Goal: Task Accomplishment & Management: Manage account settings

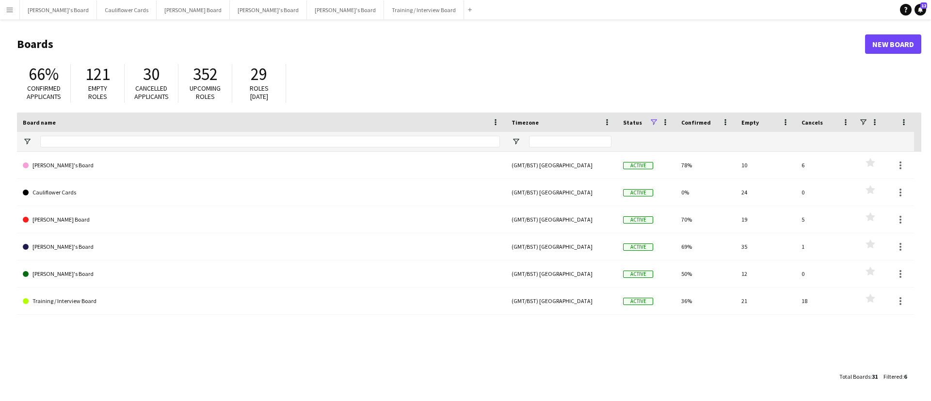
click at [7, 12] on app-icon "Menu" at bounding box center [10, 10] width 8 height 8
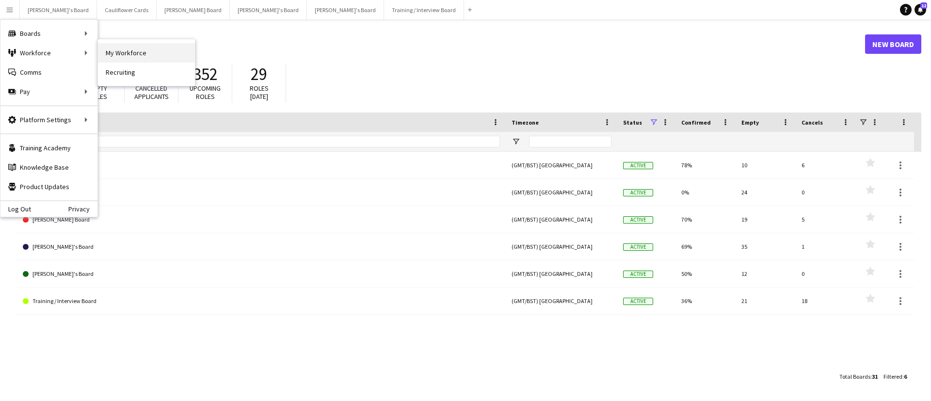
click at [132, 56] on link "My Workforce" at bounding box center [146, 52] width 97 height 19
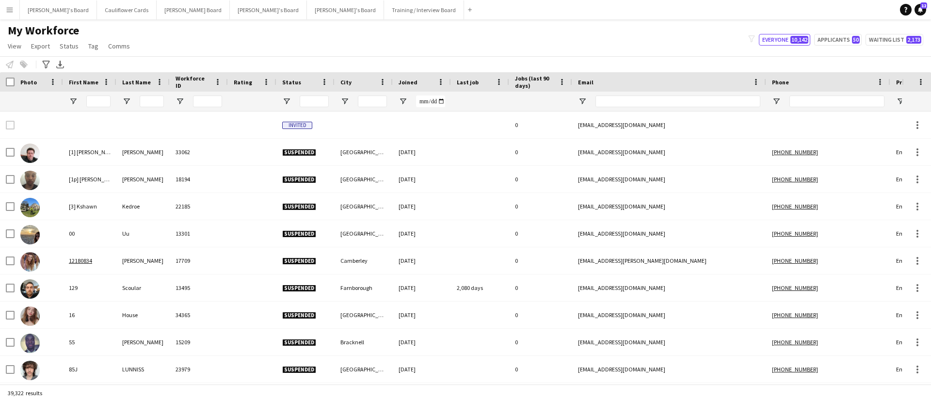
type input "***"
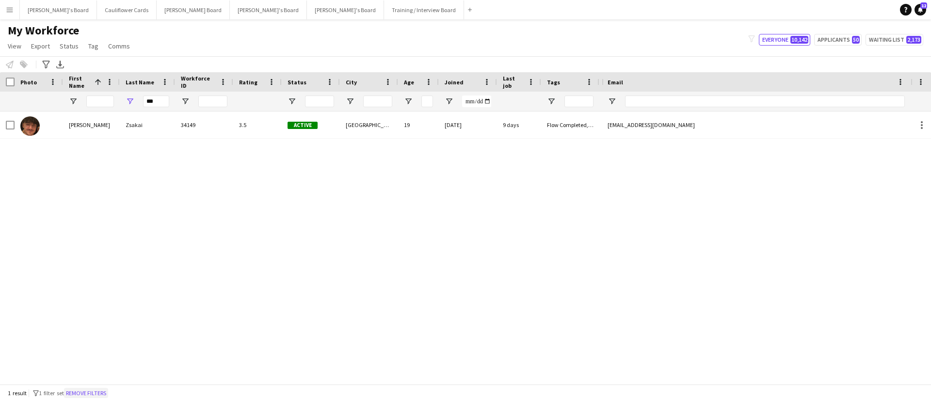
click at [95, 396] on button "Remove filters" at bounding box center [86, 393] width 44 height 11
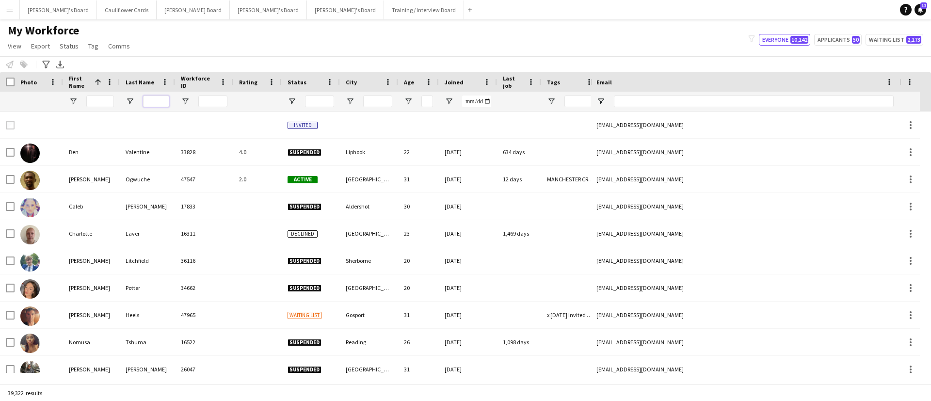
click at [158, 100] on input "Last Name Filter Input" at bounding box center [156, 102] width 26 height 12
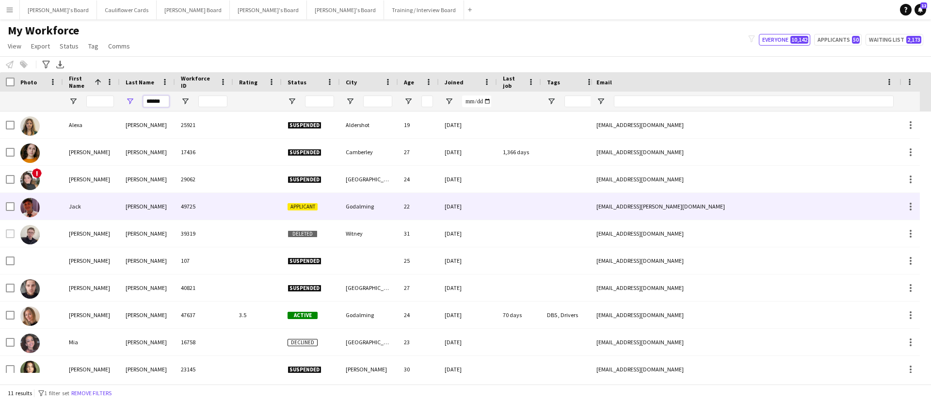
type input "******"
click at [104, 215] on div "Jack" at bounding box center [91, 206] width 57 height 27
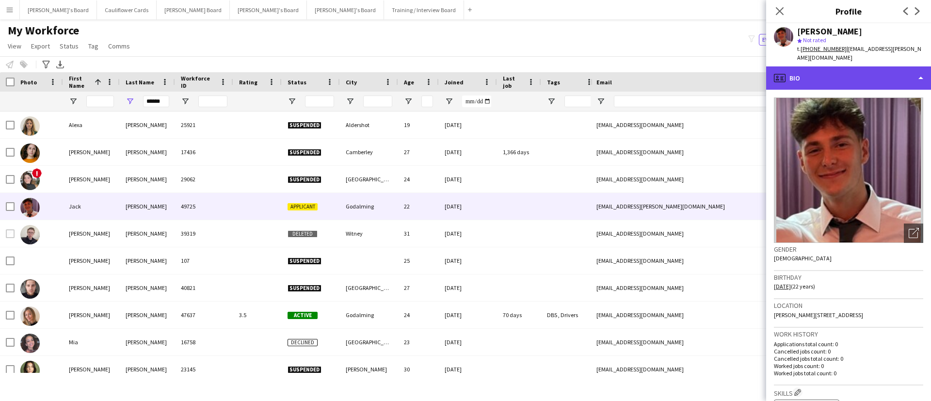
click at [878, 76] on div "profile Bio" at bounding box center [848, 77] width 165 height 23
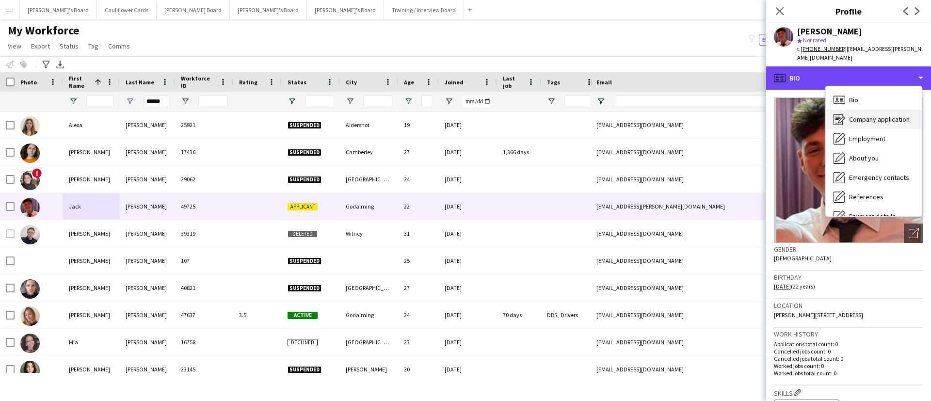
scroll to position [130, 0]
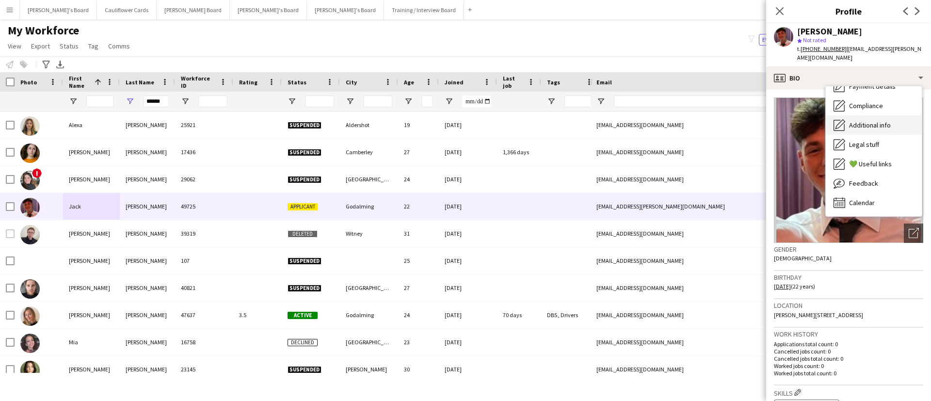
click at [855, 122] on div "Additional info Additional info" at bounding box center [874, 124] width 96 height 19
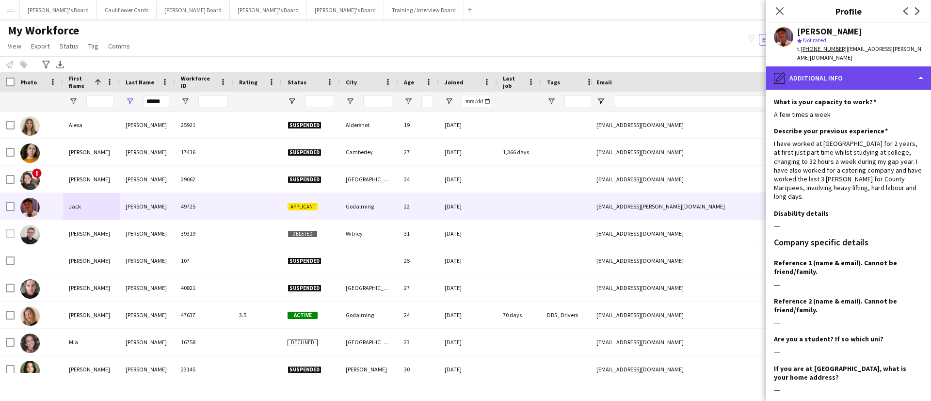
click at [888, 73] on div "pencil4 Additional info" at bounding box center [848, 77] width 165 height 23
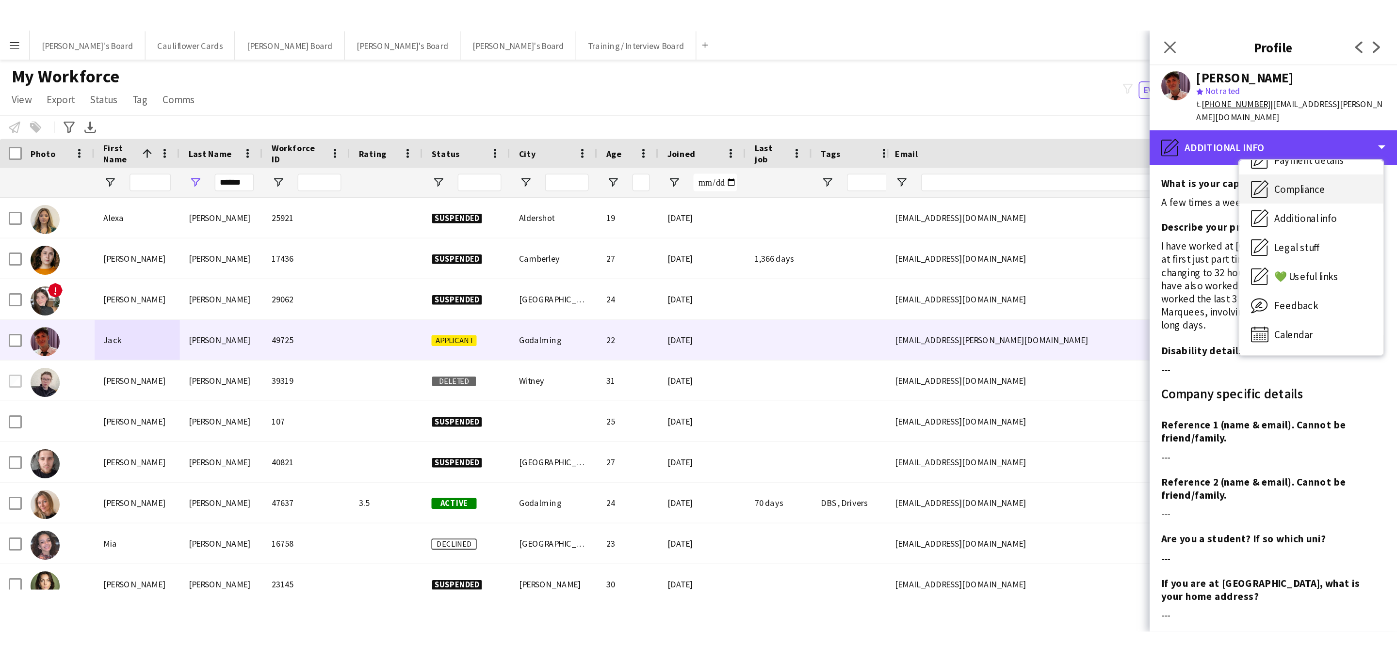
scroll to position [0, 0]
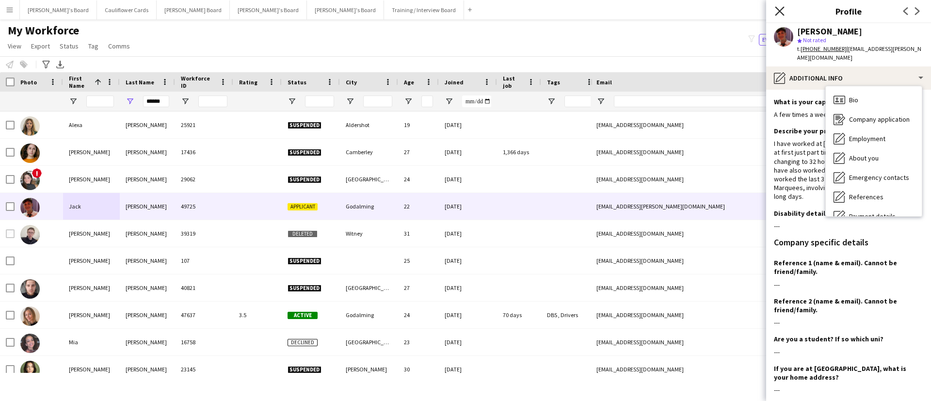
click at [775, 10] on icon "Close pop-in" at bounding box center [779, 10] width 9 height 9
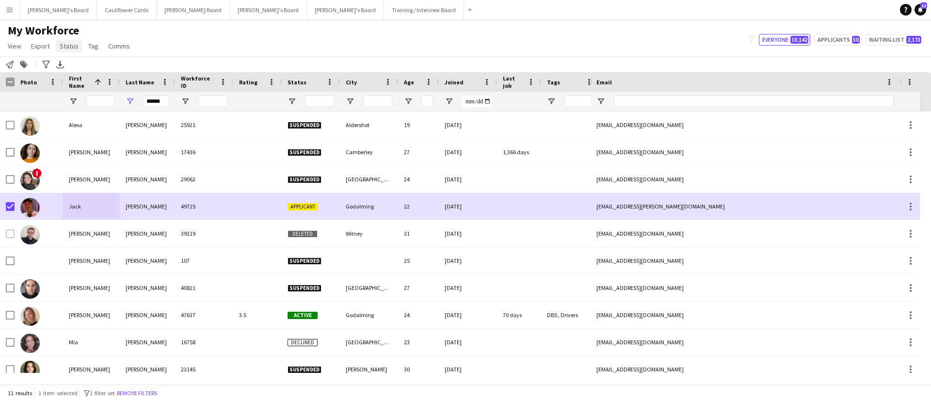
click at [68, 47] on span "Status" at bounding box center [69, 46] width 19 height 9
click at [86, 64] on link "Edit" at bounding box center [90, 67] width 68 height 20
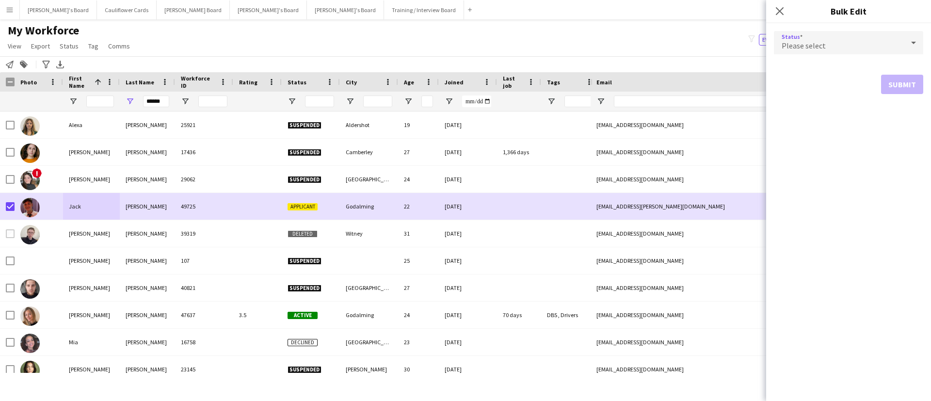
click at [812, 36] on div "Please select" at bounding box center [839, 42] width 130 height 23
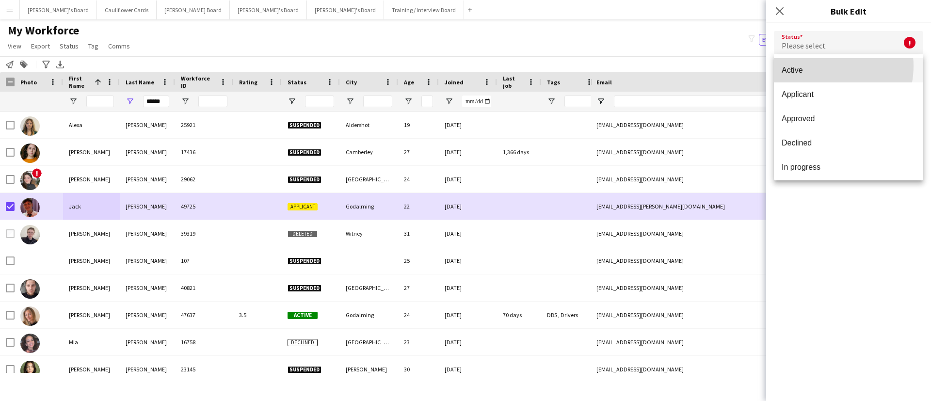
click at [821, 66] on span "Active" at bounding box center [849, 69] width 134 height 9
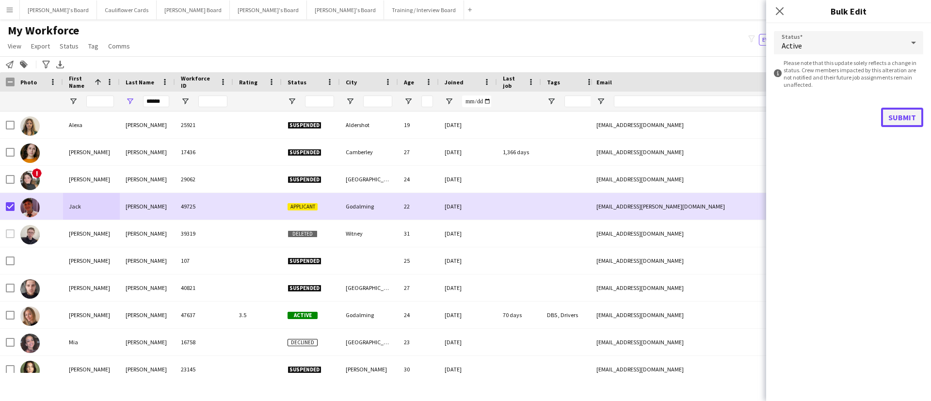
click at [903, 119] on button "Submit" at bounding box center [902, 117] width 42 height 19
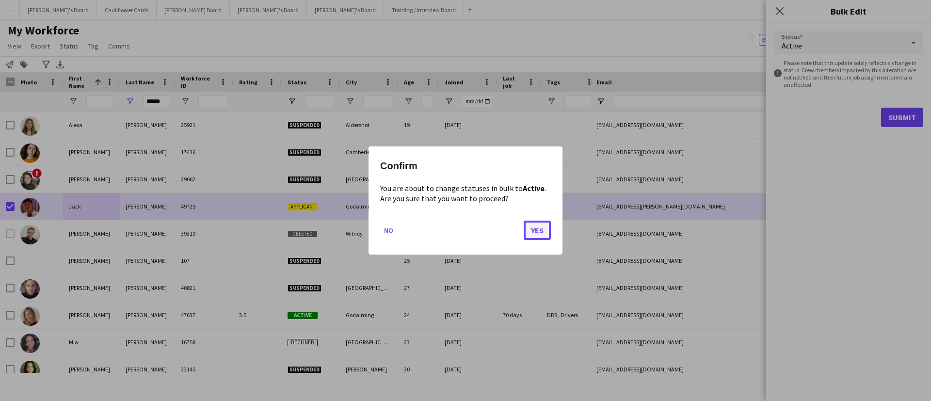
click at [533, 230] on button "Yes" at bounding box center [537, 230] width 27 height 19
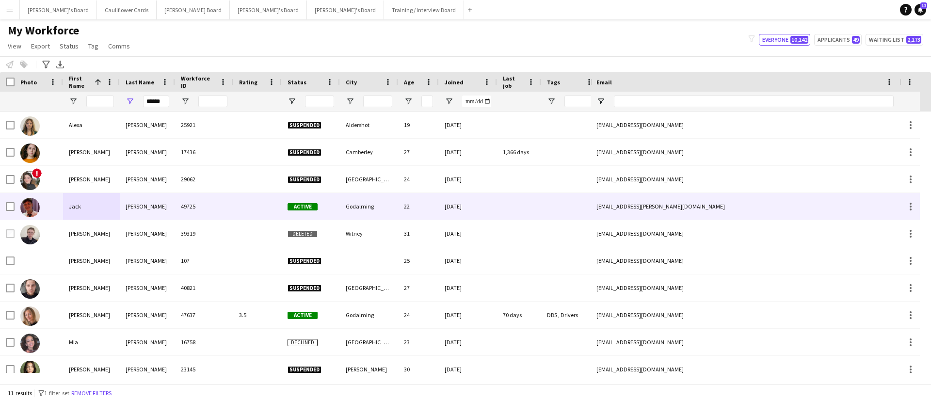
click at [195, 209] on div "49725" at bounding box center [204, 206] width 58 height 27
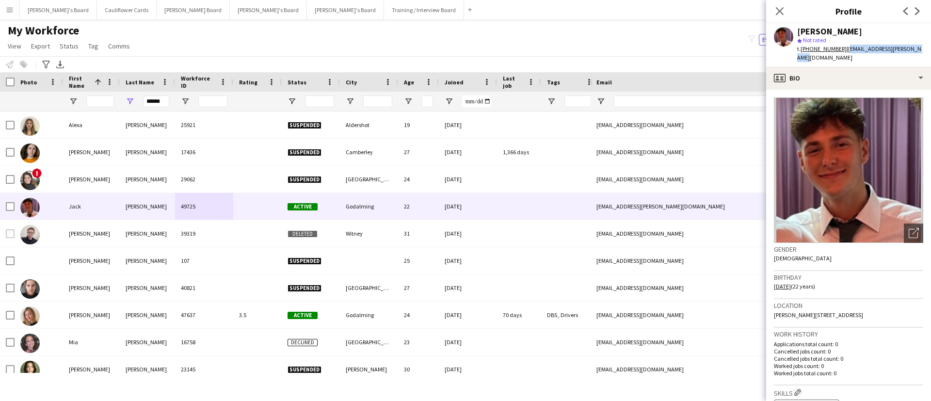
drag, startPoint x: 918, startPoint y: 49, endPoint x: 843, endPoint y: 52, distance: 75.2
click at [843, 52] on div "[PERSON_NAME] star Not rated t. [PHONE_NUMBER] | [EMAIL_ADDRESS][PERSON_NAME][D…" at bounding box center [848, 44] width 165 height 43
copy span "[EMAIL_ADDRESS][PERSON_NAME][DOMAIN_NAME]"
click at [776, 14] on icon at bounding box center [779, 10] width 9 height 9
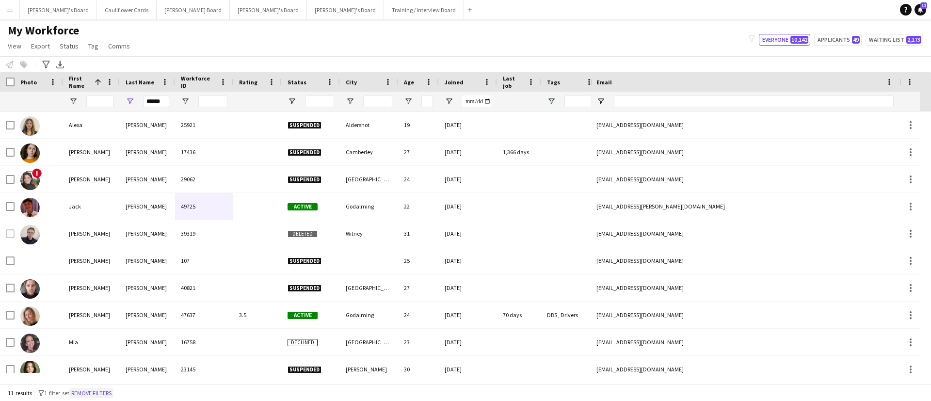
click at [90, 393] on button "Remove filters" at bounding box center [91, 393] width 44 height 11
click at [112, 390] on div "11 results filter-1 1 filter set Remove filters" at bounding box center [465, 393] width 931 height 16
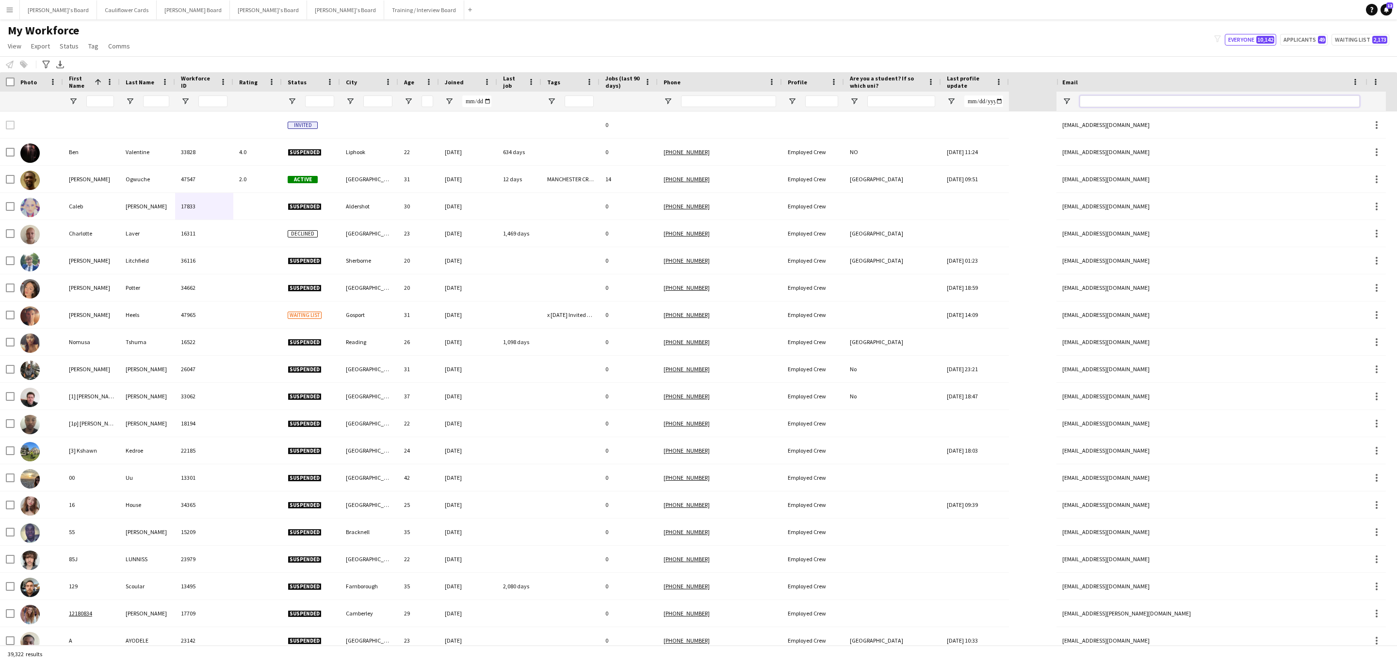
click at [931, 98] on input "Email Filter Input" at bounding box center [1219, 102] width 280 height 12
paste input "**********"
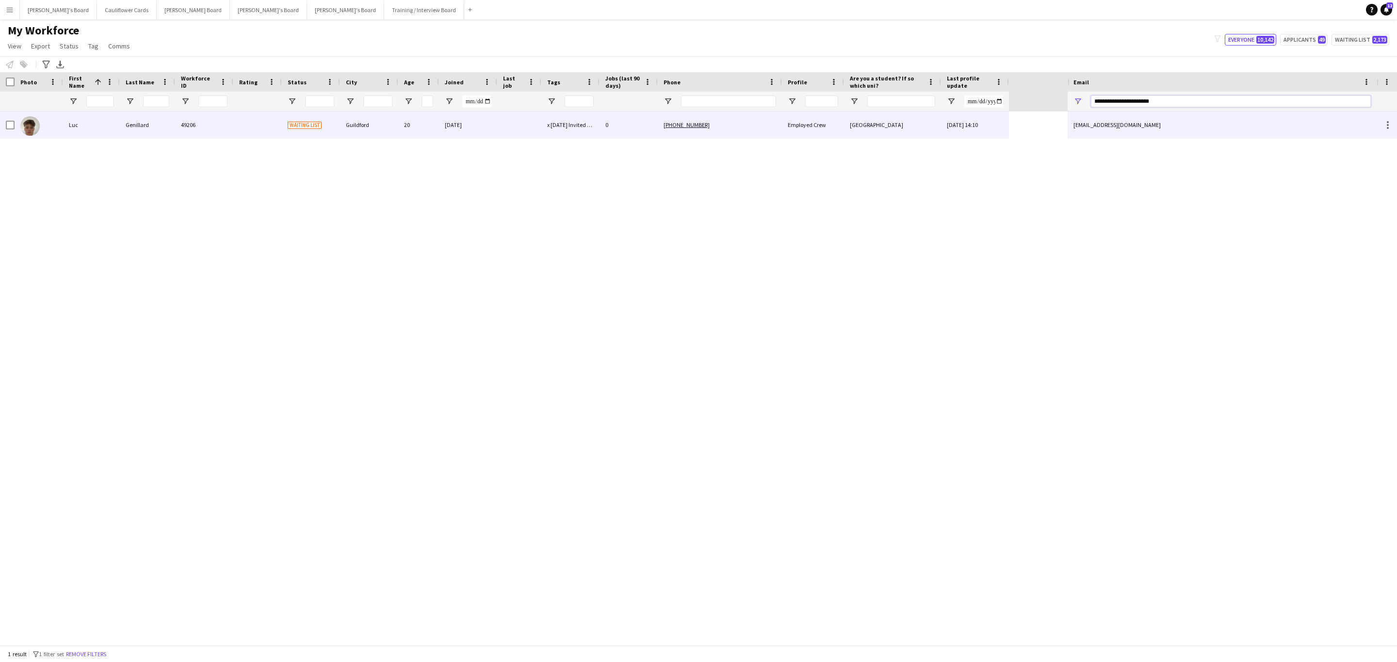
type input "**********"
click at [482, 129] on div "[DATE]" at bounding box center [468, 125] width 58 height 27
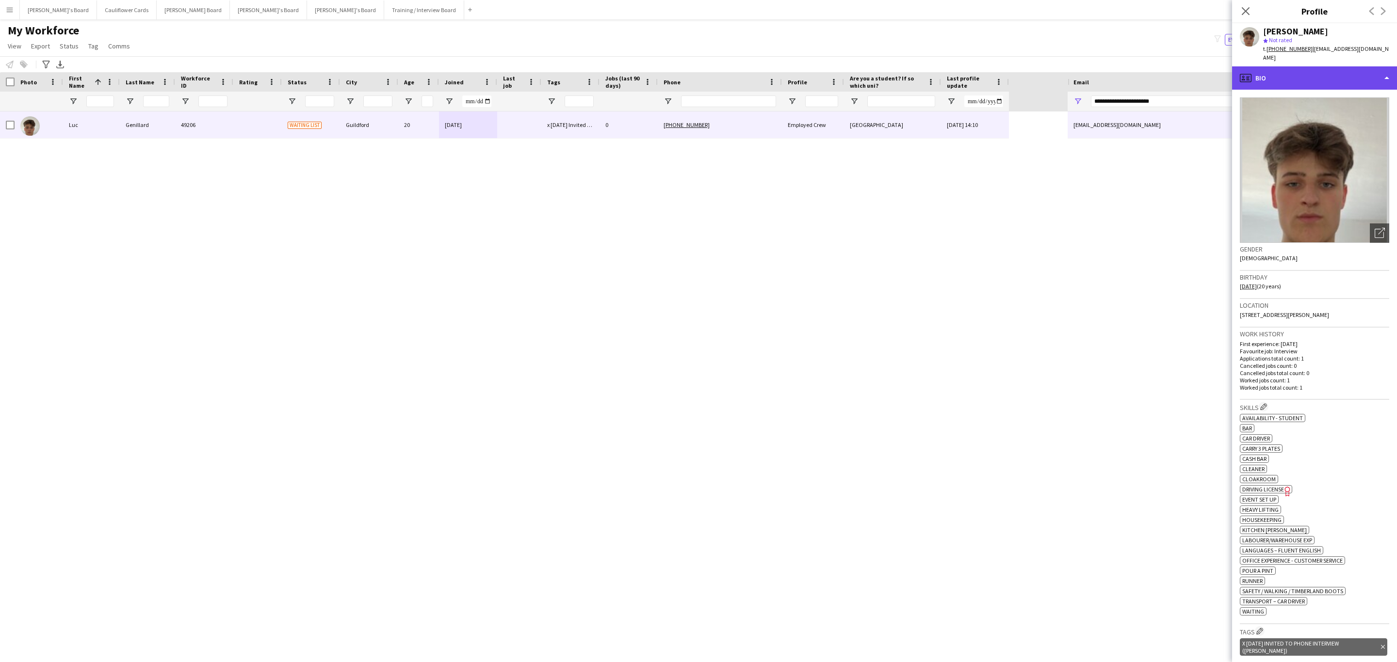
click at [931, 66] on div "profile Bio" at bounding box center [1314, 77] width 165 height 23
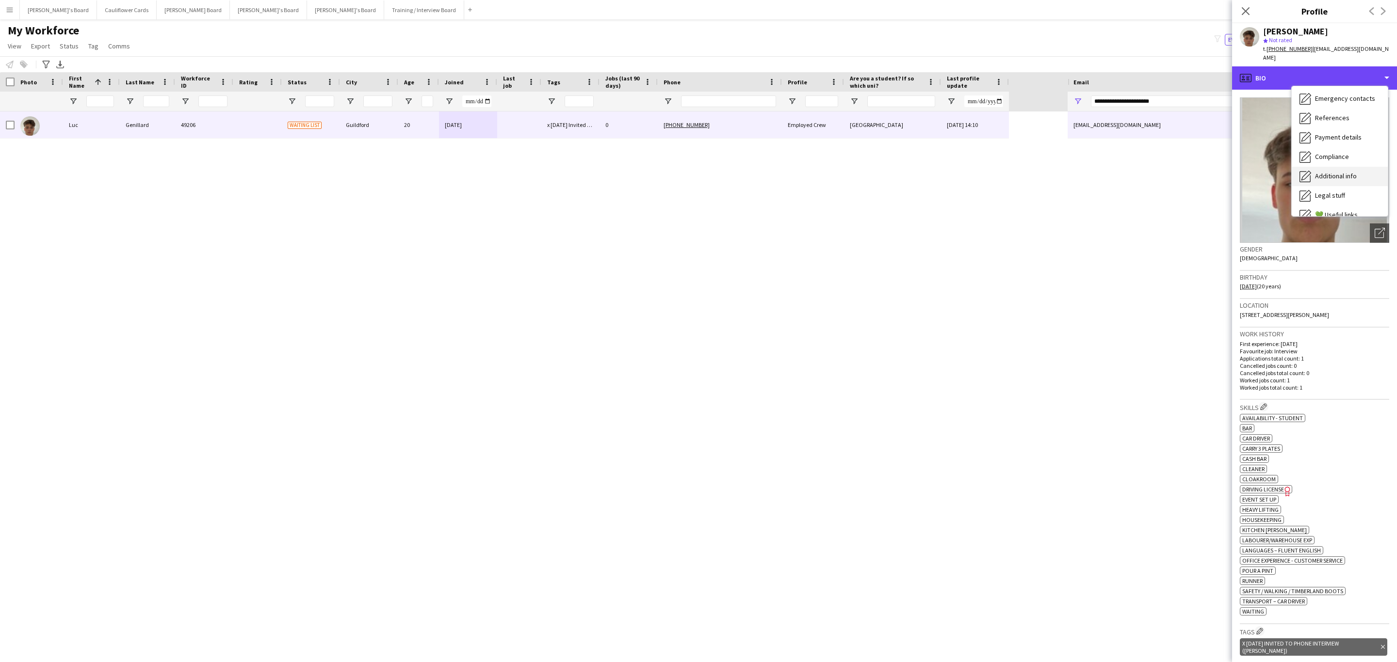
scroll to position [103, 0]
click at [931, 142] on div "Additional info Additional info" at bounding box center [1339, 151] width 96 height 19
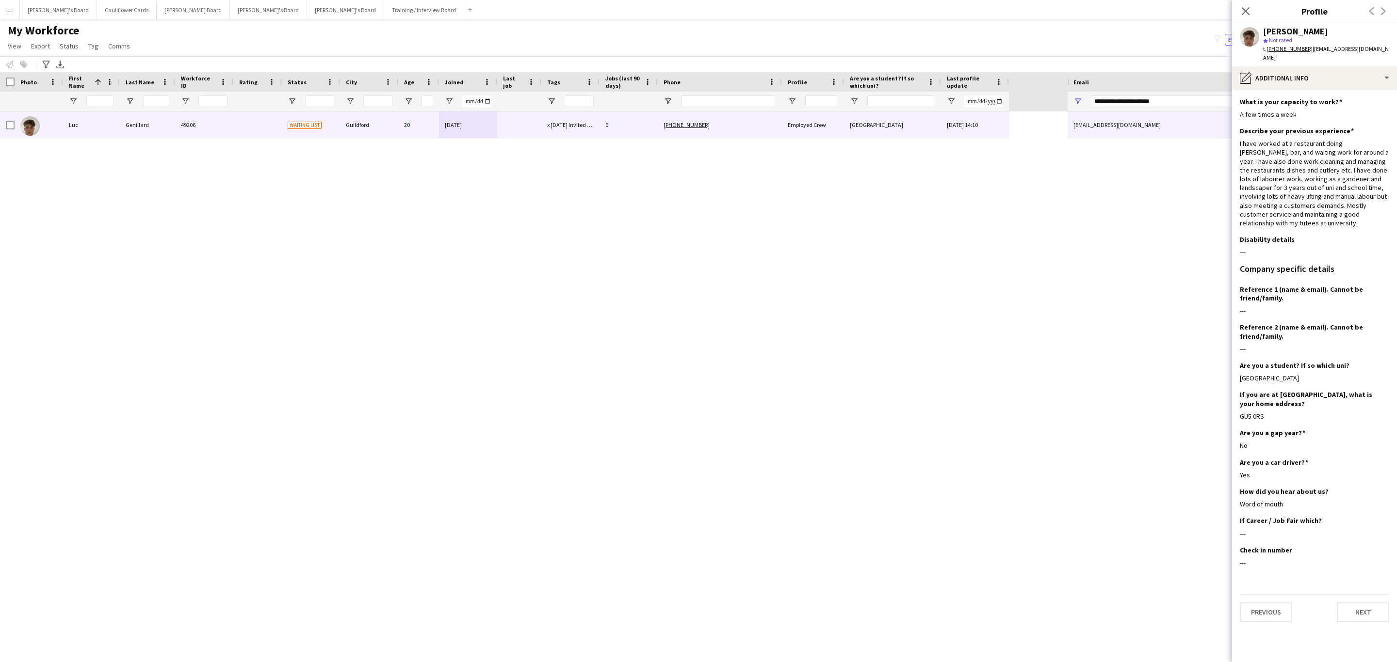
drag, startPoint x: 1245, startPoint y: 10, endPoint x: 737, endPoint y: 192, distance: 540.2
click at [931, 10] on icon "Close pop-in" at bounding box center [1245, 11] width 8 height 8
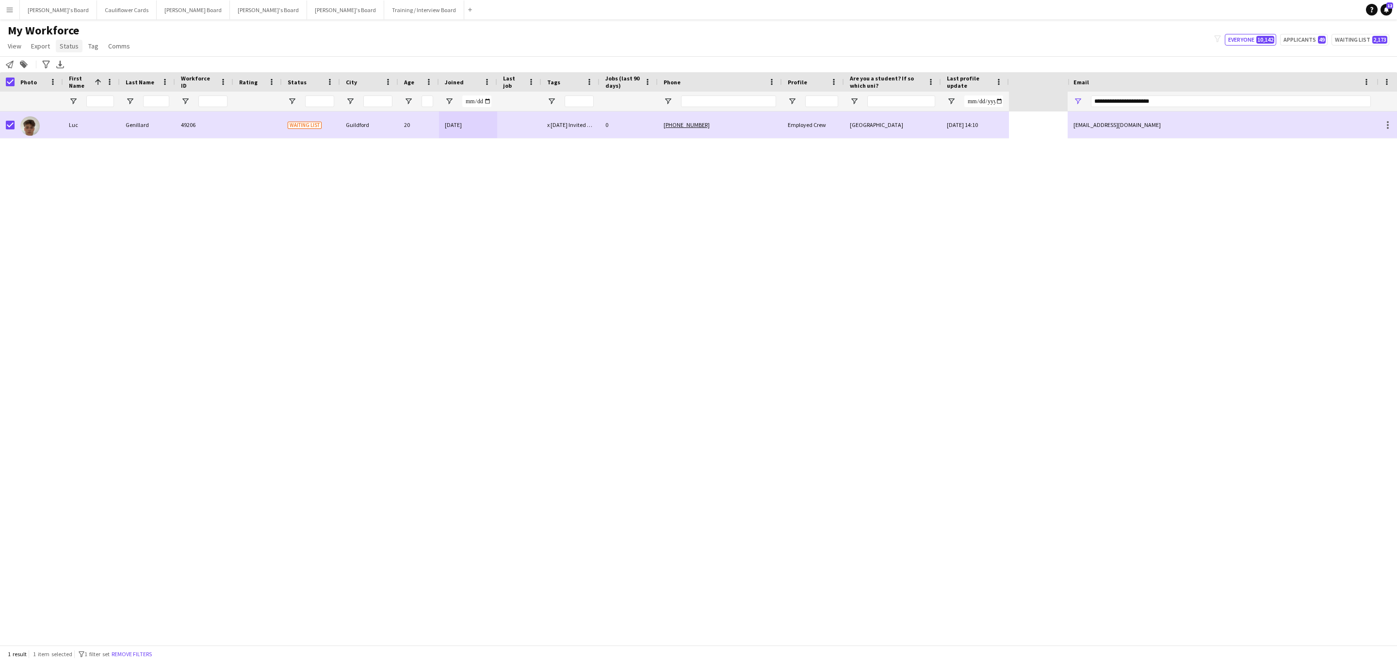
click at [69, 43] on span "Status" at bounding box center [69, 46] width 19 height 9
click at [105, 70] on link "Edit" at bounding box center [90, 67] width 68 height 20
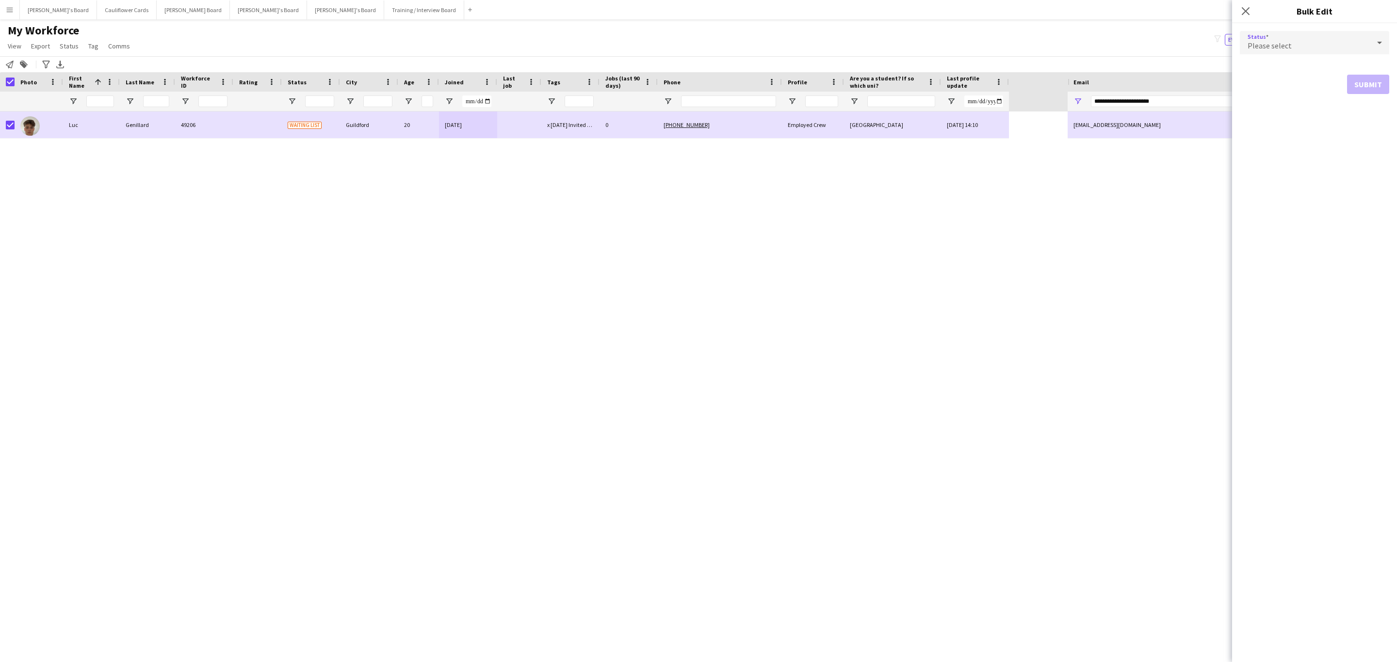
click at [931, 46] on div "Please select" at bounding box center [1304, 42] width 130 height 23
click at [931, 69] on span "Active" at bounding box center [1314, 69] width 134 height 9
click at [931, 114] on button "Submit" at bounding box center [1368, 117] width 42 height 19
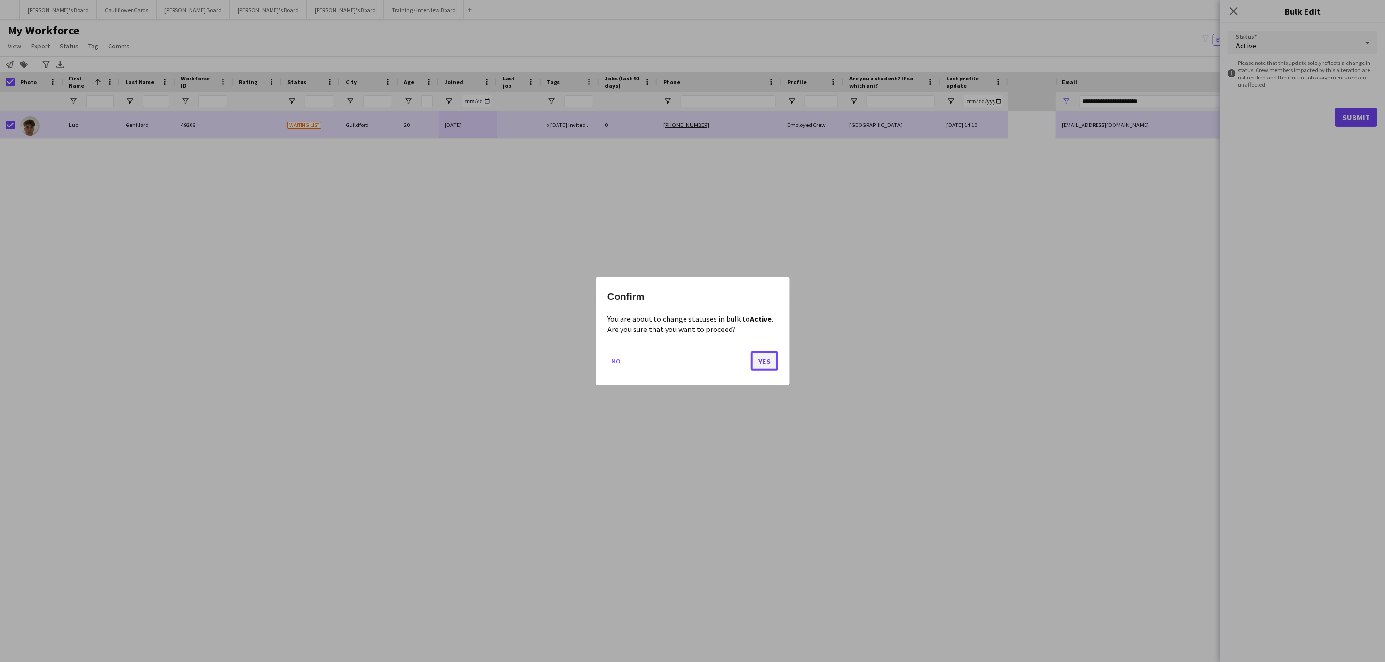
click at [772, 359] on button "Yes" at bounding box center [764, 360] width 27 height 19
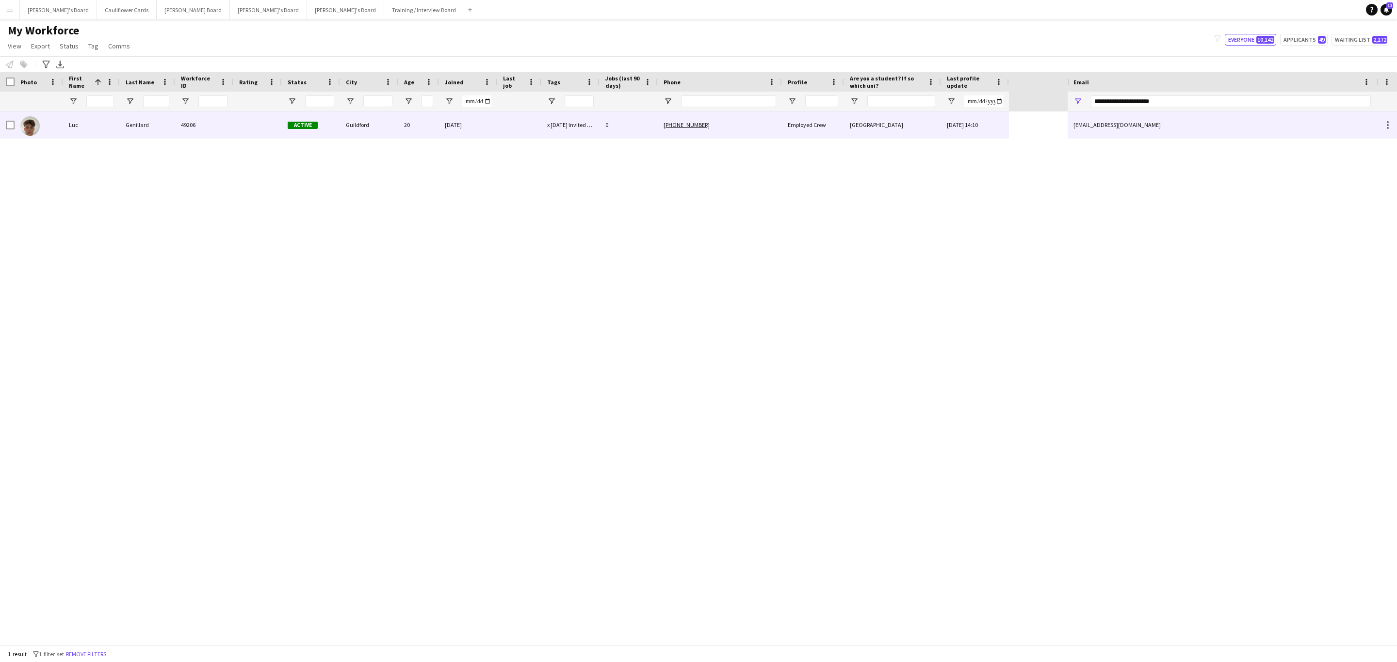
click at [87, 124] on div "Luc" at bounding box center [91, 125] width 57 height 27
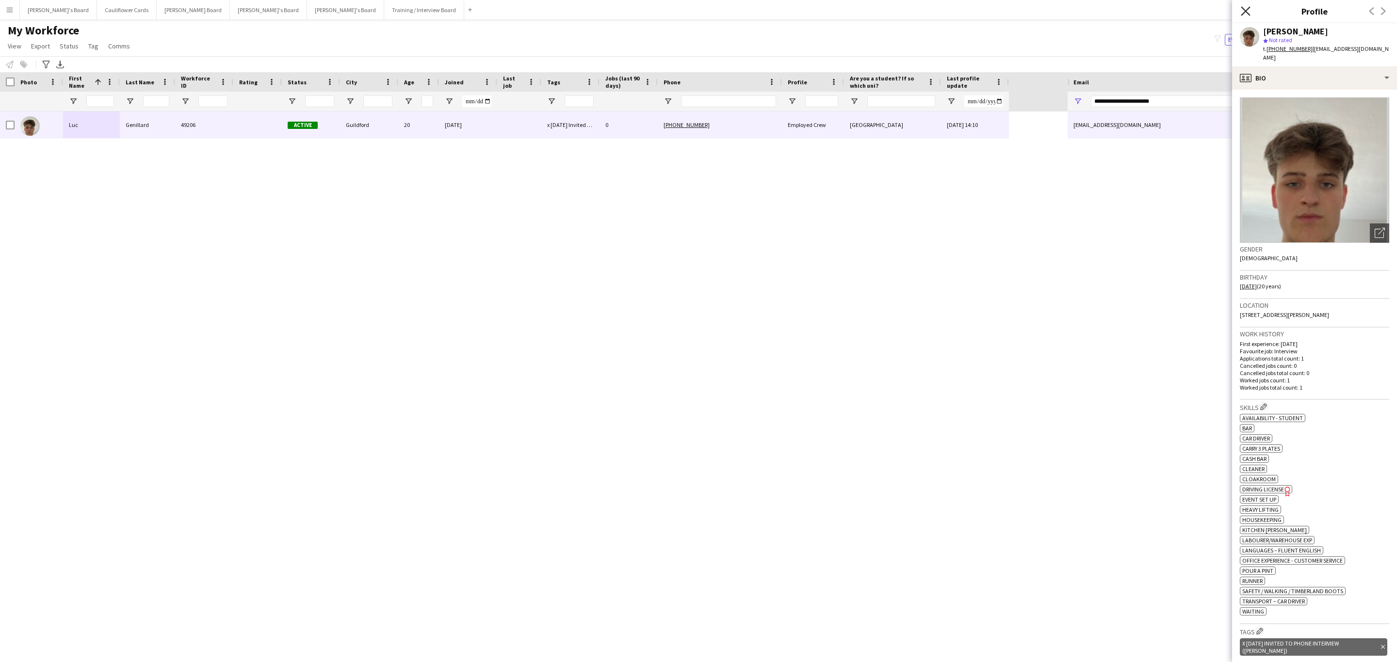
click at [931, 9] on icon at bounding box center [1244, 10] width 9 height 9
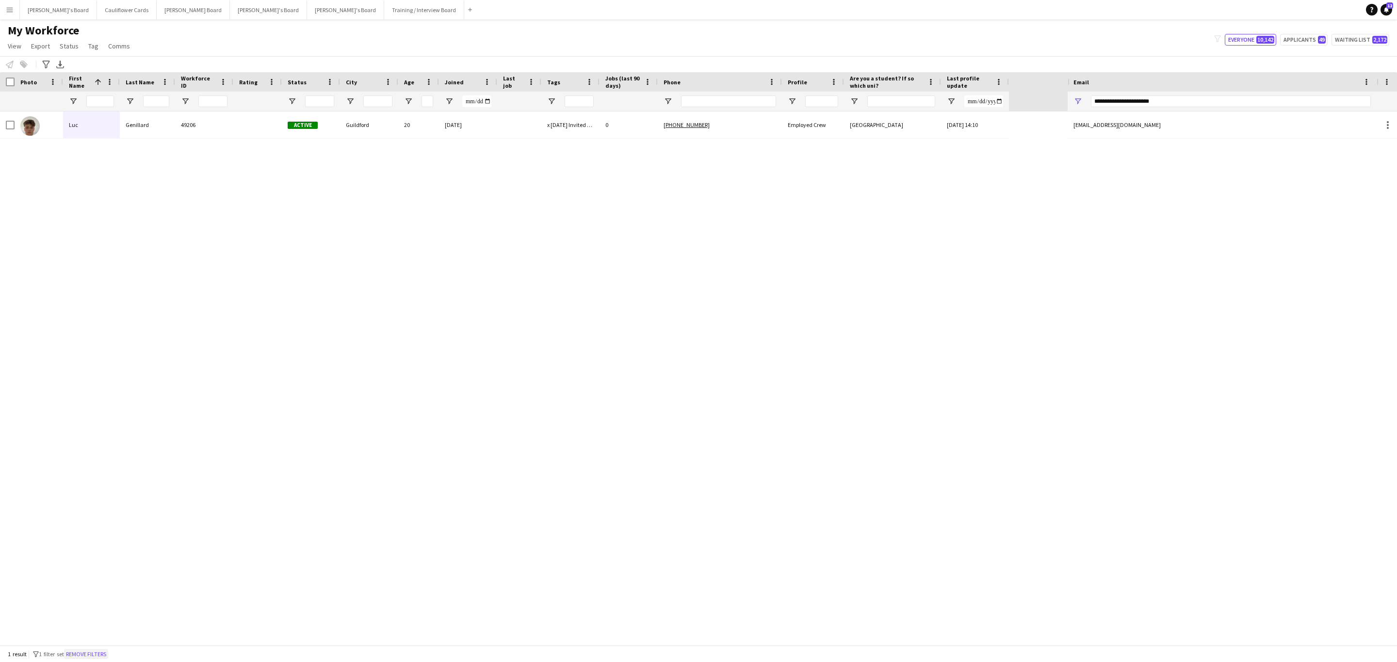
click at [89, 401] on button "Remove filters" at bounding box center [86, 654] width 44 height 11
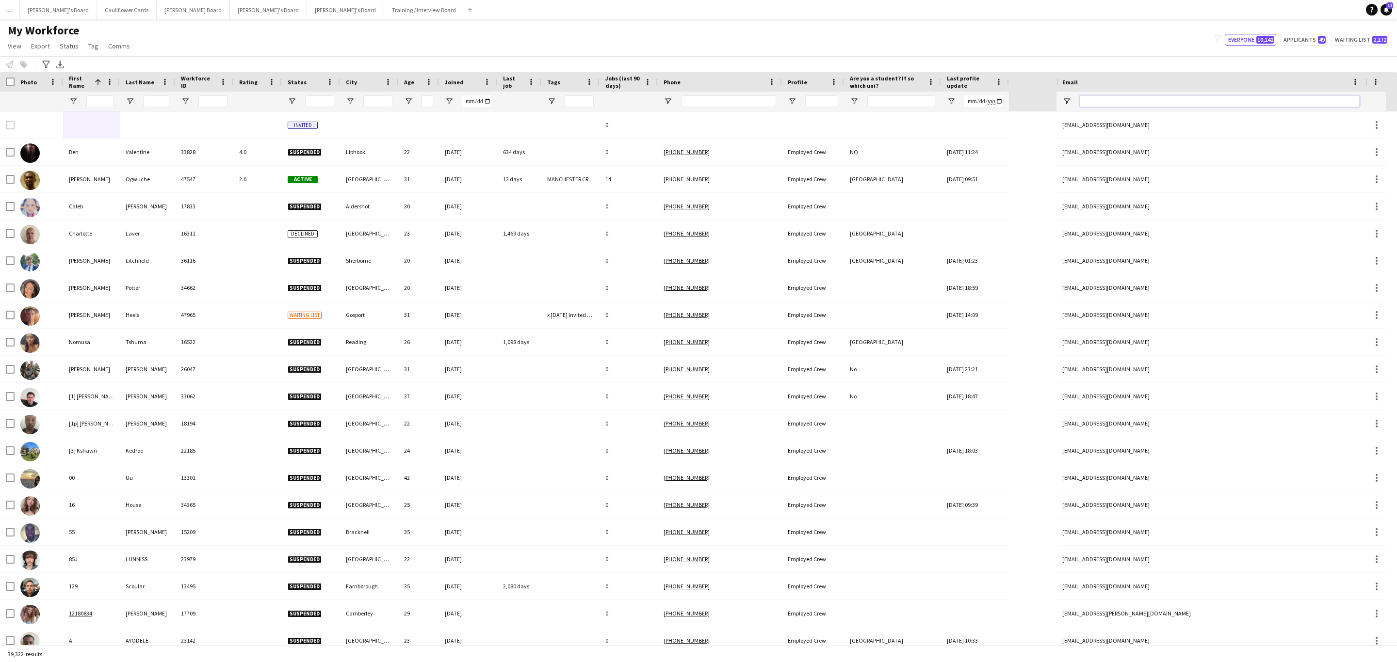
click at [931, 104] on input "Email Filter Input" at bounding box center [1219, 102] width 280 height 12
paste input "**********"
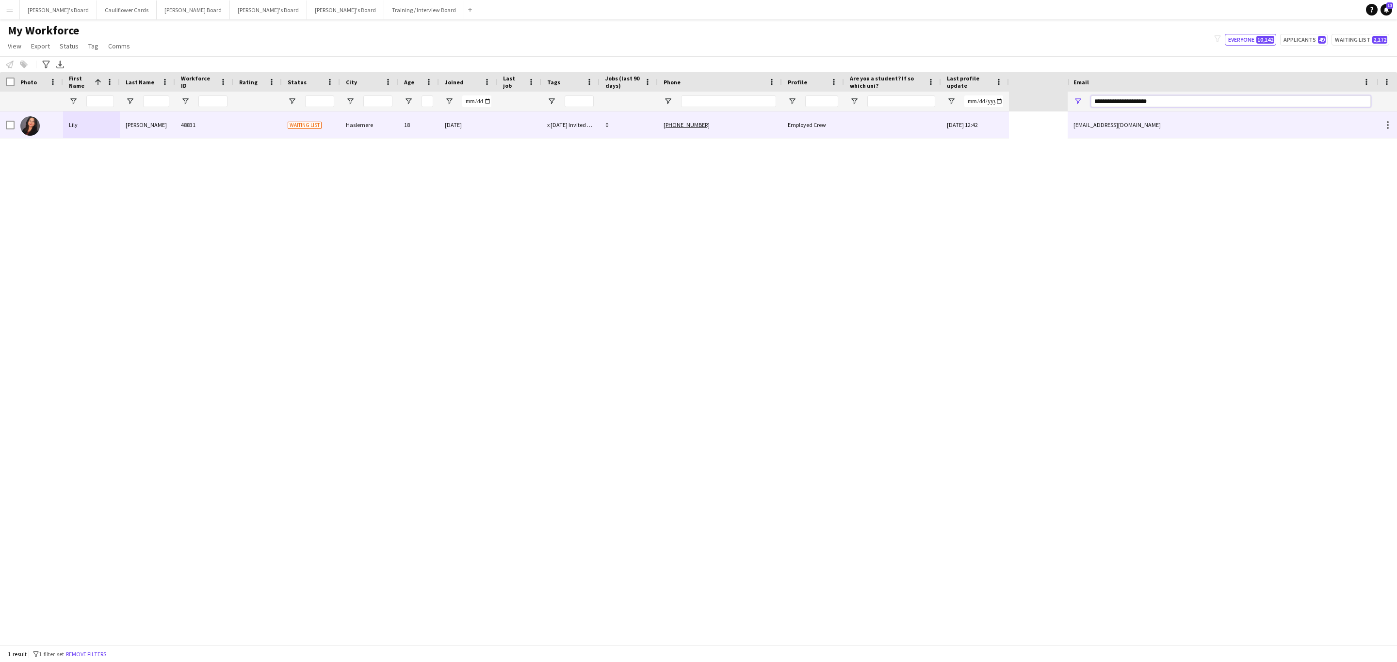
type input "**********"
click at [906, 121] on div at bounding box center [892, 125] width 97 height 27
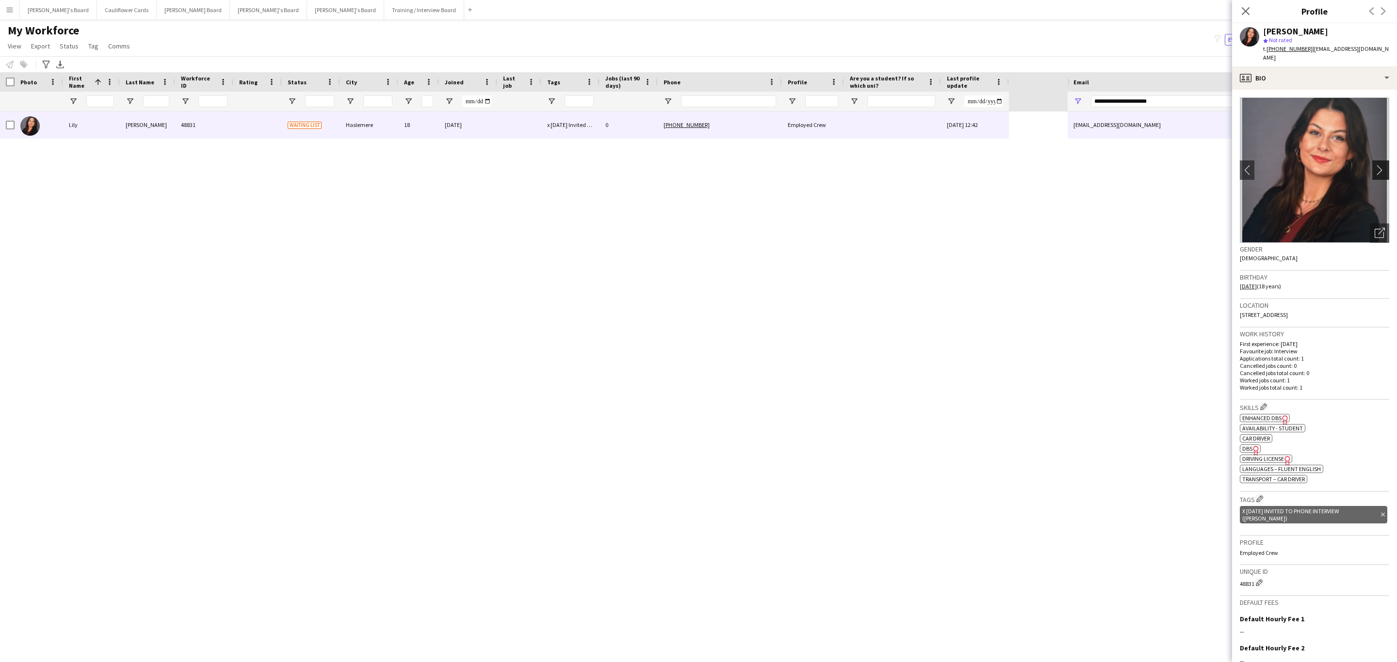
click at [931, 165] on app-icon "chevron-right" at bounding box center [1381, 170] width 15 height 10
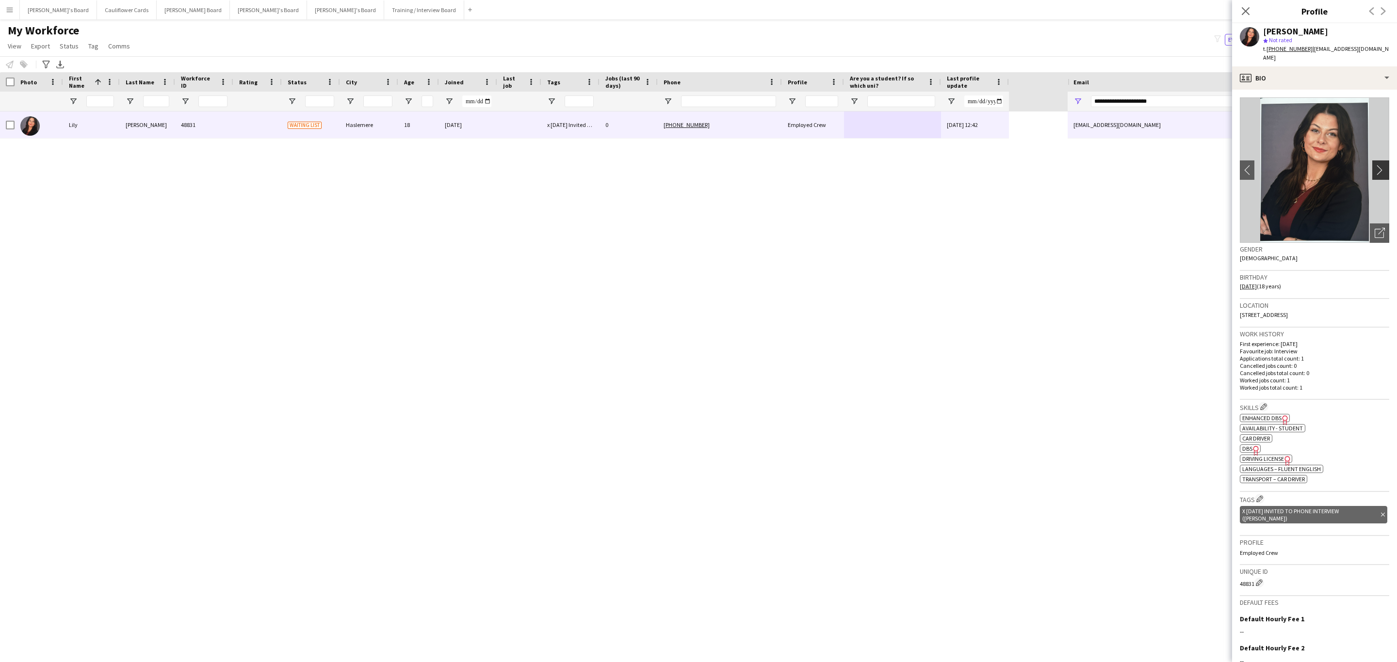
click at [931, 165] on app-icon "chevron-right" at bounding box center [1381, 170] width 15 height 10
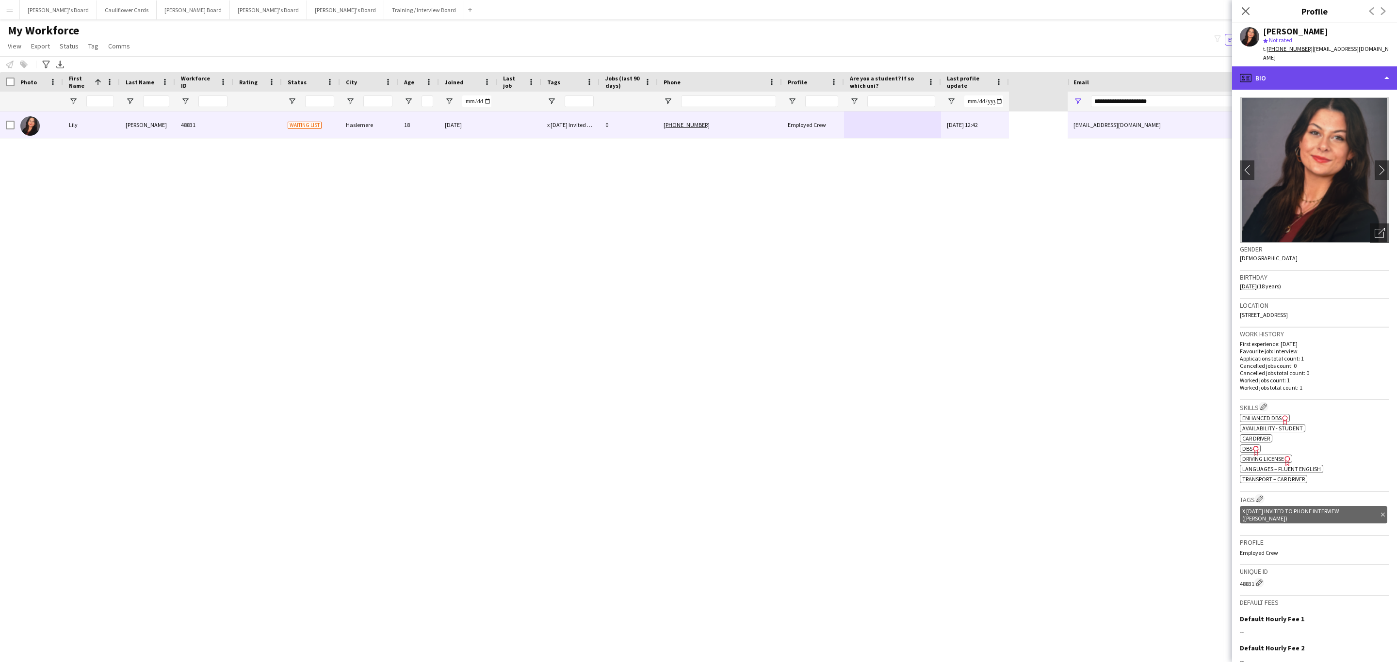
click at [931, 66] on div "profile Bio" at bounding box center [1314, 77] width 165 height 23
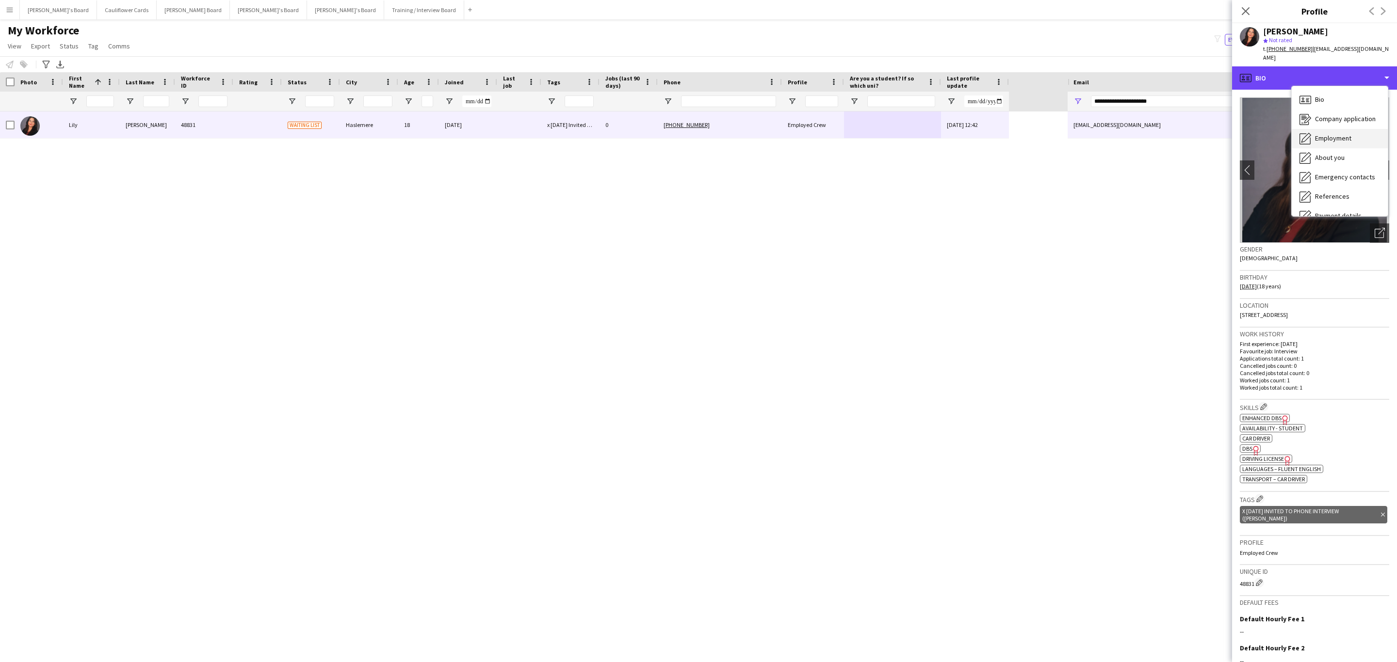
scroll to position [129, 0]
click at [931, 121] on span "Additional info" at bounding box center [1336, 125] width 42 height 9
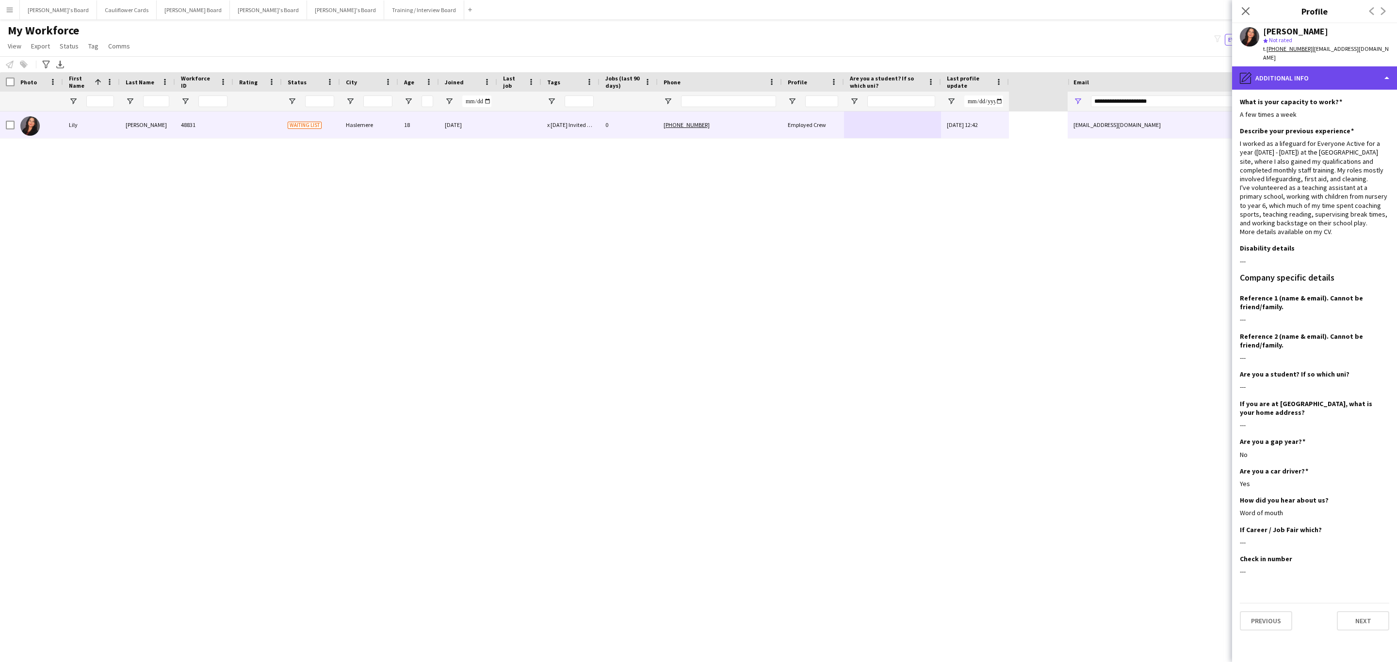
click at [931, 77] on div "pencil4 Additional info" at bounding box center [1314, 77] width 165 height 23
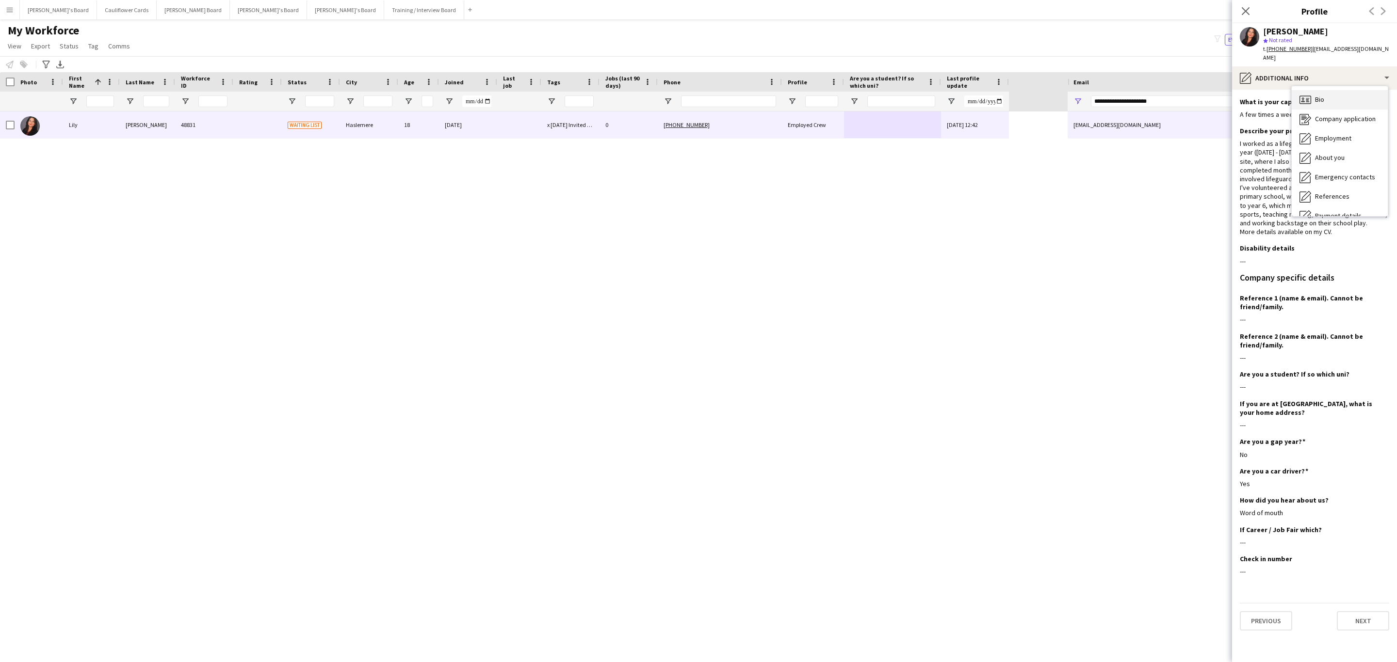
click at [931, 95] on span "Bio" at bounding box center [1319, 99] width 9 height 9
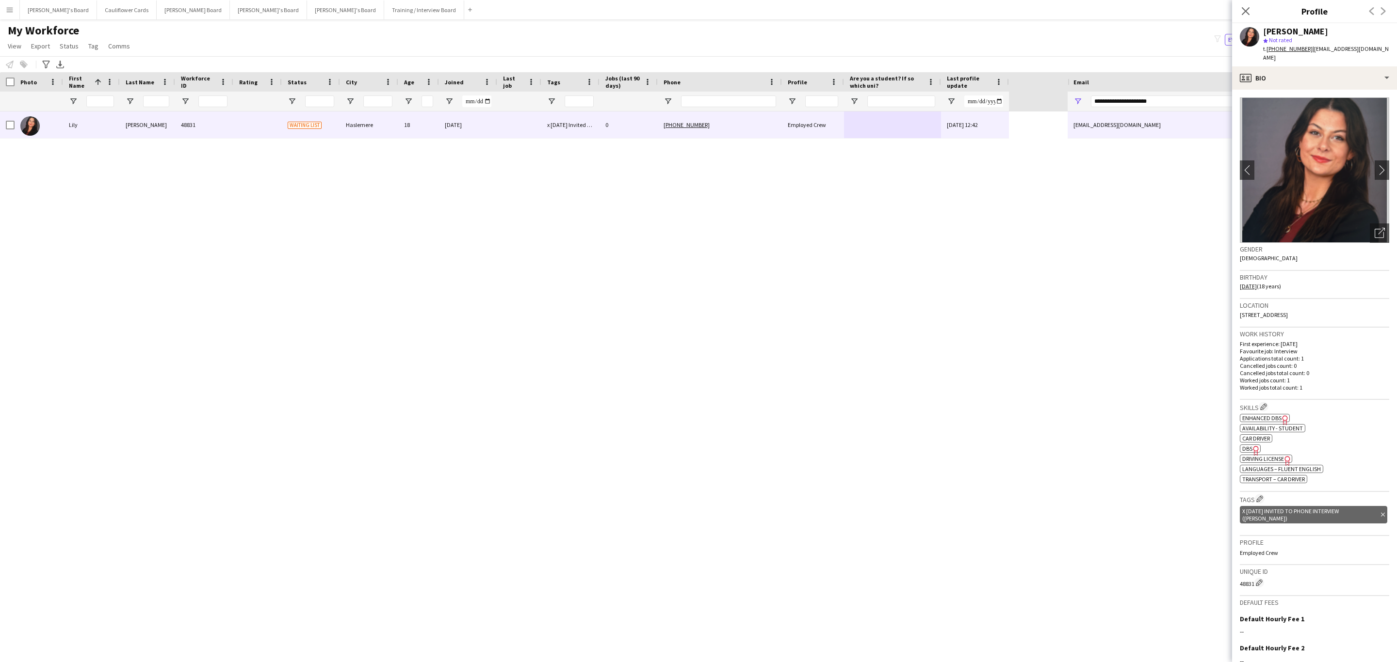
click at [931, 149] on img at bounding box center [1313, 169] width 149 height 145
click at [931, 168] on button "chevron-right" at bounding box center [1381, 170] width 19 height 19
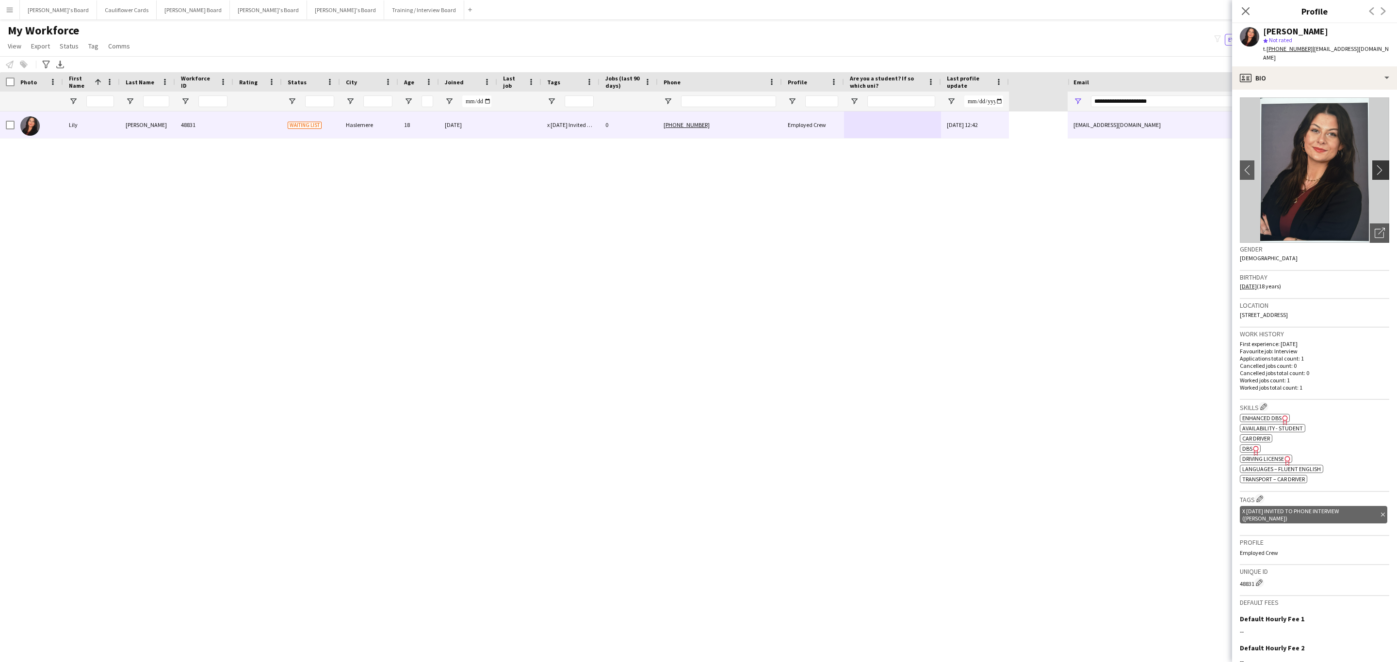
click at [931, 168] on button "chevron-right" at bounding box center [1381, 170] width 19 height 19
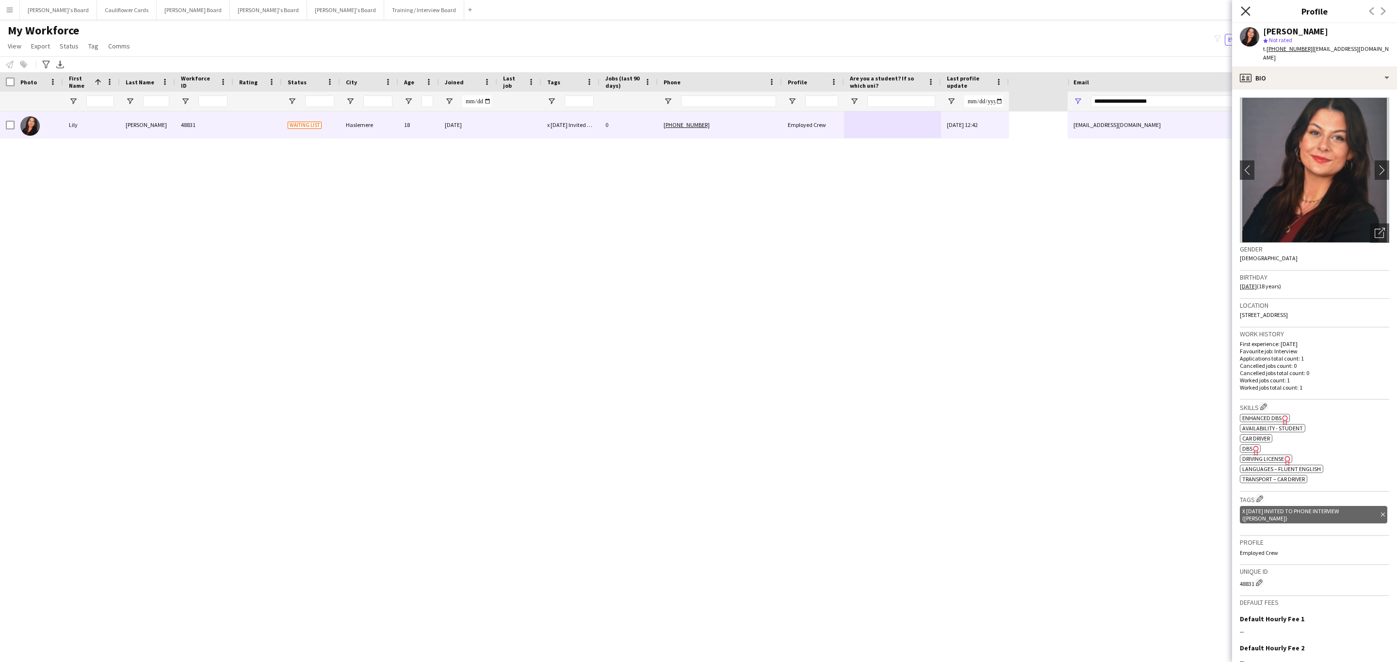
click at [931, 9] on icon at bounding box center [1244, 10] width 9 height 9
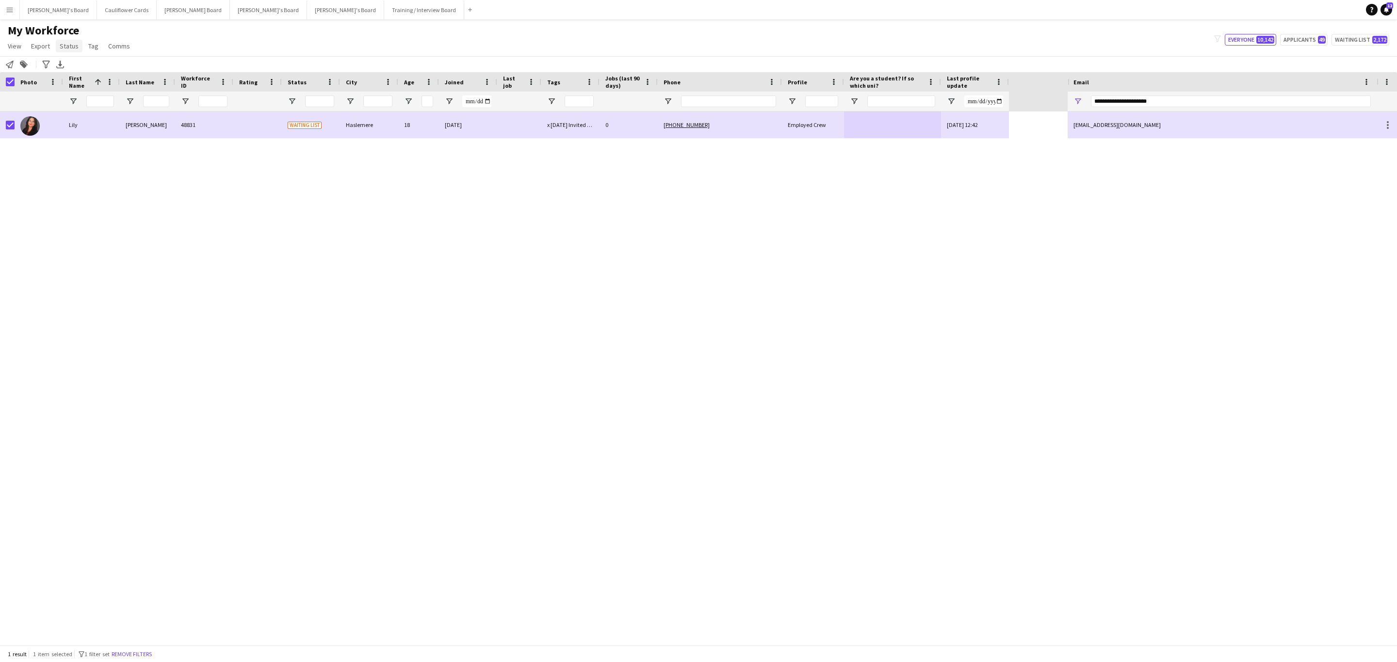
click at [64, 44] on span "Status" at bounding box center [69, 46] width 19 height 9
click at [82, 60] on link "Edit" at bounding box center [90, 67] width 68 height 20
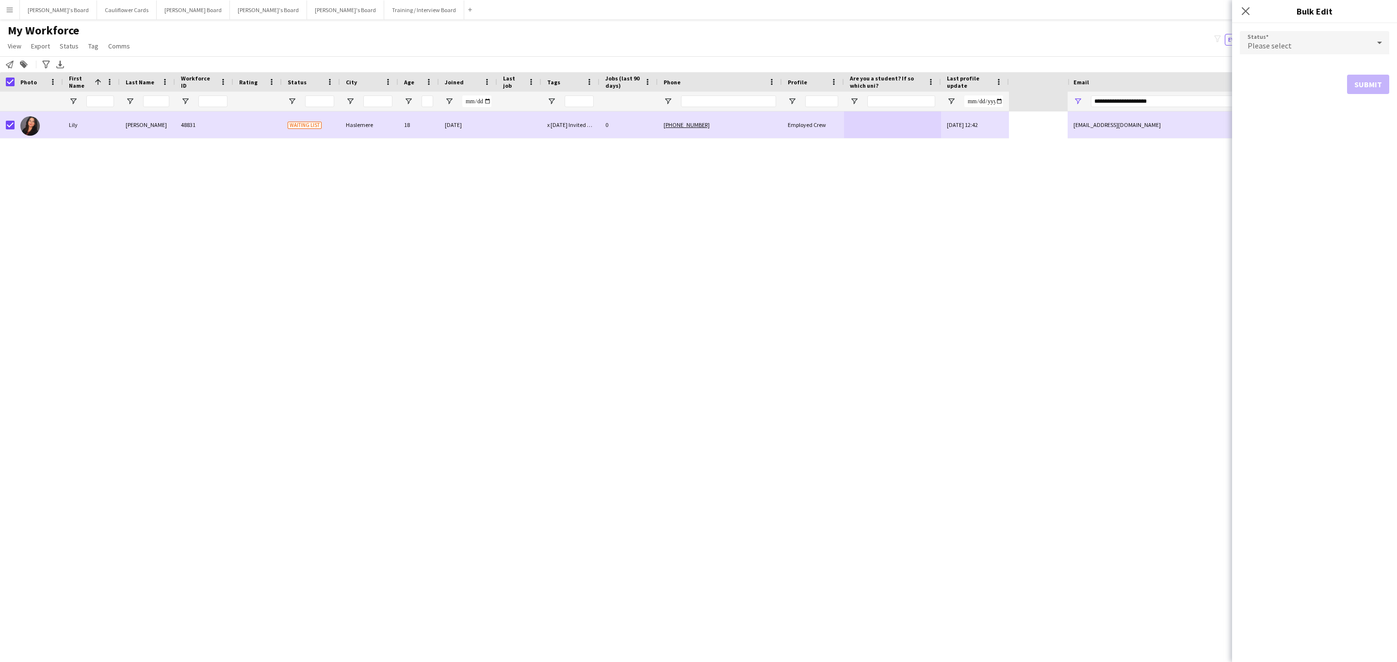
click at [931, 32] on div "Please select" at bounding box center [1304, 42] width 130 height 23
click at [931, 66] on span "Active" at bounding box center [1314, 69] width 134 height 9
click at [931, 115] on button "Submit" at bounding box center [1368, 117] width 42 height 19
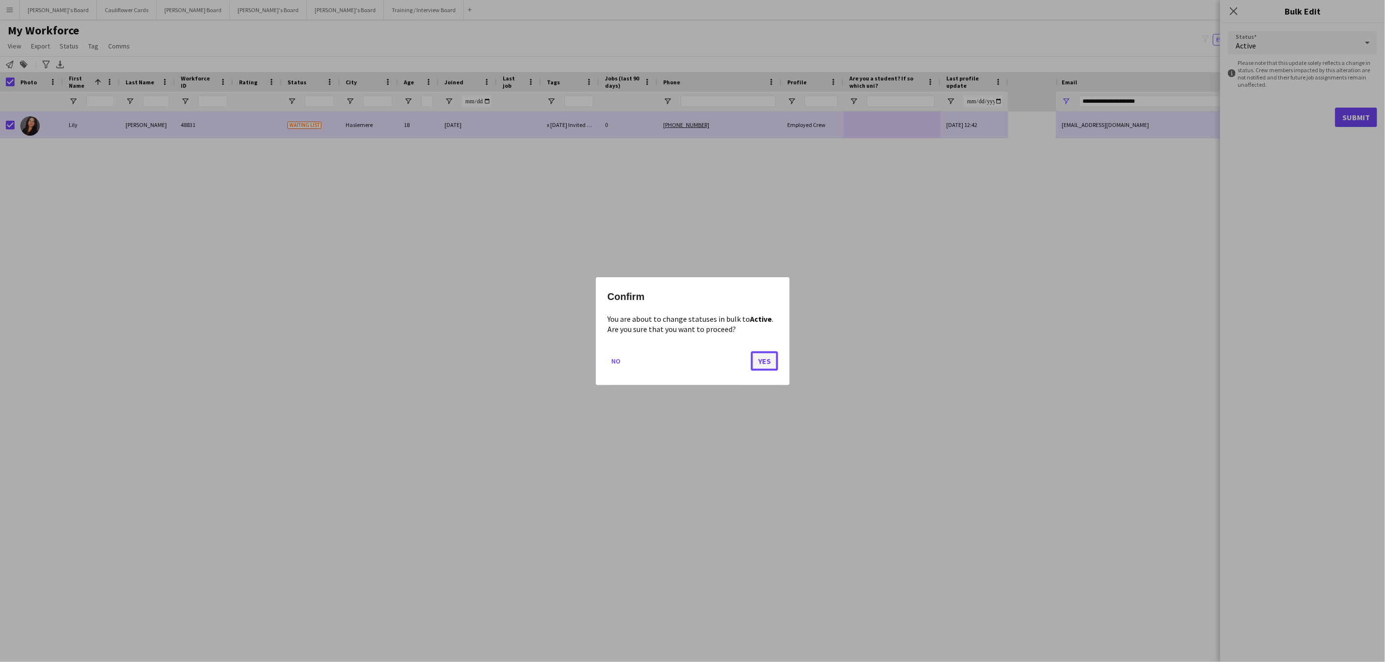
click at [770, 358] on button "Yes" at bounding box center [764, 360] width 27 height 19
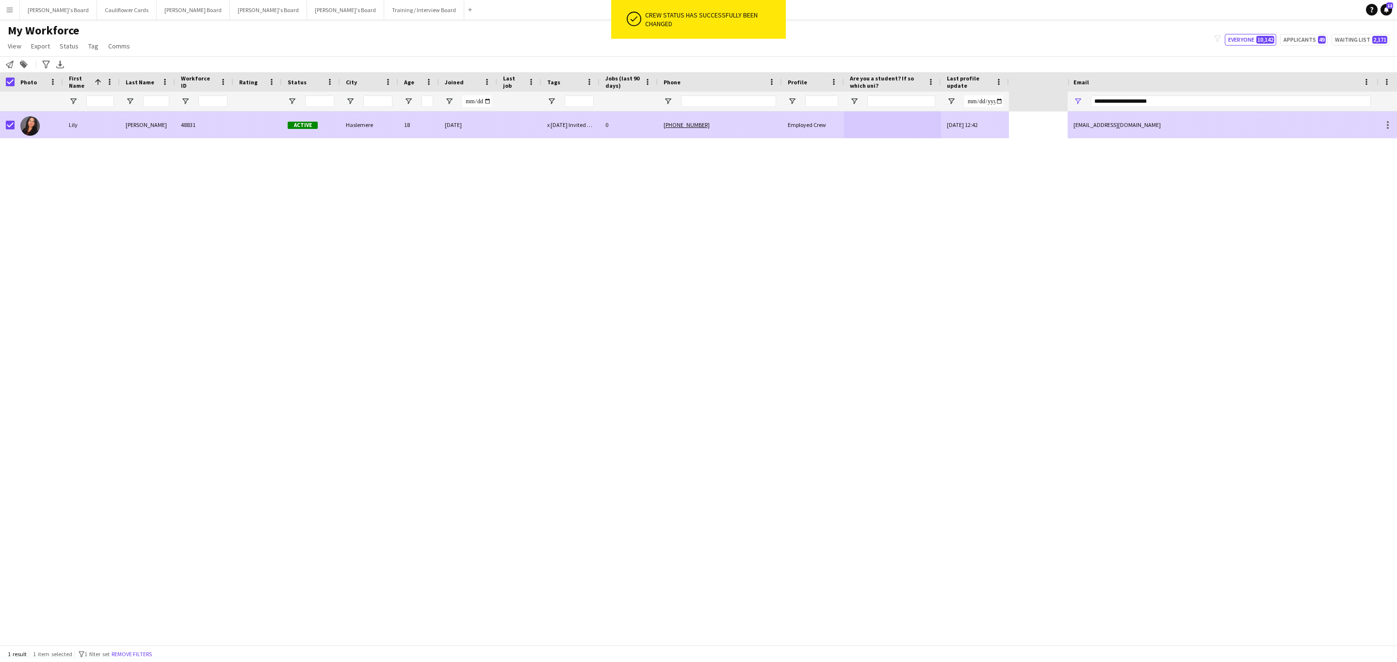
click at [4, 118] on div at bounding box center [7, 125] width 15 height 27
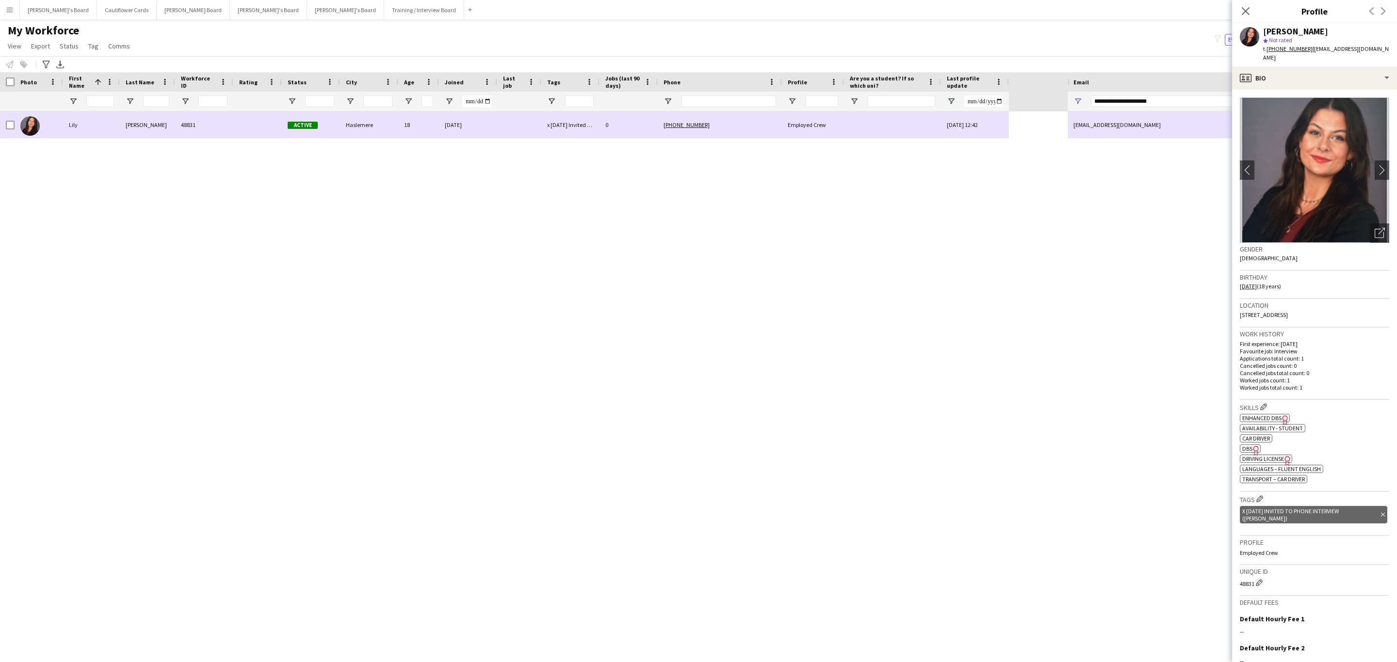
click at [131, 134] on div "[PERSON_NAME]" at bounding box center [147, 125] width 55 height 27
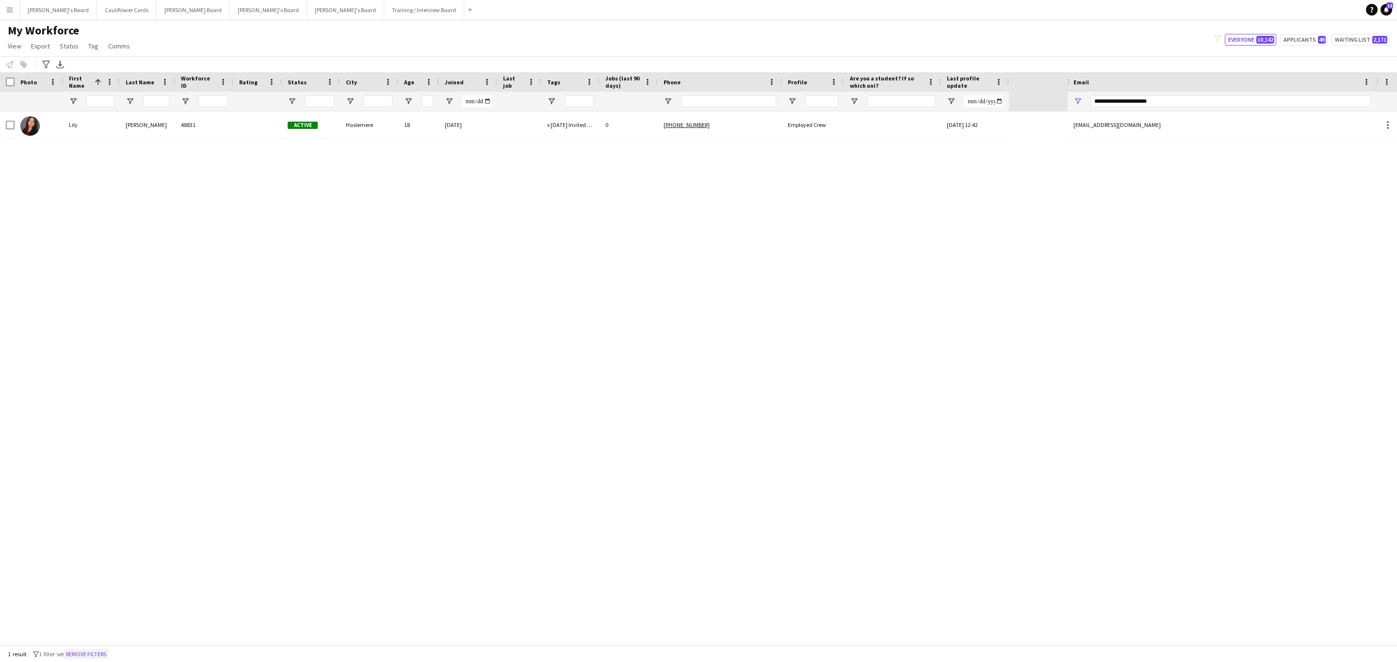
click at [88, 401] on button "Remove filters" at bounding box center [86, 654] width 44 height 11
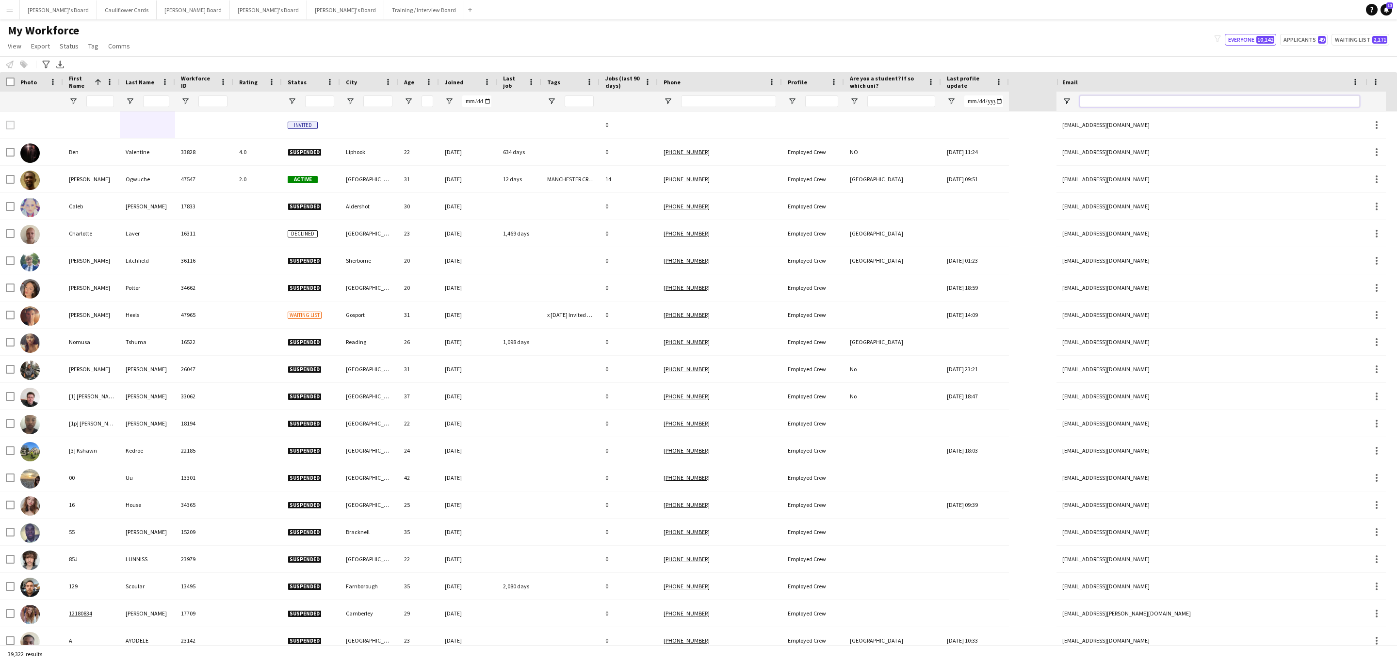
click at [931, 98] on input "Email Filter Input" at bounding box center [1219, 102] width 280 height 12
paste input "**********"
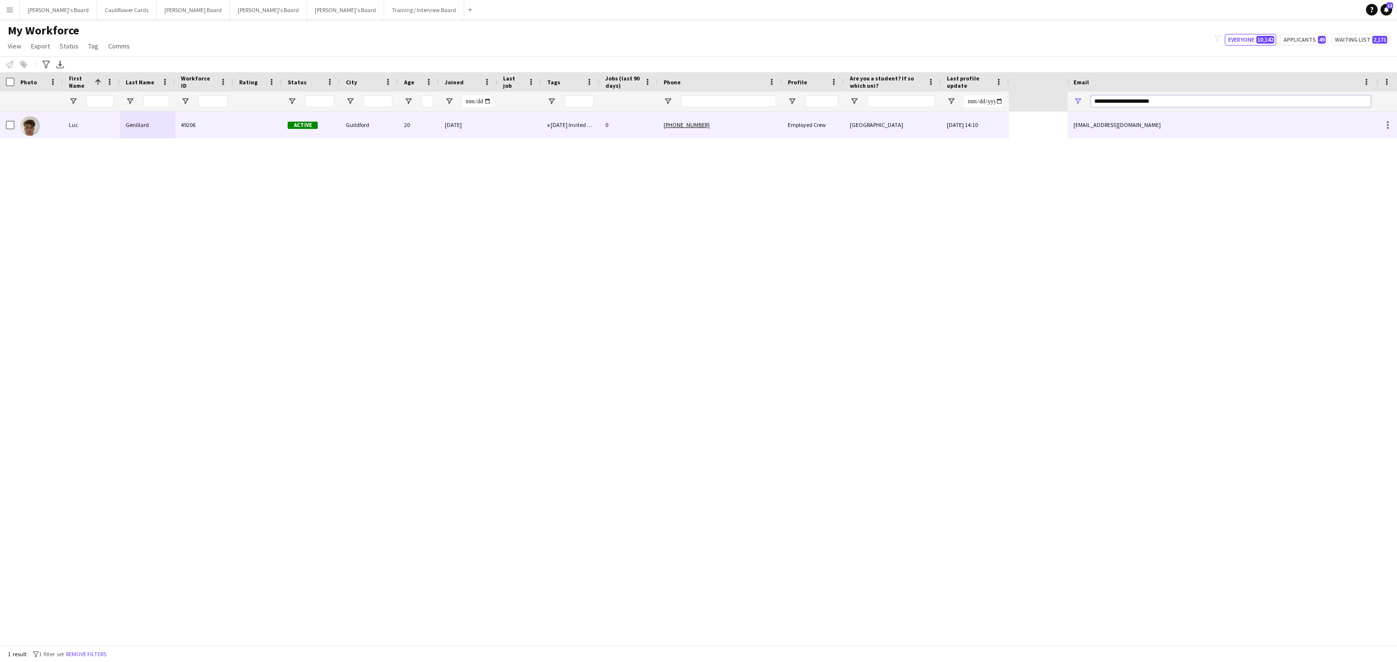
type input "**********"
click at [729, 131] on div "[PHONE_NUMBER]" at bounding box center [720, 125] width 124 height 27
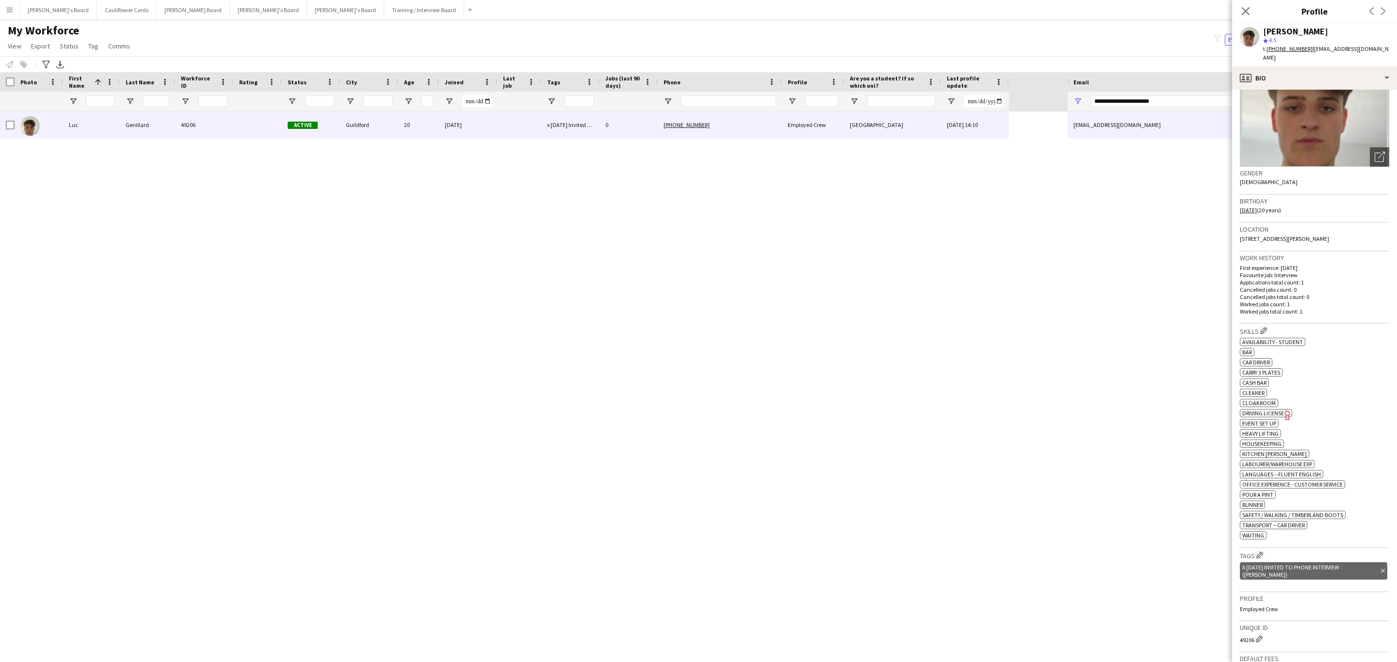
scroll to position [84, 0]
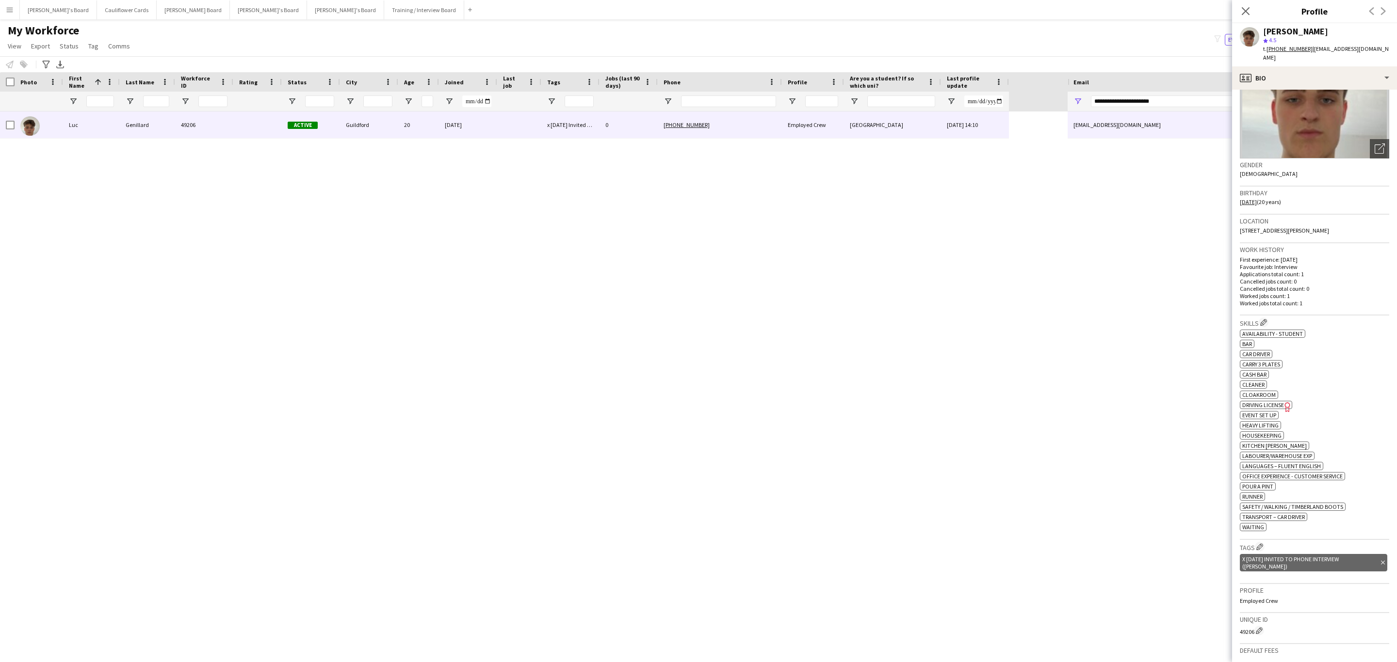
click at [931, 401] on icon "Delete tag" at bounding box center [1383, 563] width 4 height 6
click at [931, 401] on app-icon "Edit crew company tags" at bounding box center [1259, 547] width 7 height 7
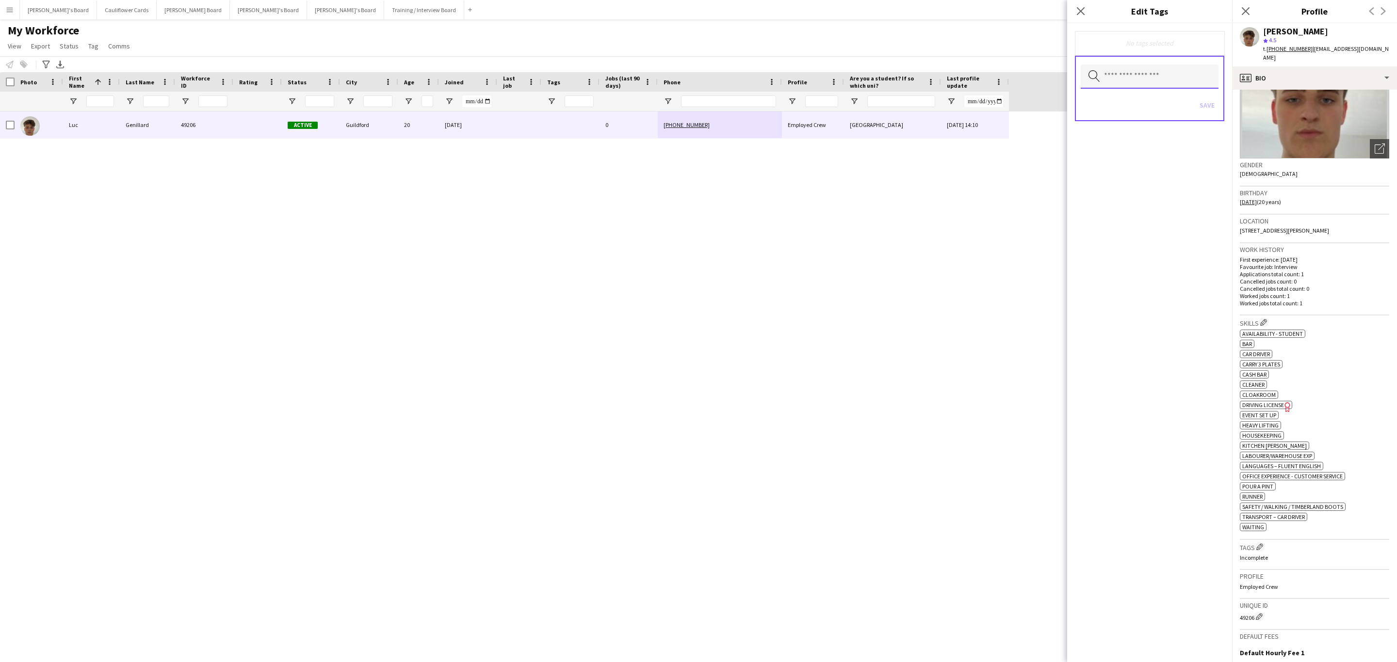
click at [931, 76] on input "text" at bounding box center [1149, 76] width 138 height 24
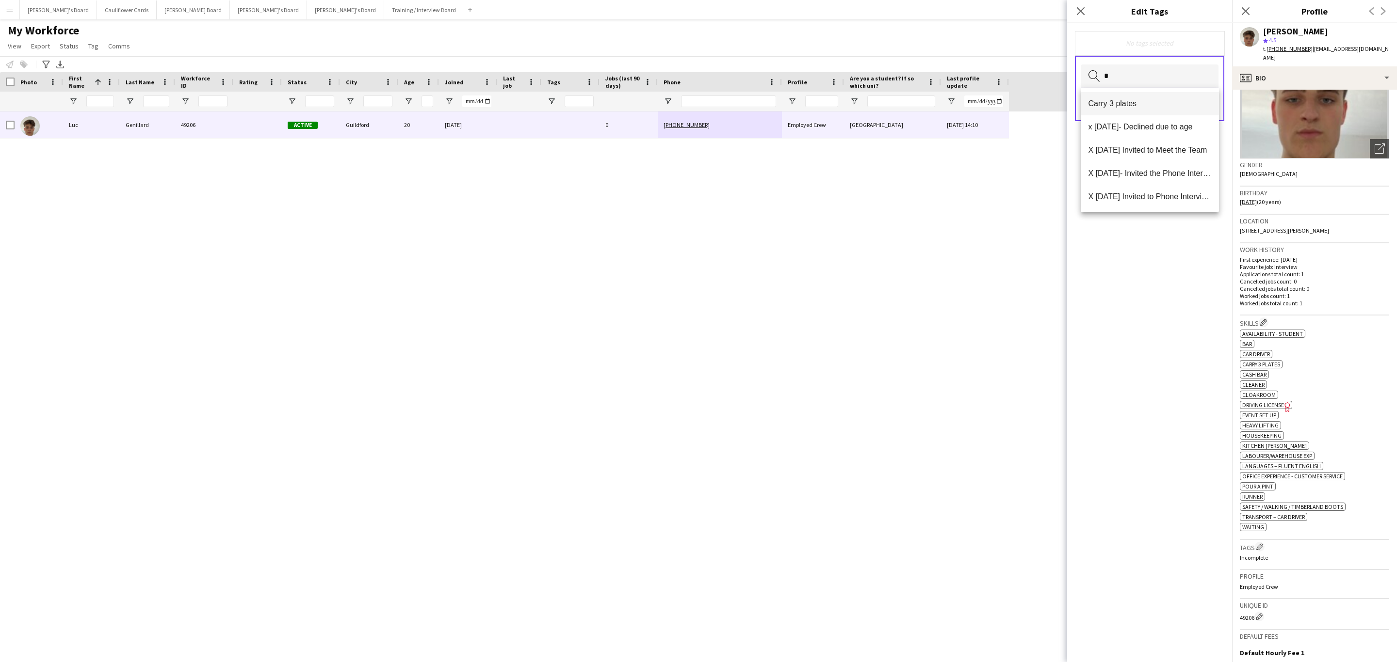
type input "*"
click at [931, 98] on mat-option "Carry 3 plates" at bounding box center [1149, 103] width 138 height 23
click at [931, 315] on div "Carry 3 plates Remove Search by tag name Save" at bounding box center [1149, 342] width 165 height 639
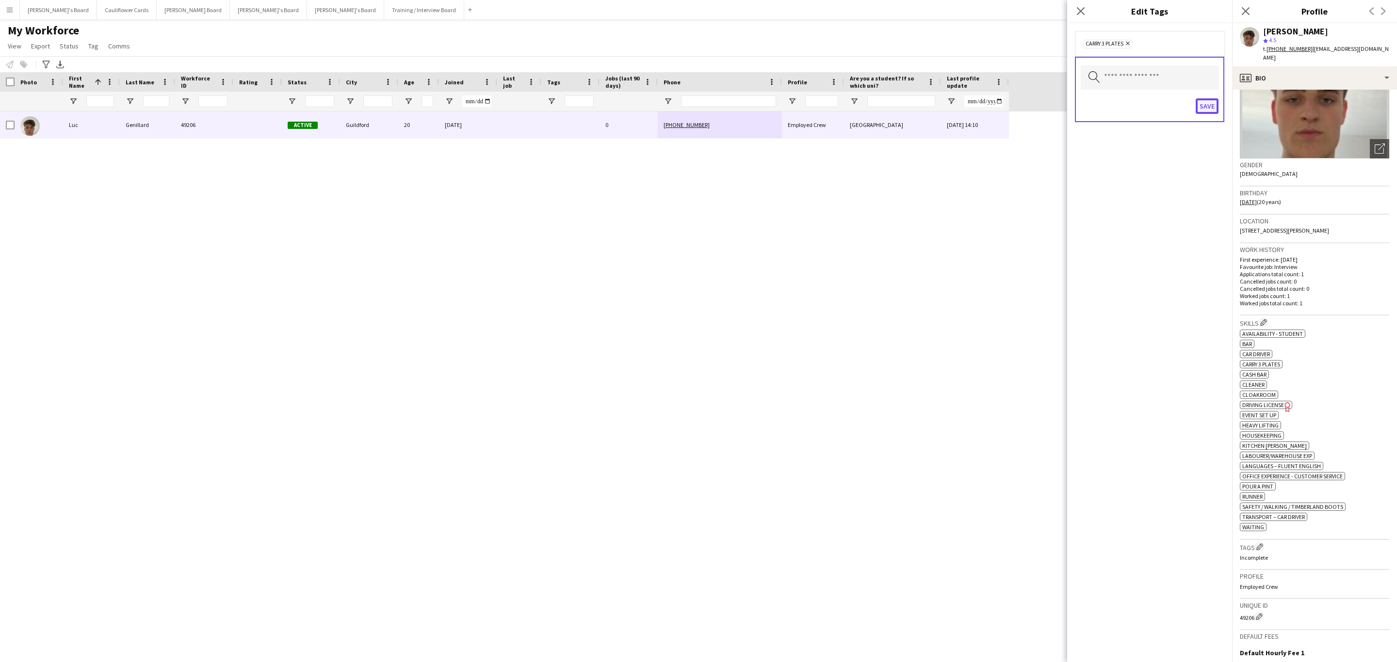
click at [931, 107] on button "Save" at bounding box center [1206, 106] width 23 height 16
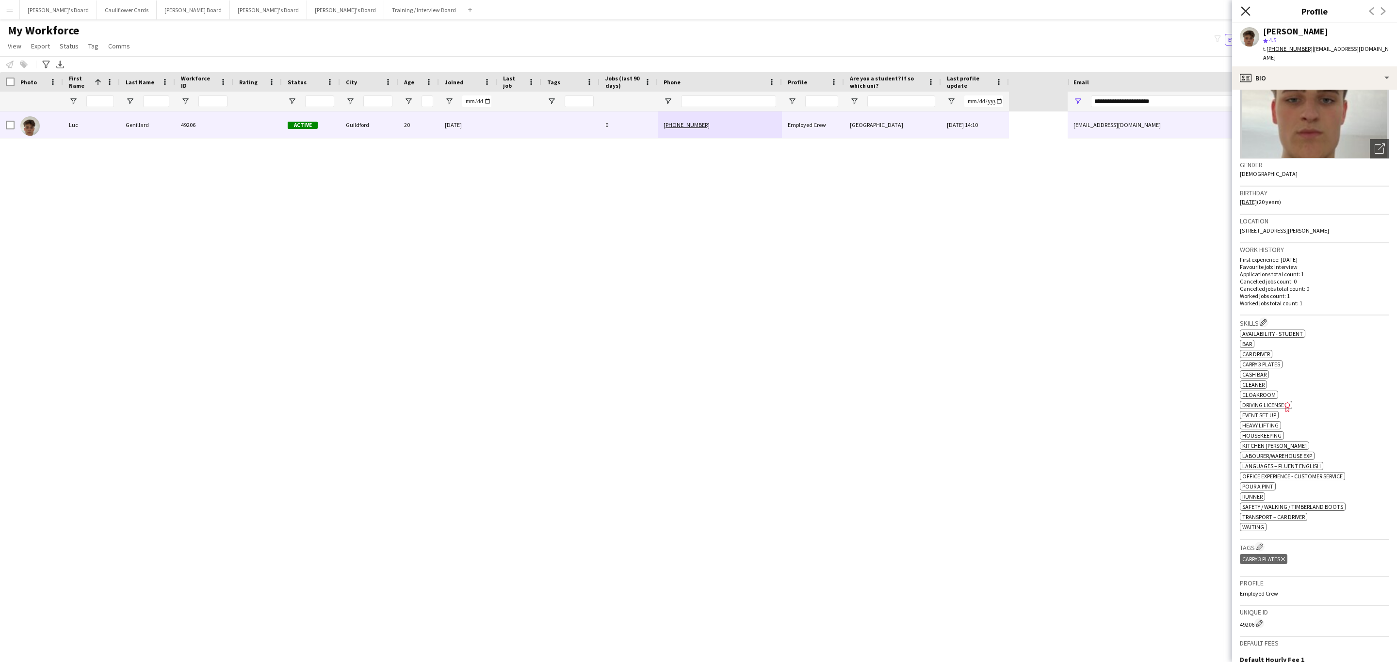
click at [931, 10] on icon at bounding box center [1244, 10] width 9 height 9
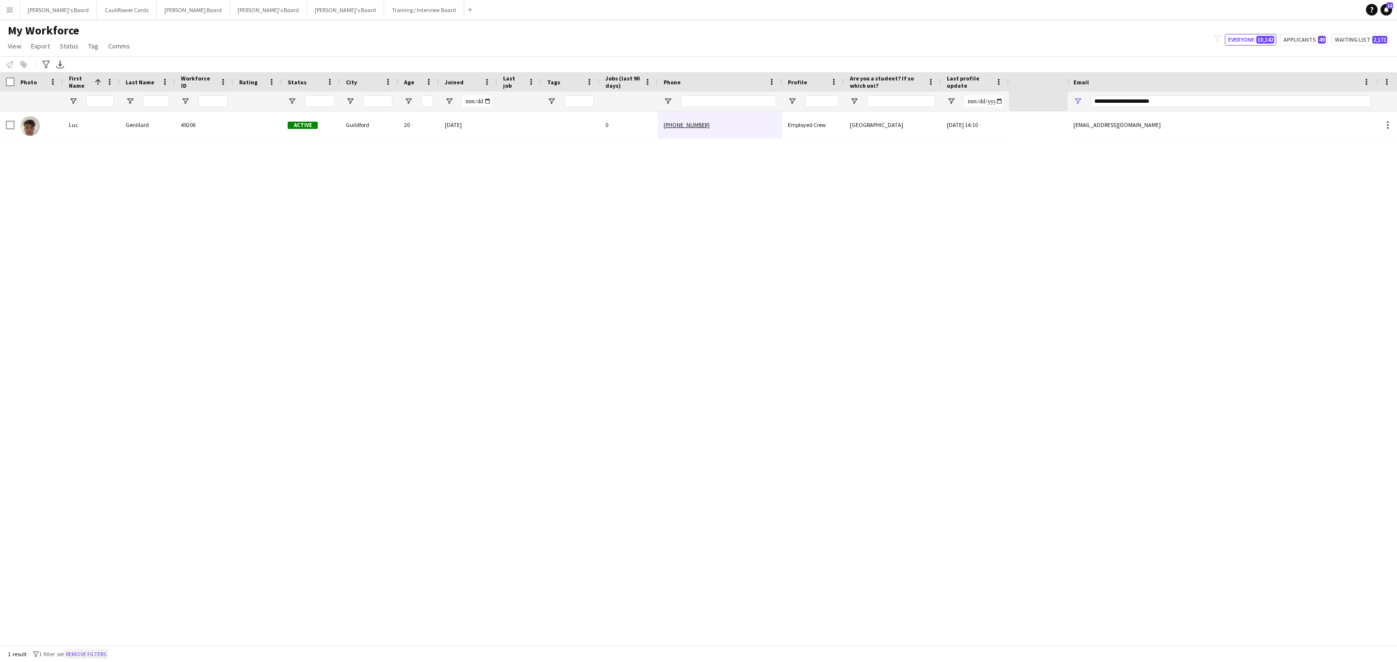
click at [108, 401] on button "Remove filters" at bounding box center [86, 654] width 44 height 11
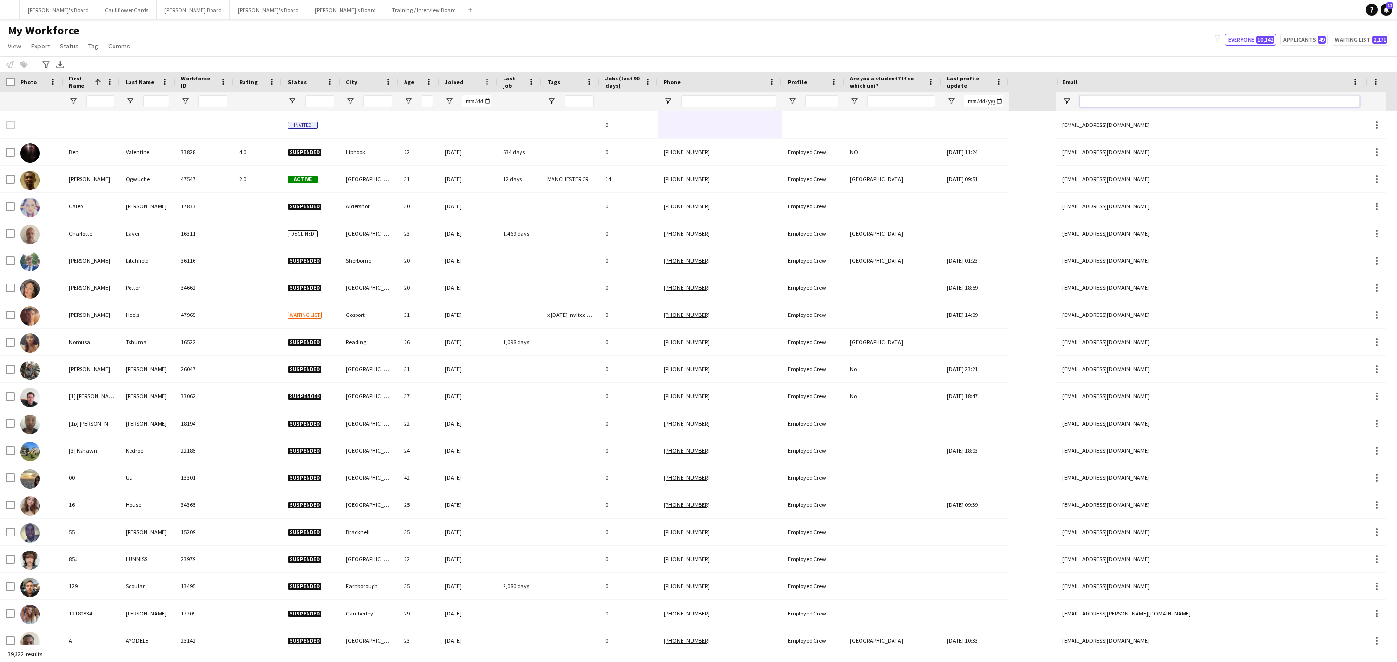
click at [931, 105] on input "Email Filter Input" at bounding box center [1219, 102] width 280 height 12
paste input "**********"
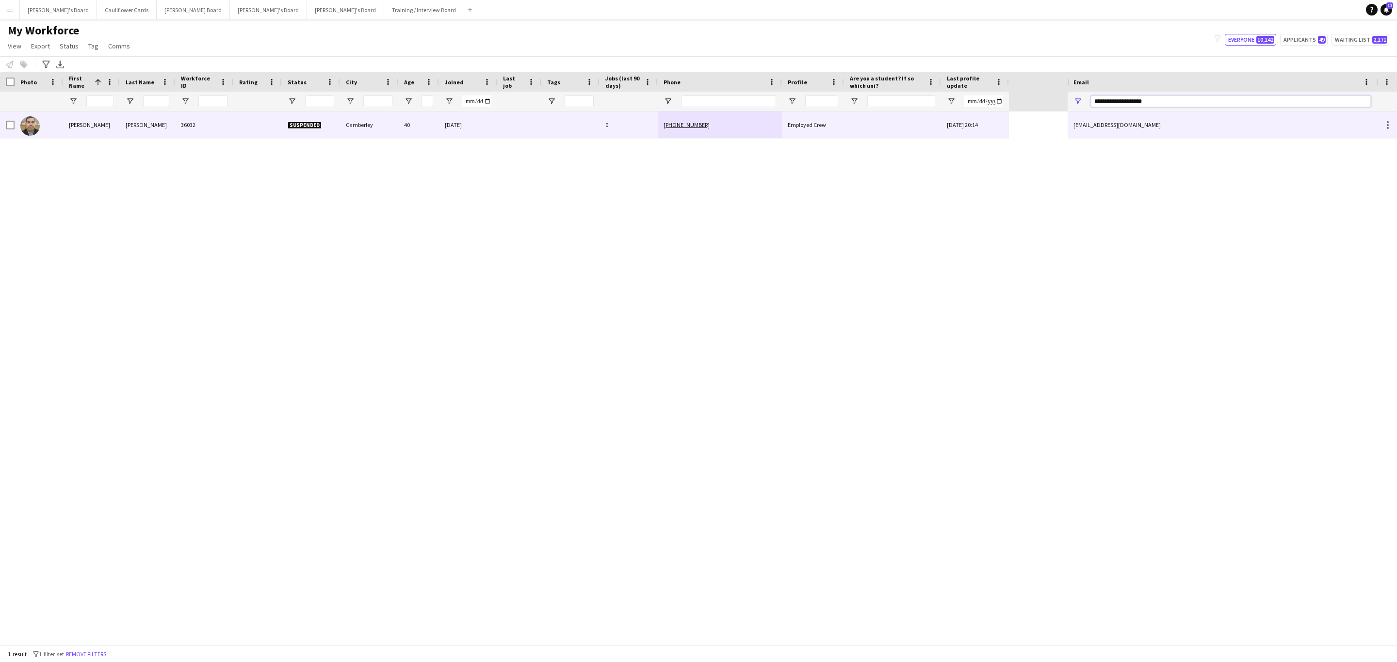
type input "**********"
click at [508, 123] on div at bounding box center [519, 125] width 44 height 27
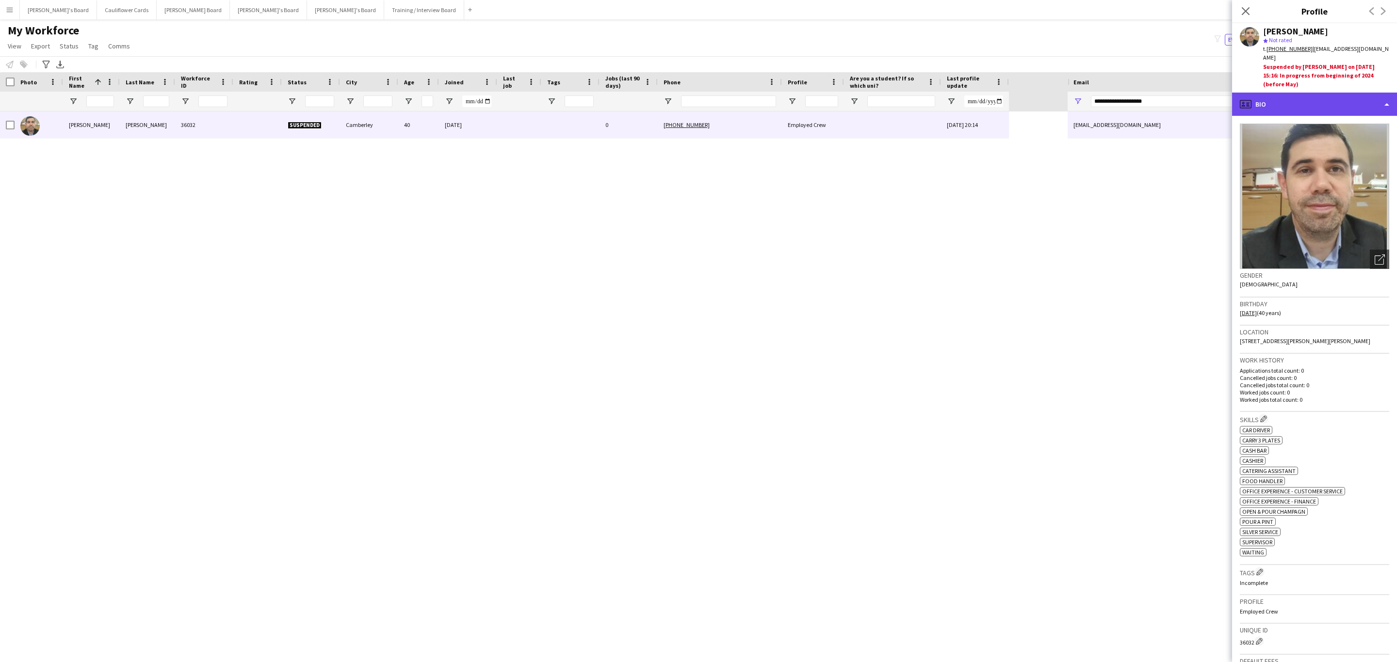
click at [931, 103] on div "profile Bio" at bounding box center [1314, 104] width 165 height 23
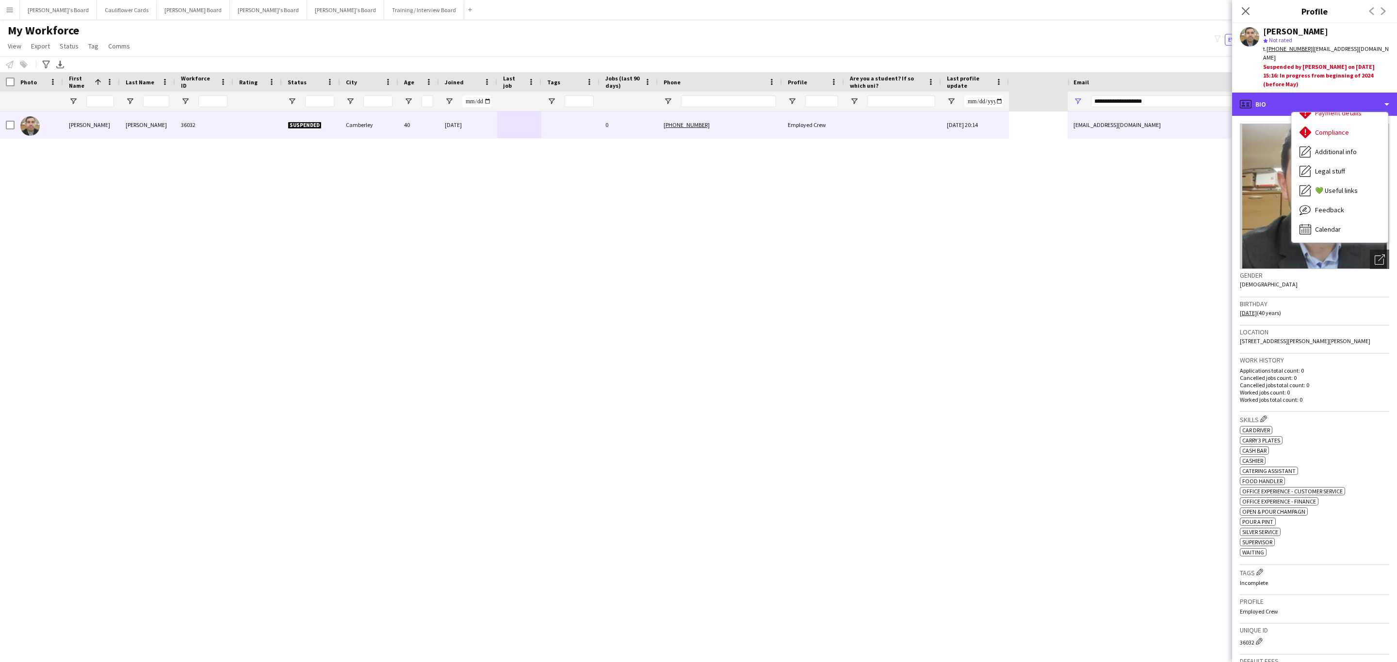
scroll to position [69, 0]
click at [931, 7] on icon "Close pop-in" at bounding box center [1244, 10] width 9 height 9
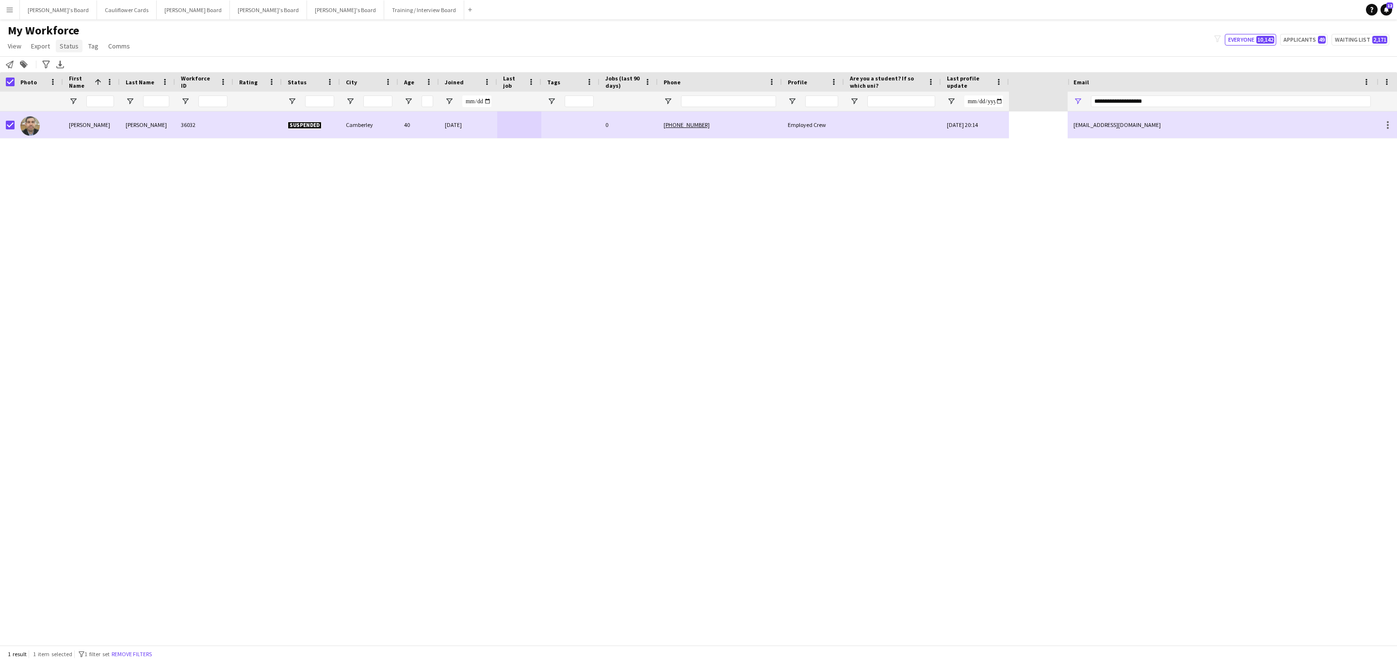
click at [67, 44] on span "Status" at bounding box center [69, 46] width 19 height 9
click at [111, 64] on link "Edit" at bounding box center [90, 67] width 68 height 20
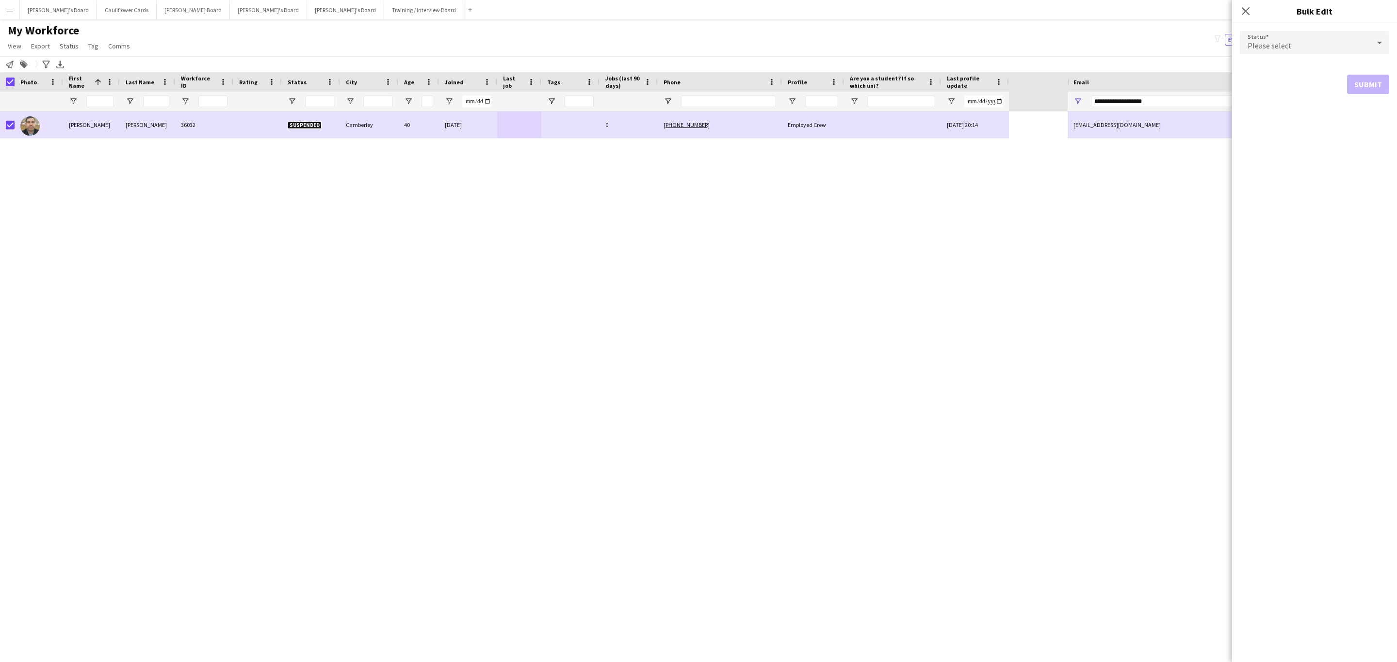
click at [931, 51] on div "Please select" at bounding box center [1304, 42] width 130 height 23
click at [931, 63] on span "In progress" at bounding box center [1314, 67] width 134 height 9
click at [931, 117] on button "Submit" at bounding box center [1368, 117] width 42 height 19
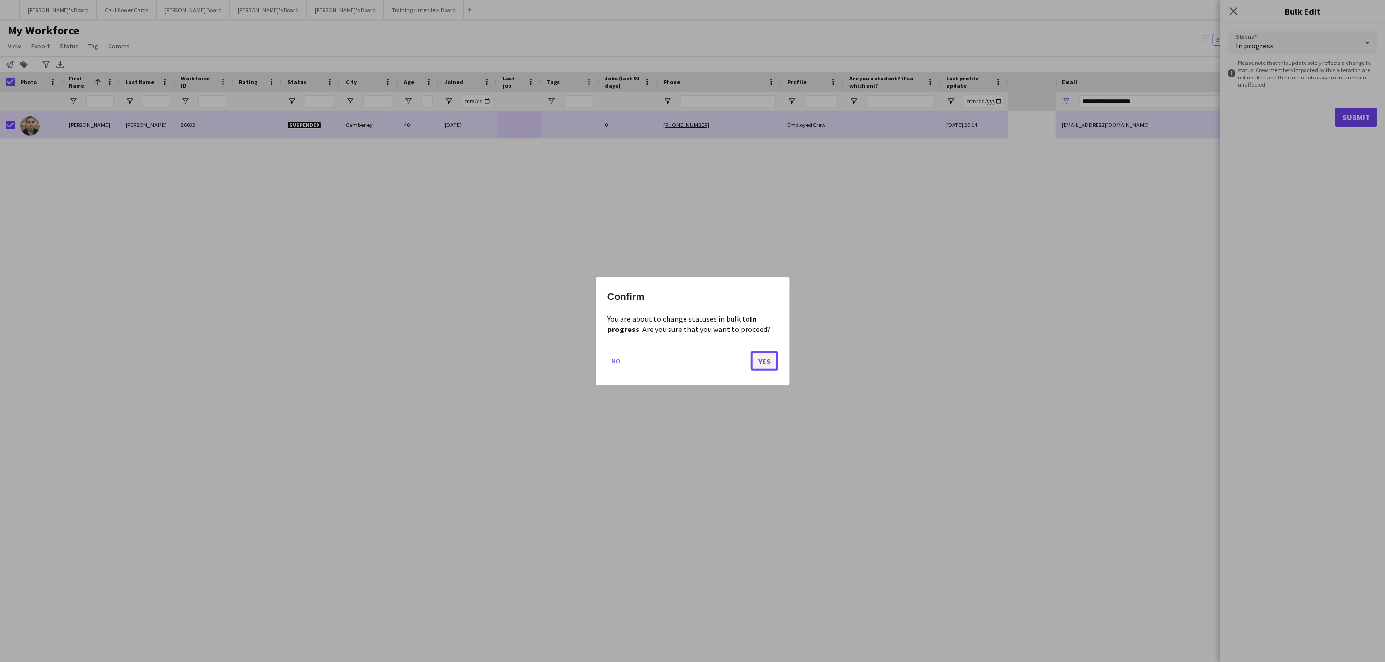
click at [768, 361] on button "Yes" at bounding box center [764, 360] width 27 height 19
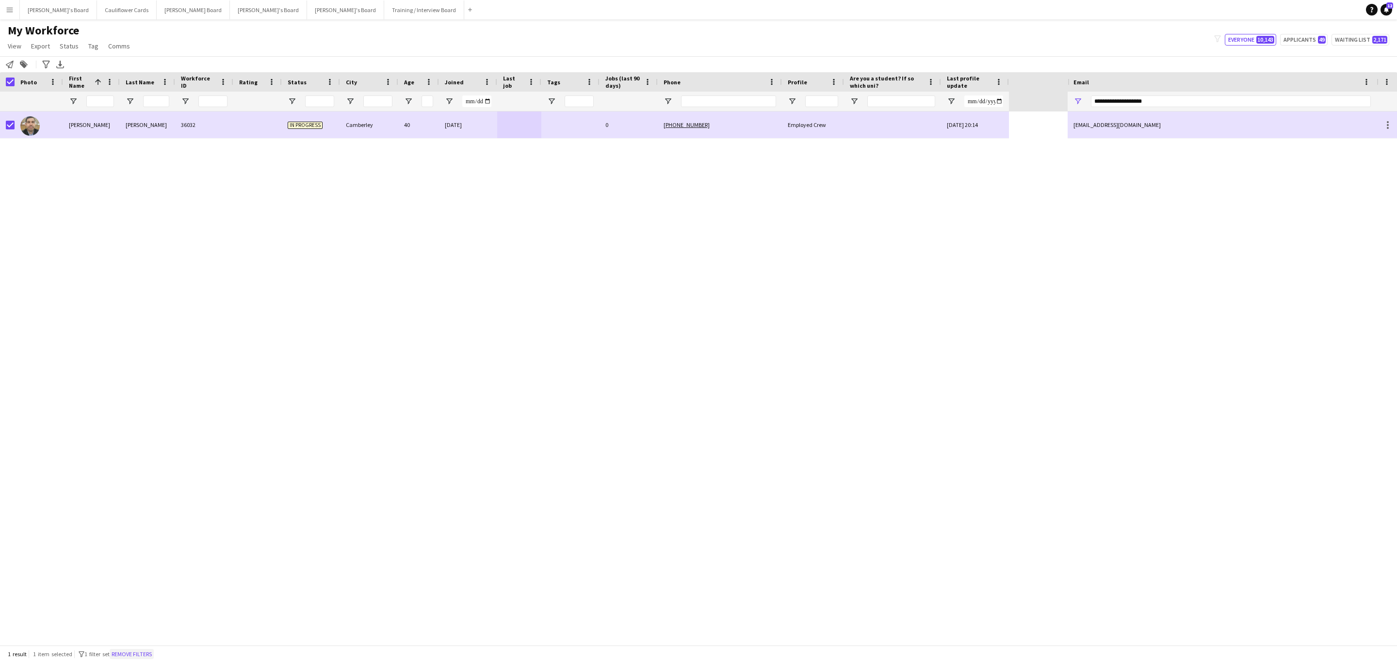
click at [122, 401] on button "Remove filters" at bounding box center [132, 654] width 44 height 11
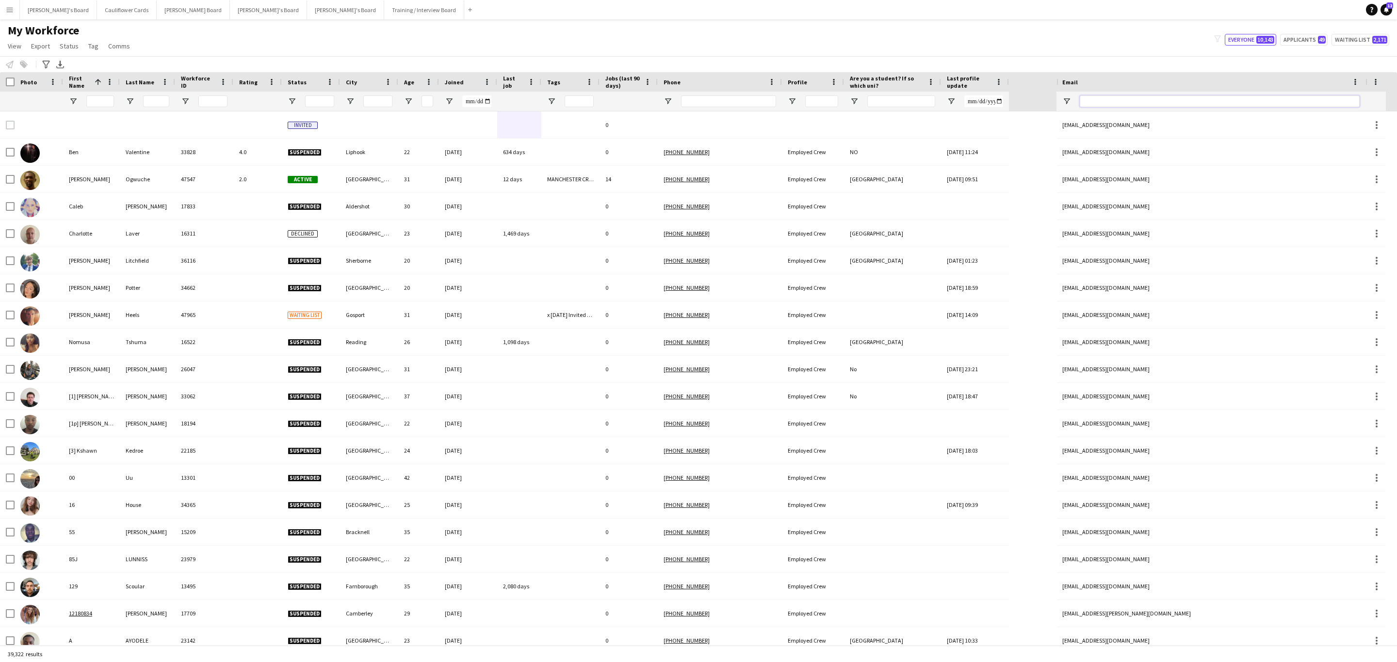
click at [931, 102] on input "Email Filter Input" at bounding box center [1219, 102] width 280 height 12
paste input "**********"
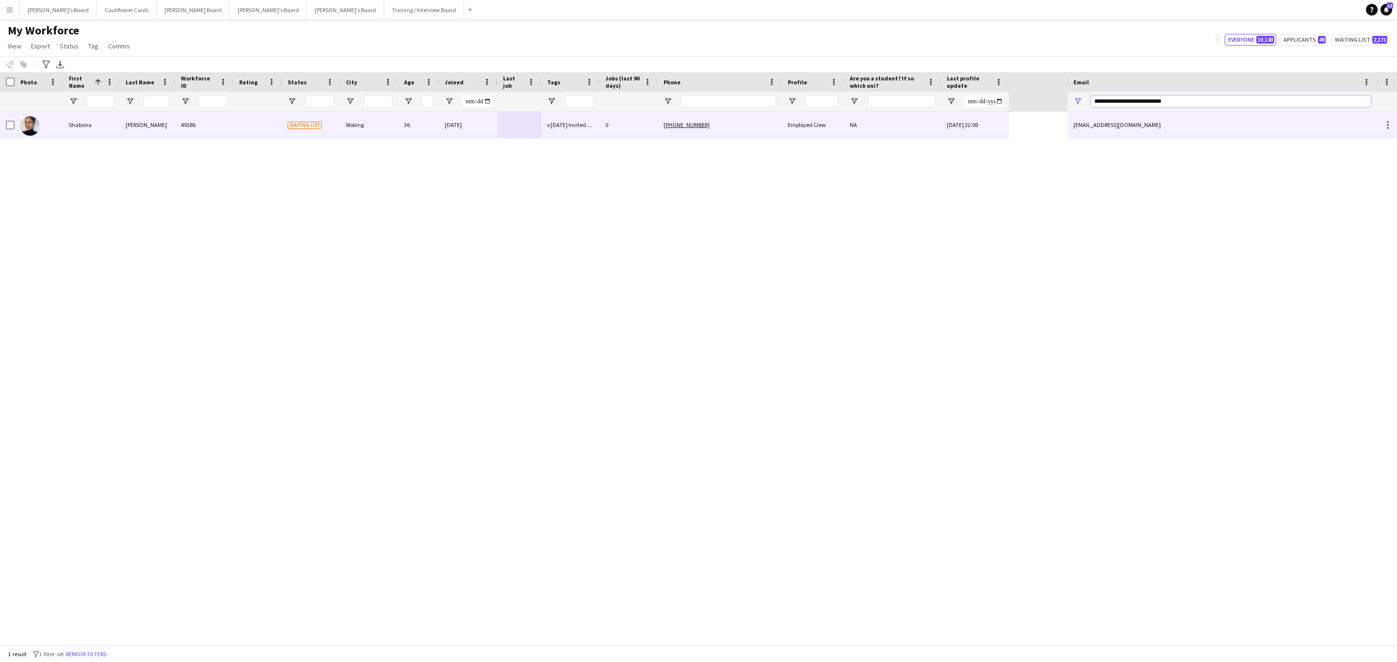
type input "**********"
click at [529, 135] on div at bounding box center [519, 125] width 44 height 27
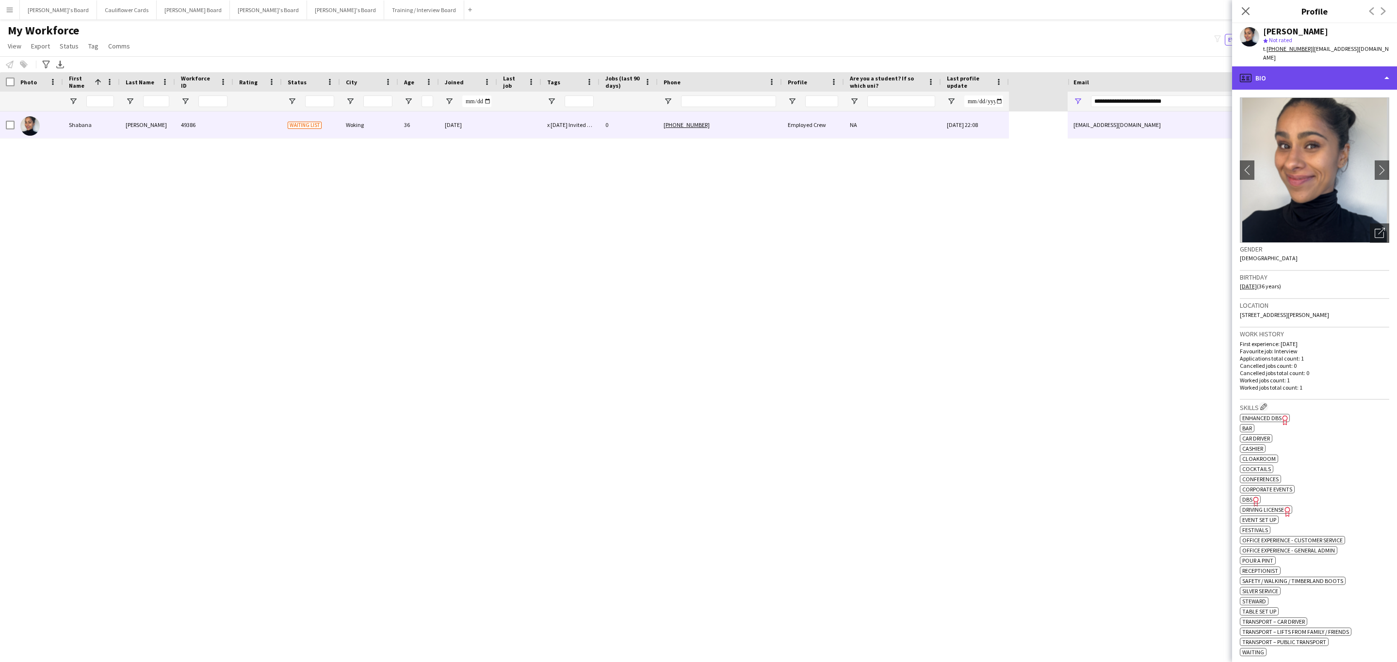
click at [931, 75] on div "profile Bio" at bounding box center [1314, 77] width 165 height 23
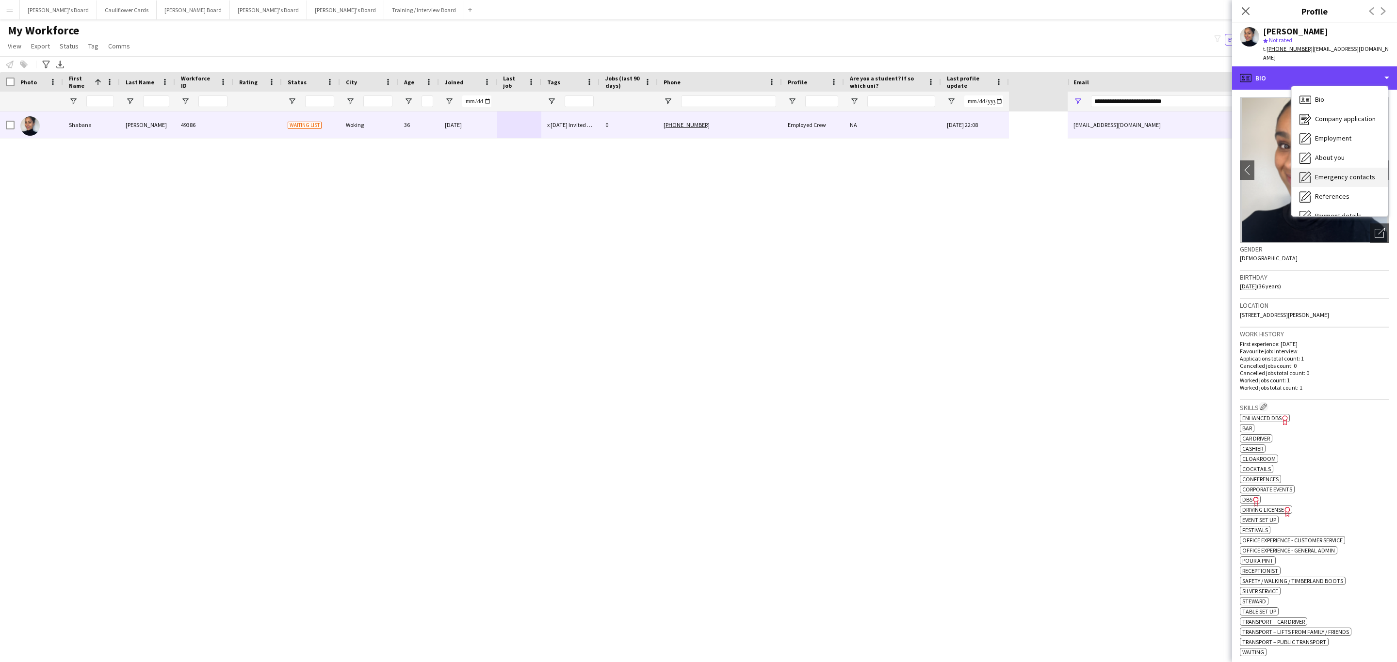
scroll to position [129, 0]
click at [931, 101] on span "Compliance" at bounding box center [1332, 105] width 34 height 9
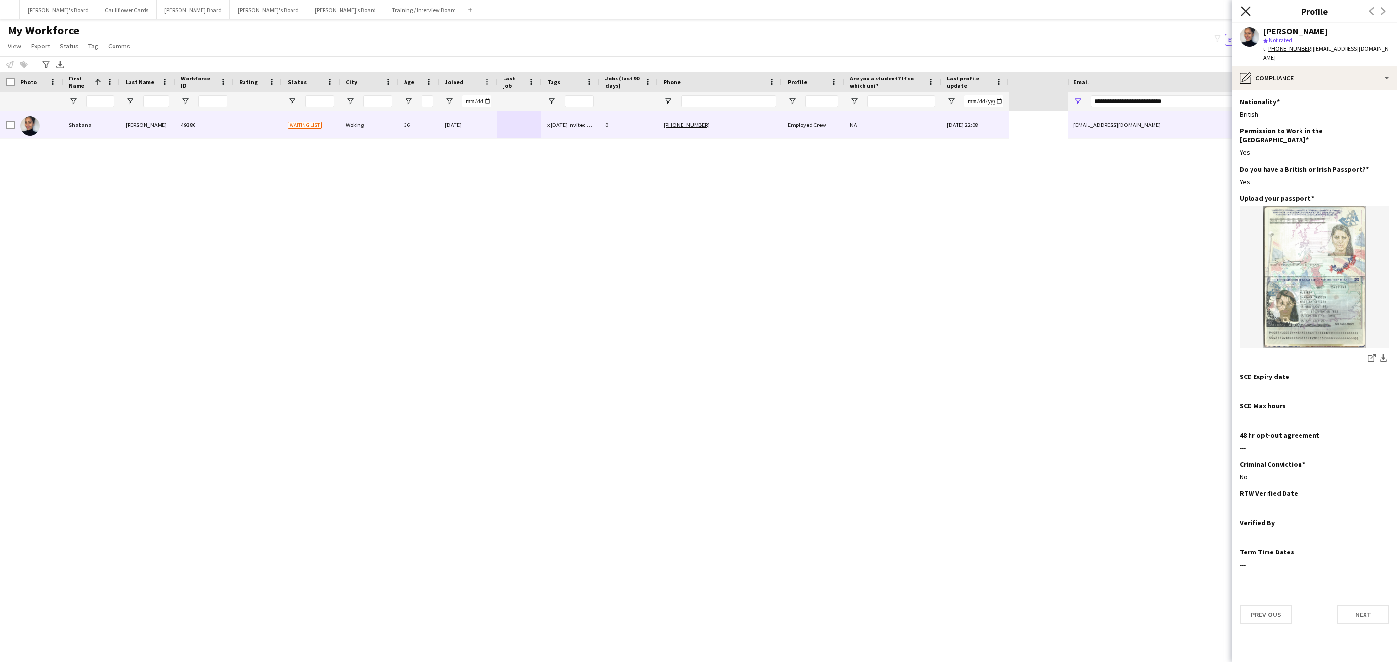
click at [931, 10] on icon at bounding box center [1244, 10] width 9 height 9
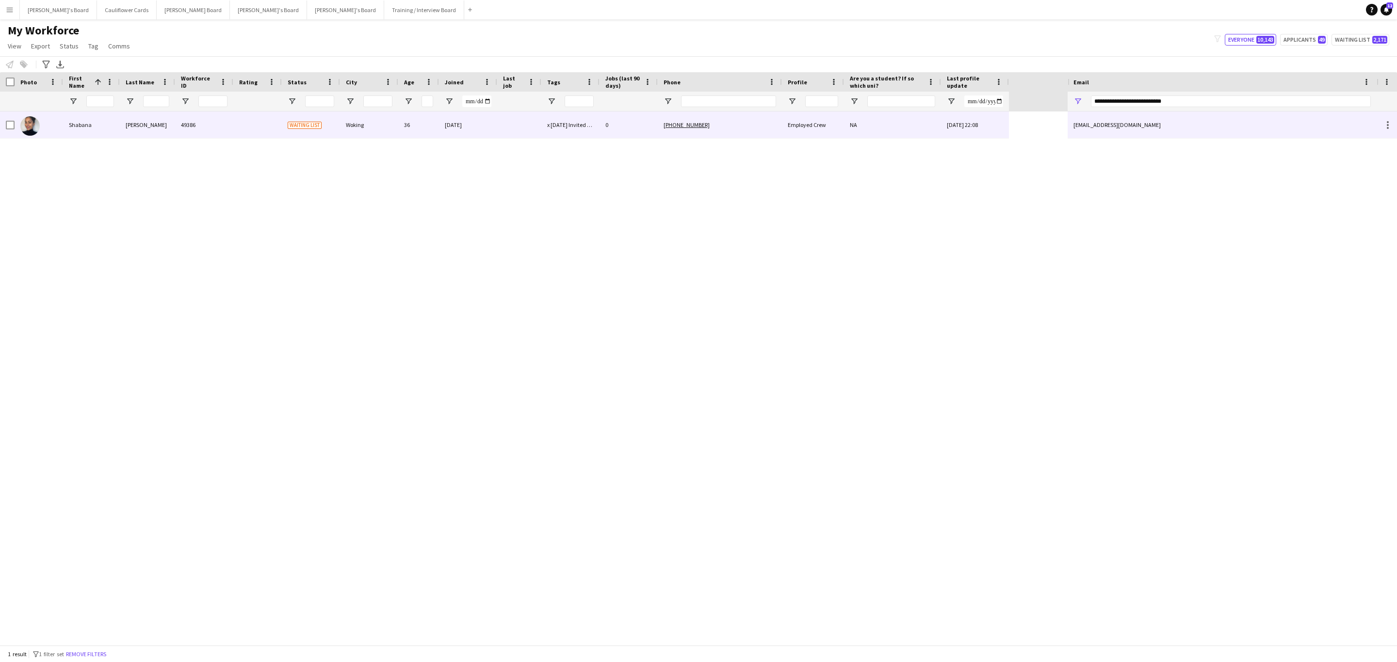
click at [597, 119] on div "x [DATE] Invited to Phone Interview ([PERSON_NAME])" at bounding box center [570, 125] width 58 height 27
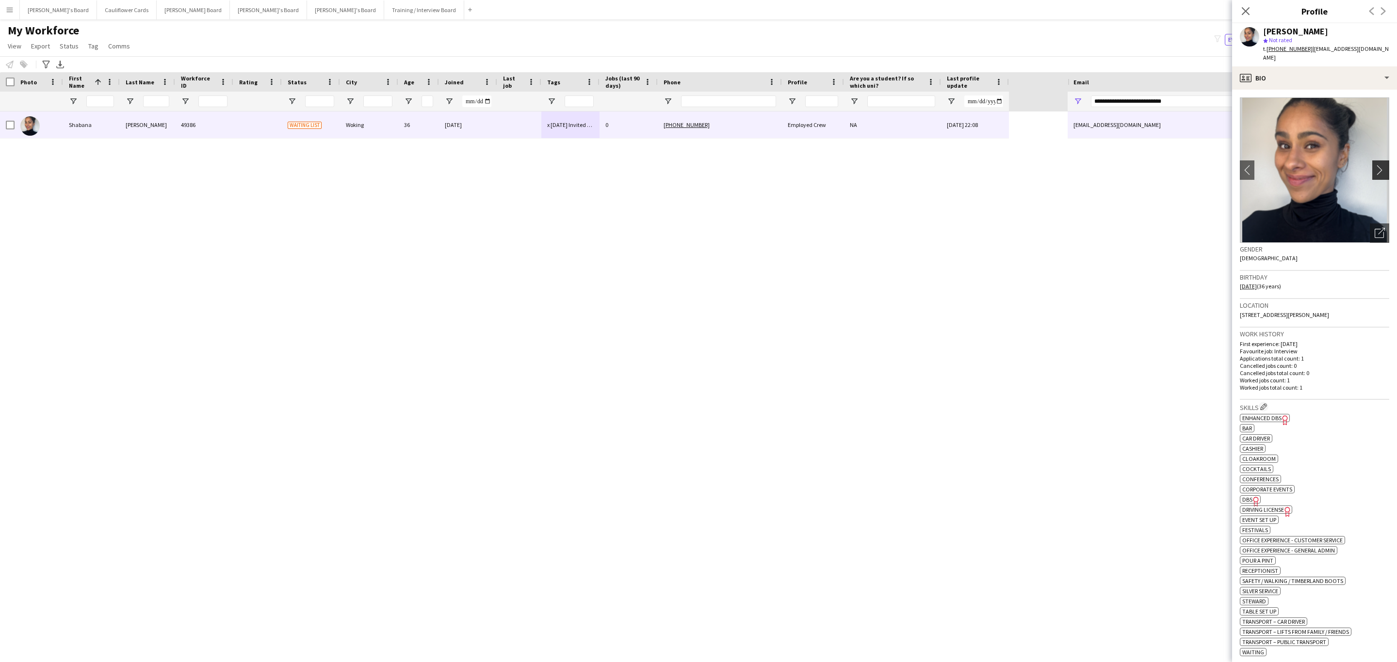
click at [931, 165] on app-icon "chevron-right" at bounding box center [1381, 170] width 15 height 10
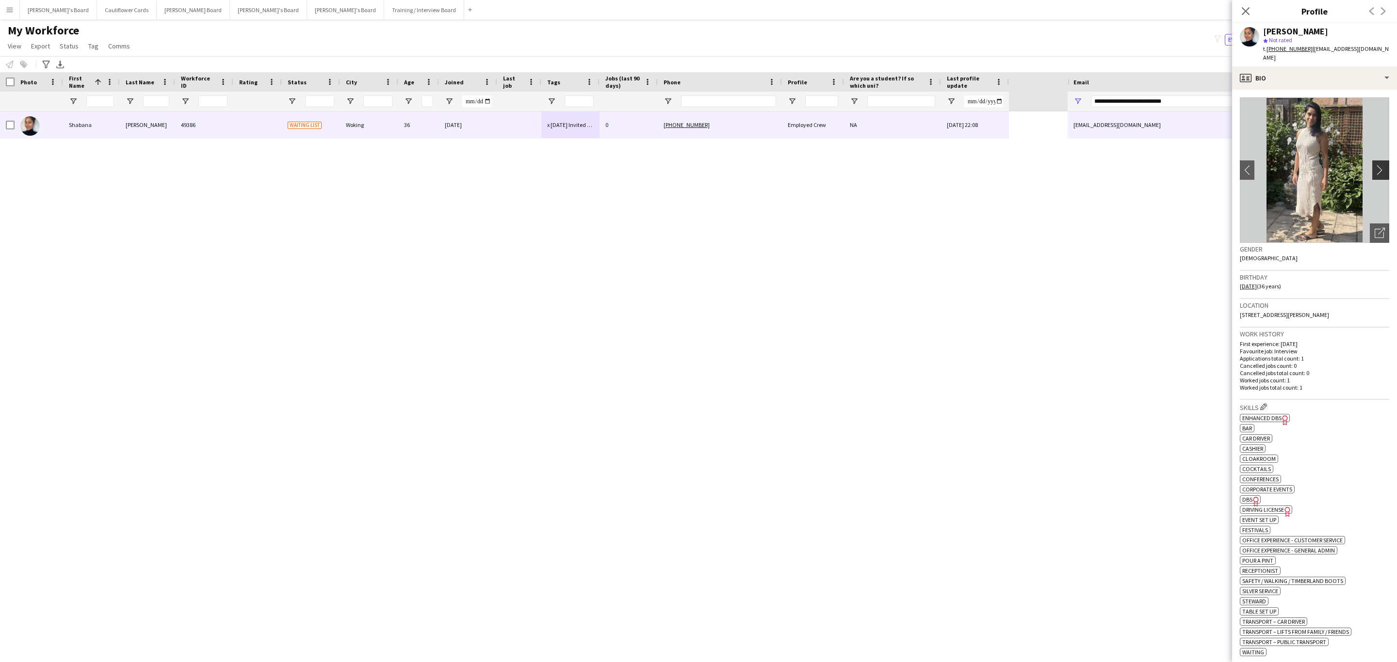
click at [931, 165] on app-icon "chevron-right" at bounding box center [1381, 170] width 15 height 10
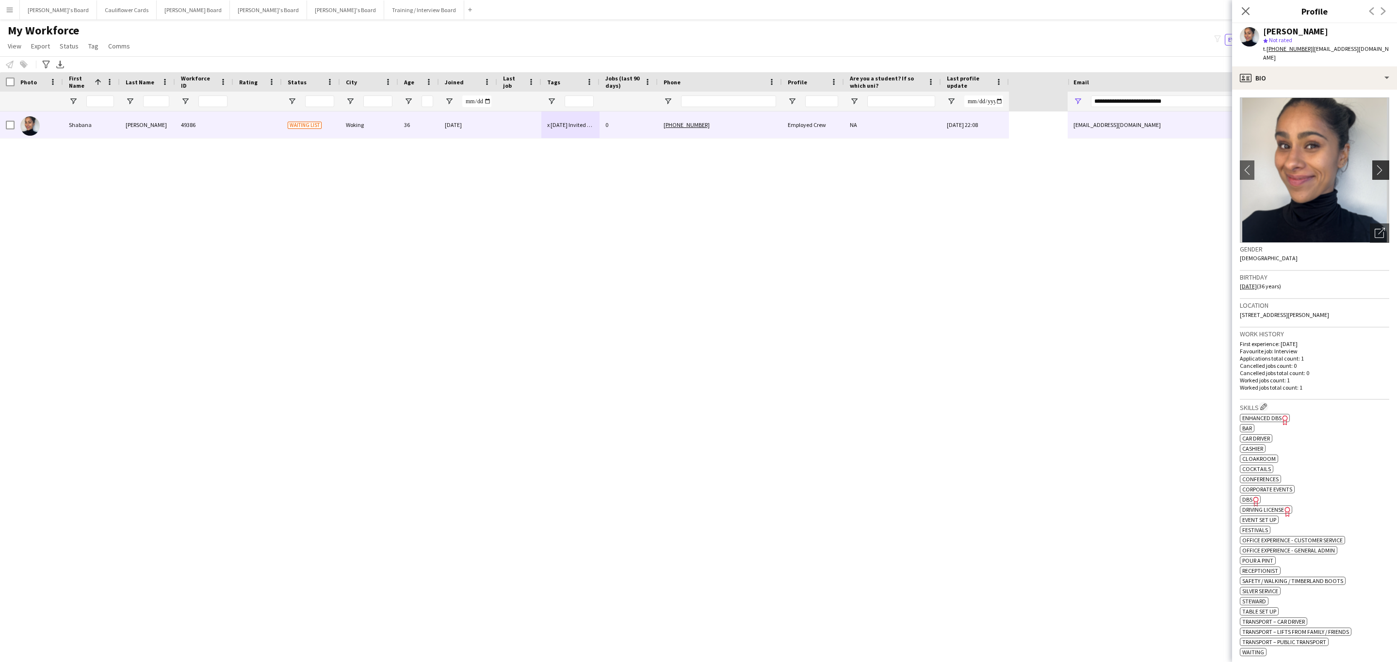
click at [931, 165] on app-icon "chevron-right" at bounding box center [1381, 170] width 15 height 10
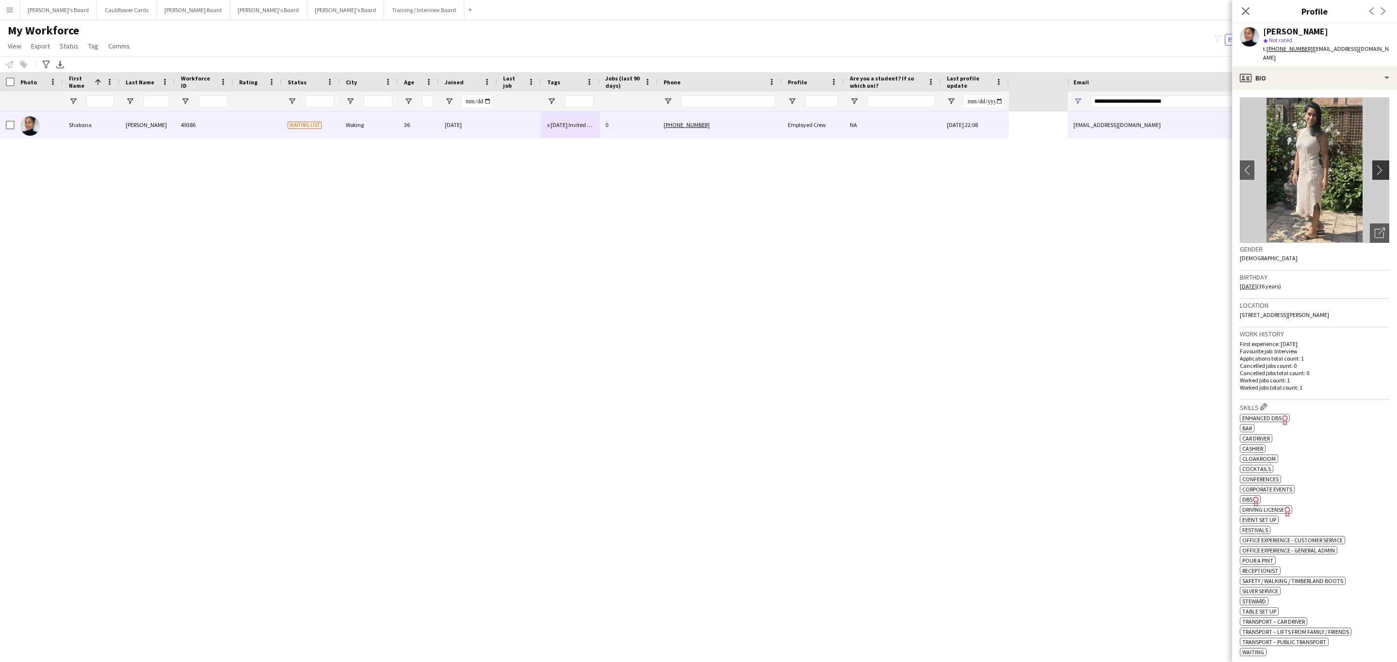
click at [931, 165] on app-icon "chevron-right" at bounding box center [1381, 170] width 15 height 10
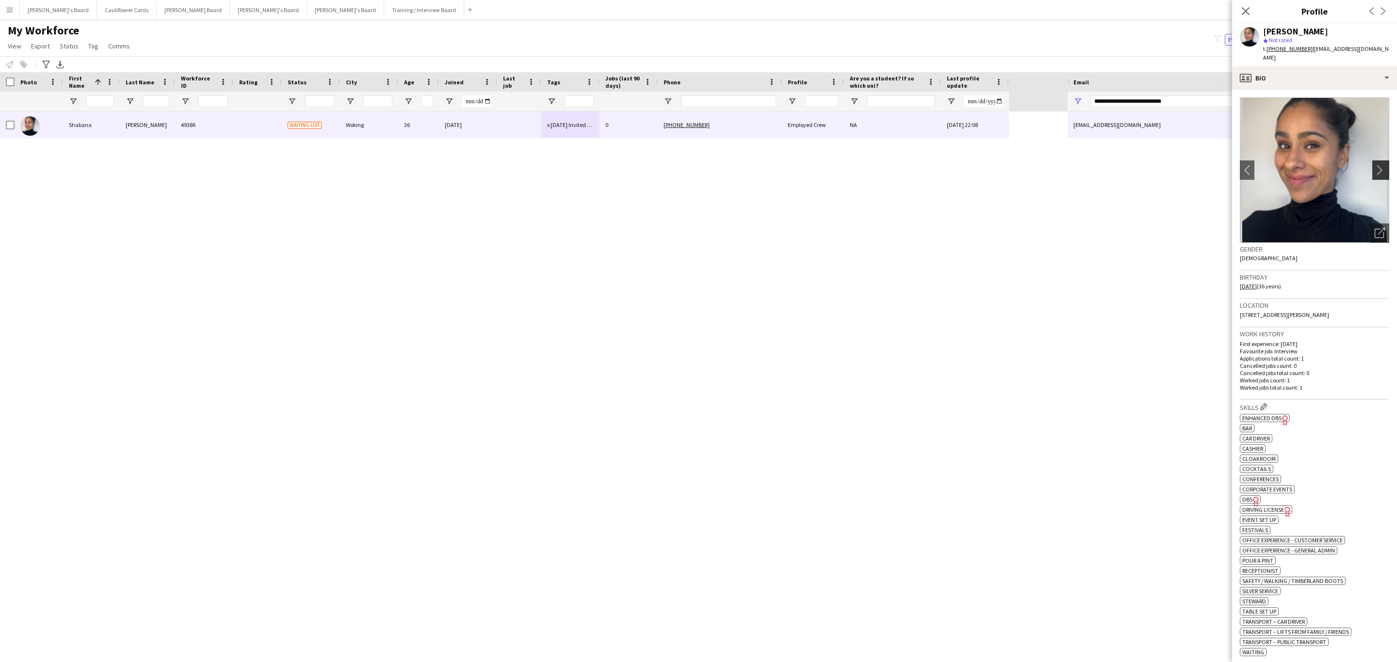
click at [931, 165] on app-icon "chevron-right" at bounding box center [1381, 170] width 15 height 10
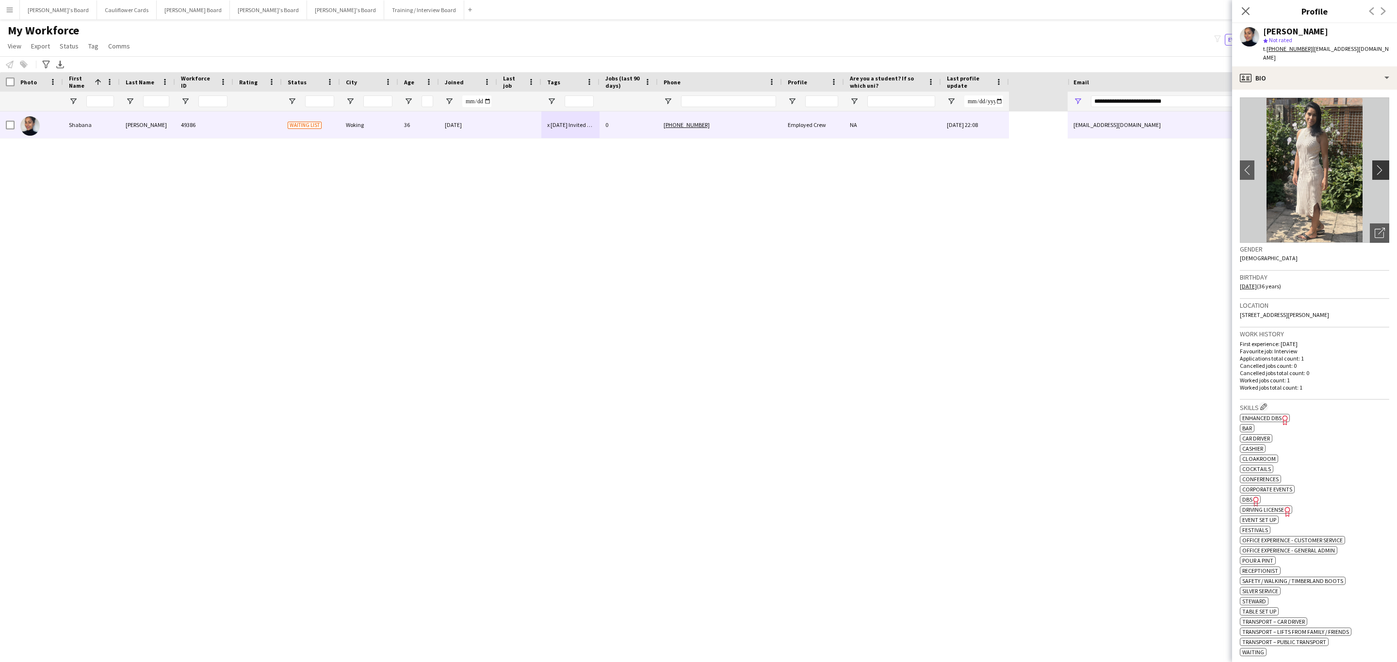
click at [931, 165] on app-icon "chevron-right" at bounding box center [1381, 170] width 15 height 10
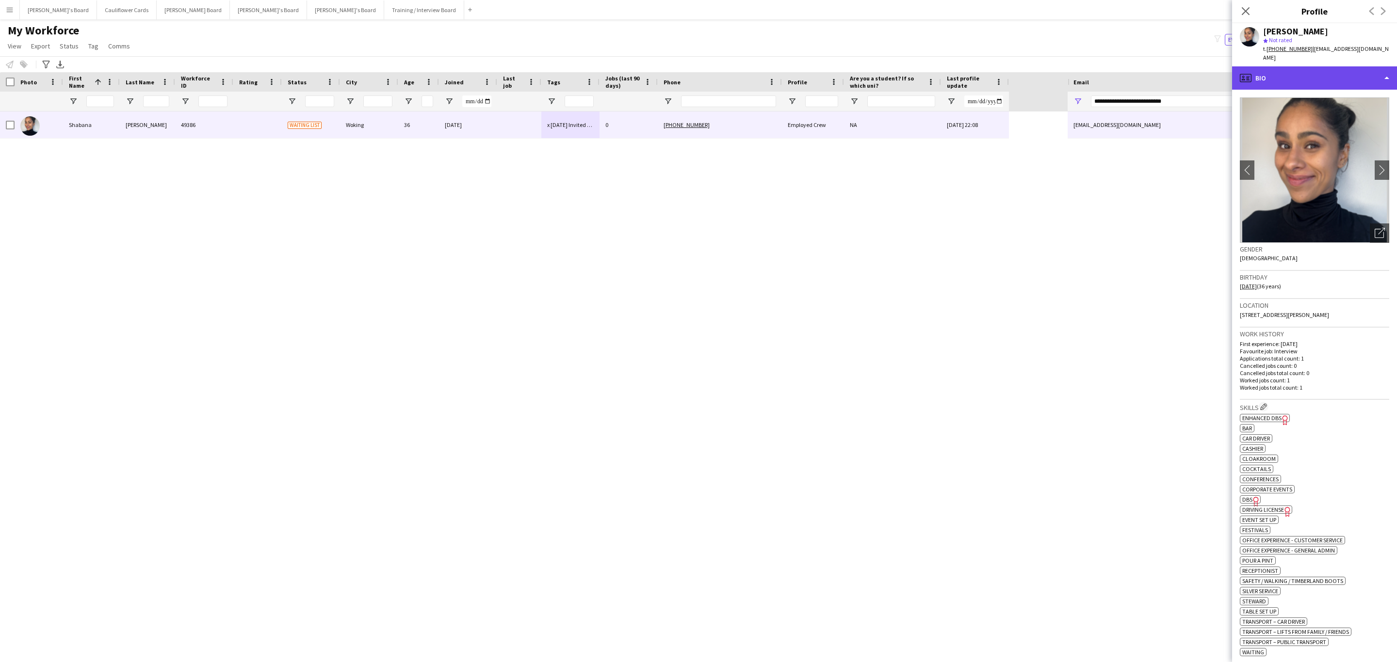
click at [931, 67] on div "profile Bio" at bounding box center [1314, 77] width 165 height 23
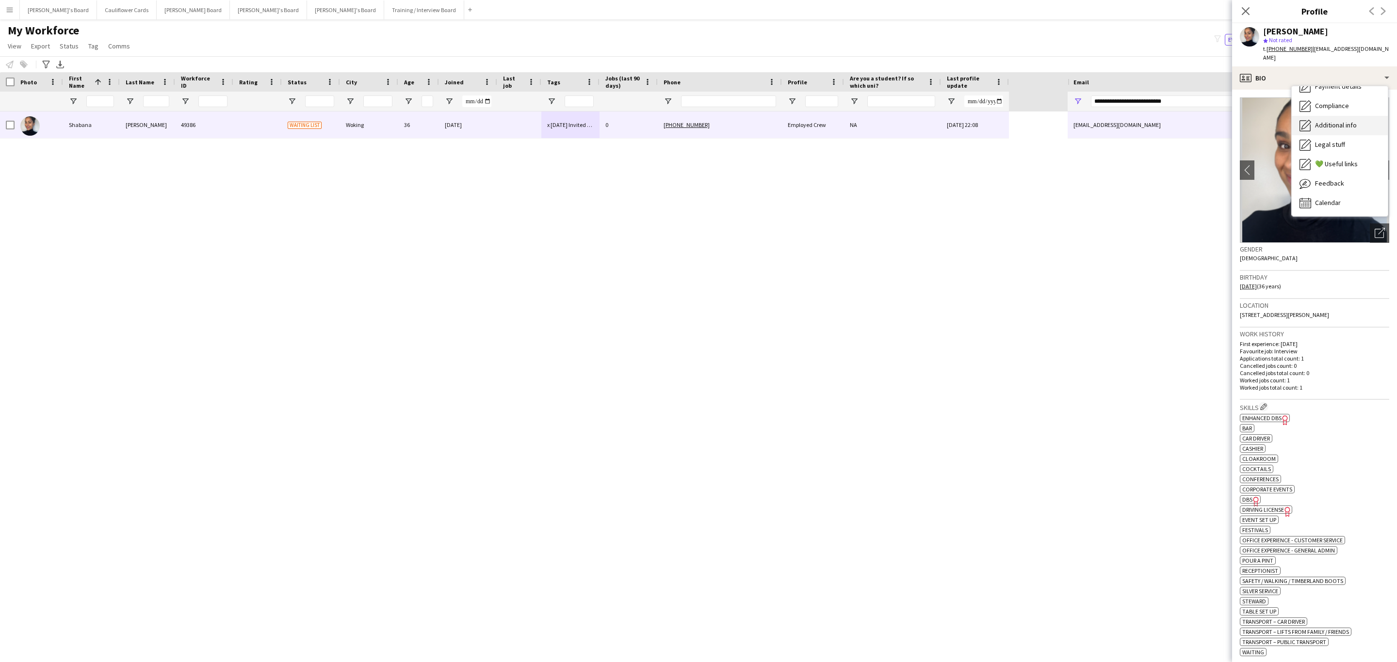
click at [931, 121] on span "Additional info" at bounding box center [1336, 125] width 42 height 9
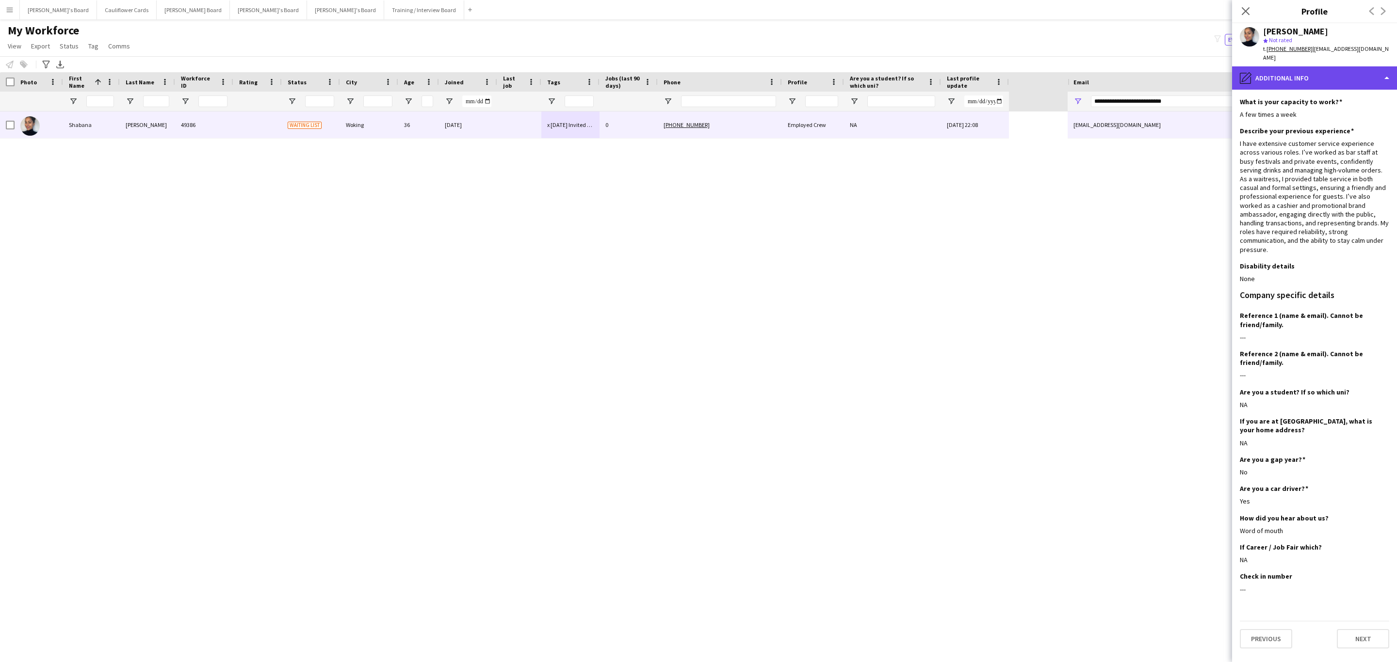
click at [931, 70] on div "pencil4 Additional info" at bounding box center [1314, 77] width 165 height 23
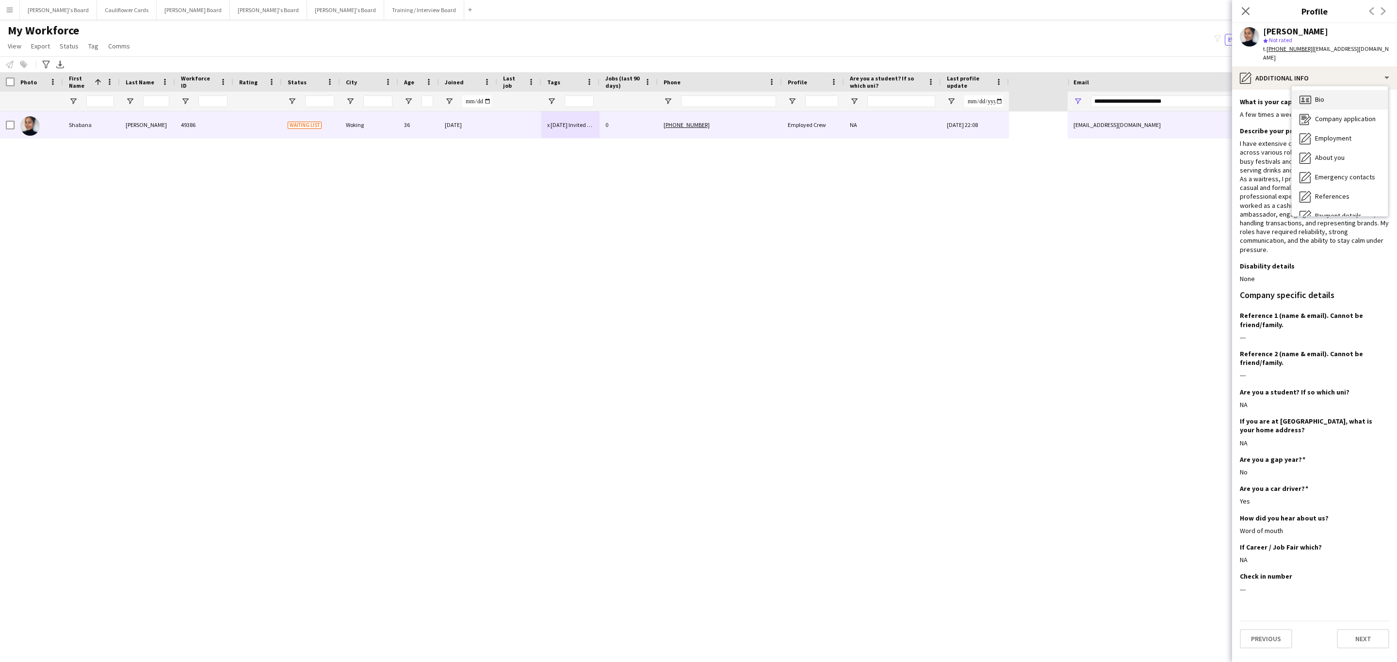
click at [931, 90] on div "Bio Bio" at bounding box center [1339, 99] width 96 height 19
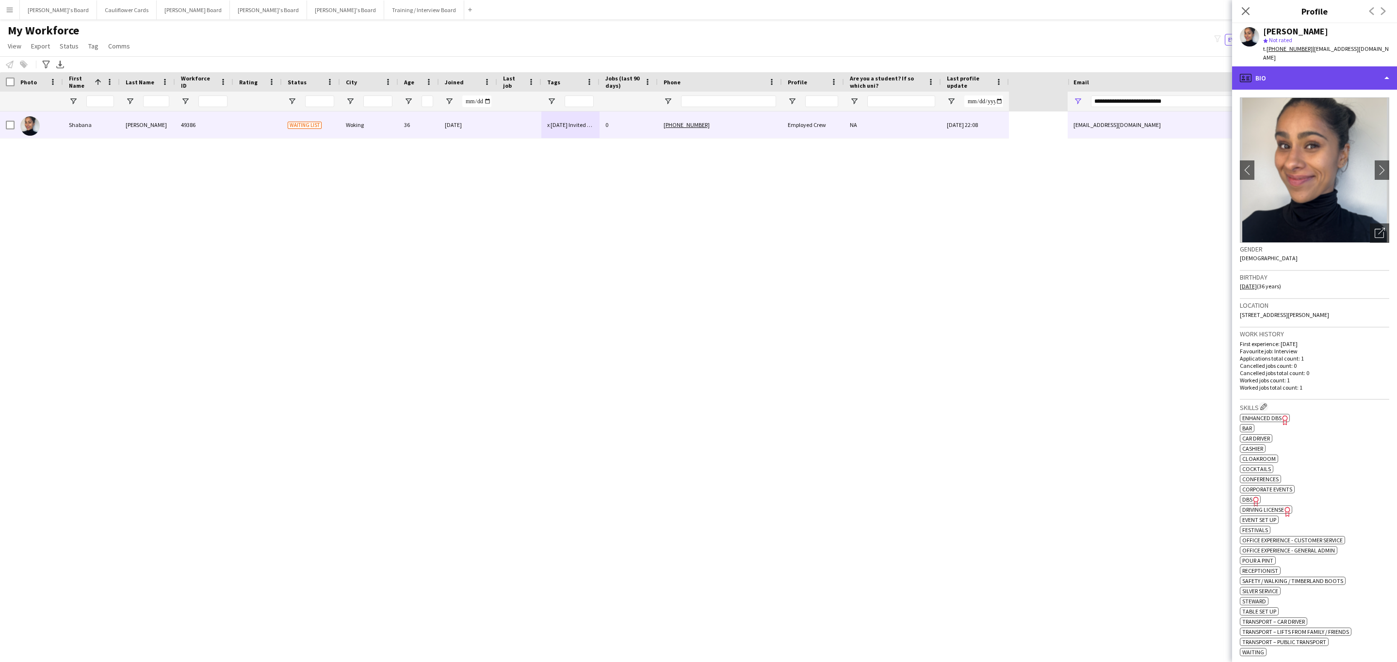
click at [931, 66] on div "profile Bio" at bounding box center [1314, 77] width 165 height 23
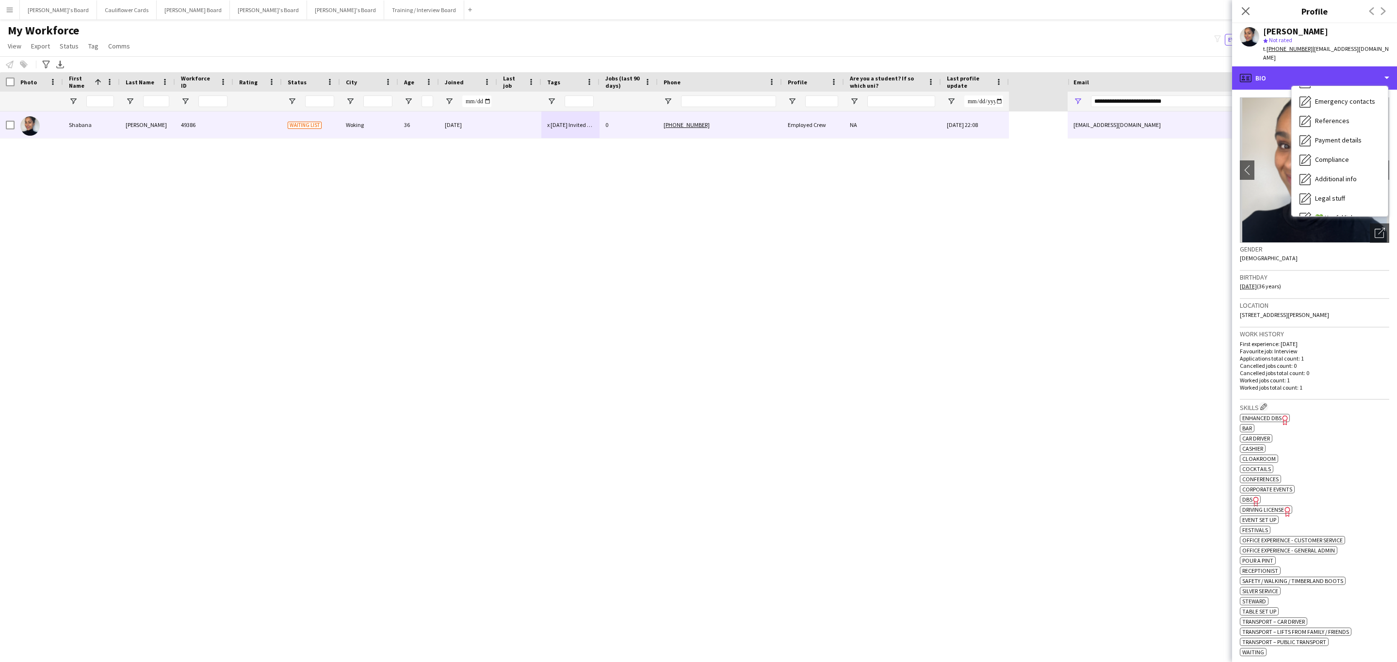
scroll to position [76, 0]
click at [931, 330] on h3 "Work history" at bounding box center [1313, 334] width 149 height 9
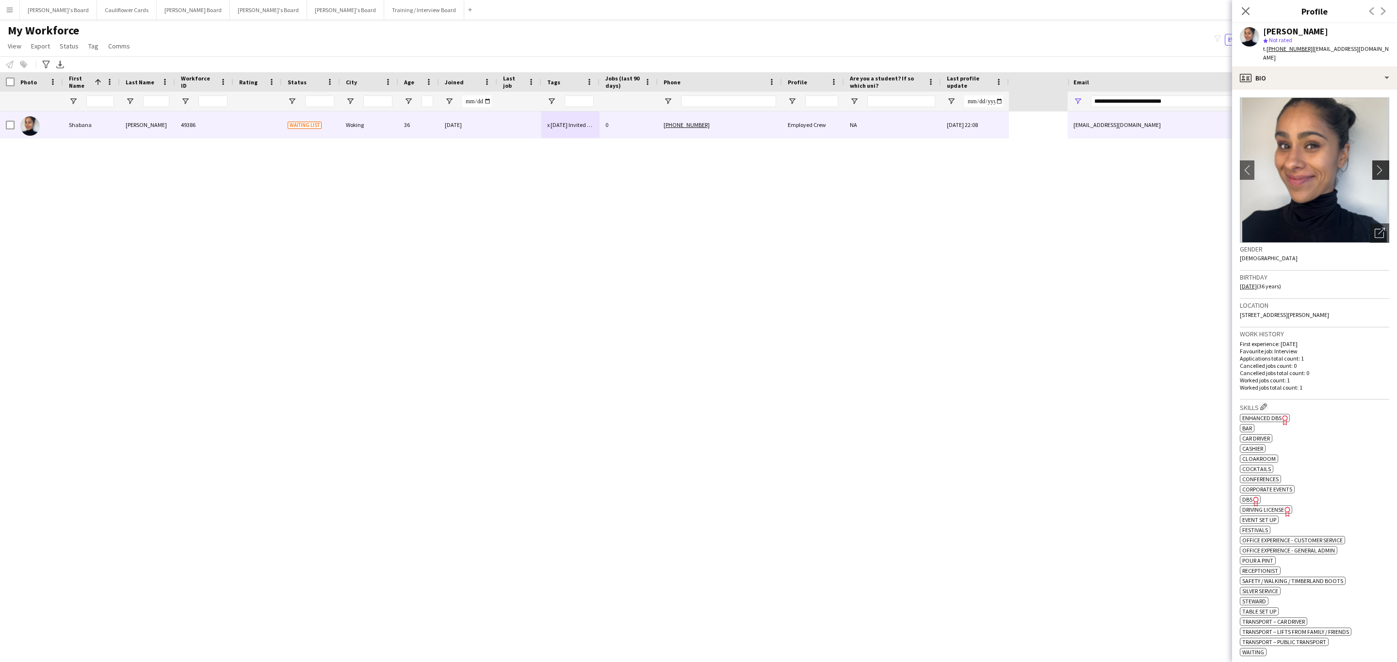
click at [931, 165] on app-icon "chevron-right" at bounding box center [1381, 170] width 15 height 10
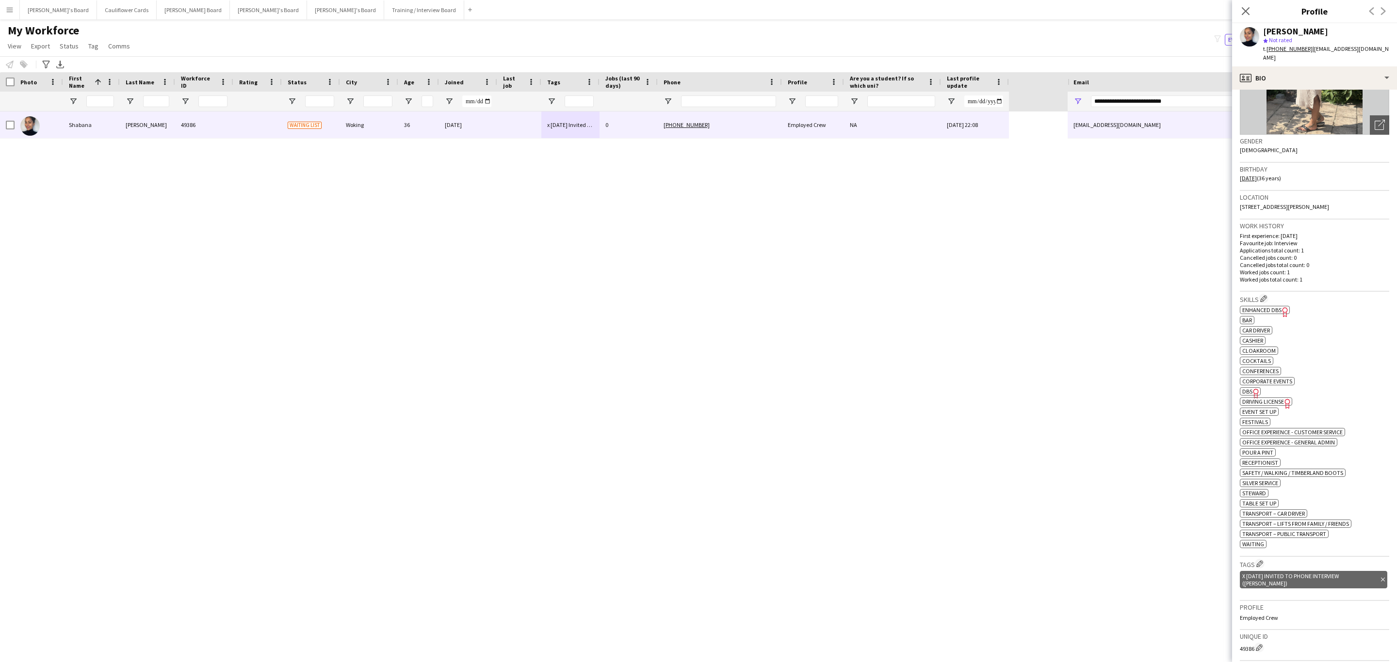
scroll to position [0, 0]
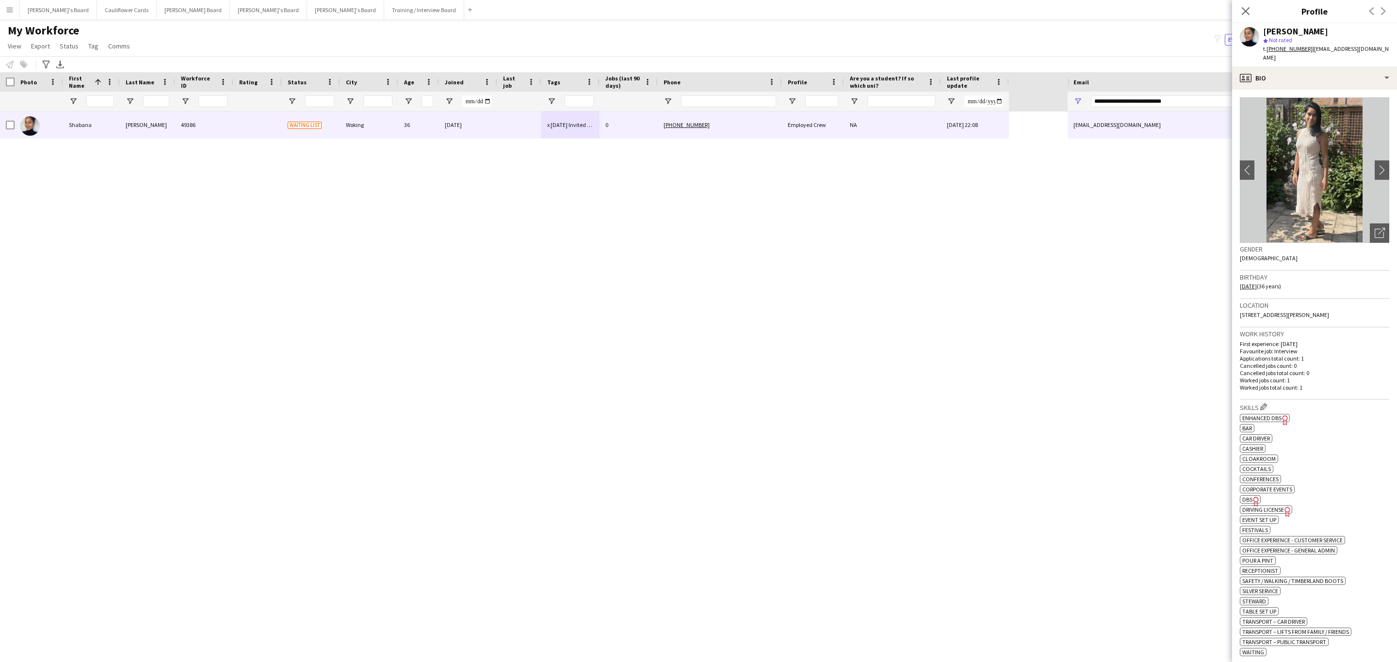
click at [931, 134] on img at bounding box center [1313, 169] width 149 height 145
click at [931, 126] on img at bounding box center [1313, 169] width 149 height 145
click at [931, 165] on app-icon "chevron-left" at bounding box center [1246, 170] width 15 height 10
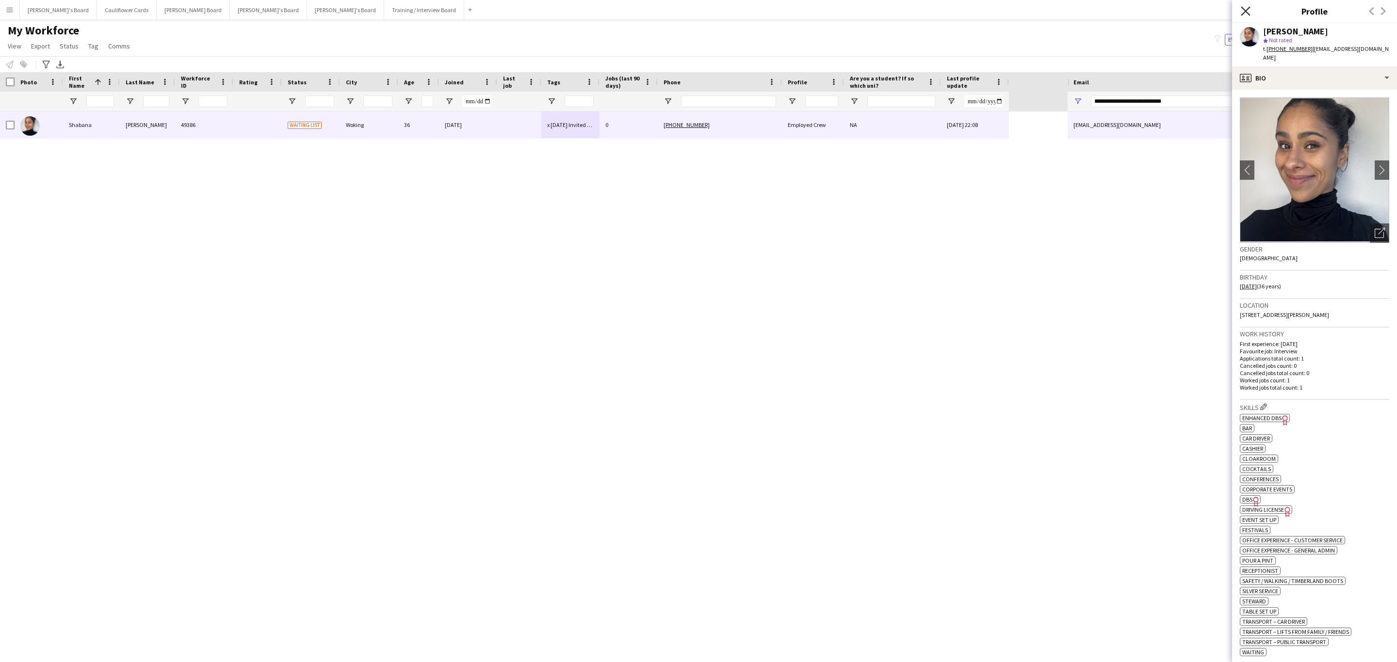
click at [931, 12] on icon "Close pop-in" at bounding box center [1244, 10] width 9 height 9
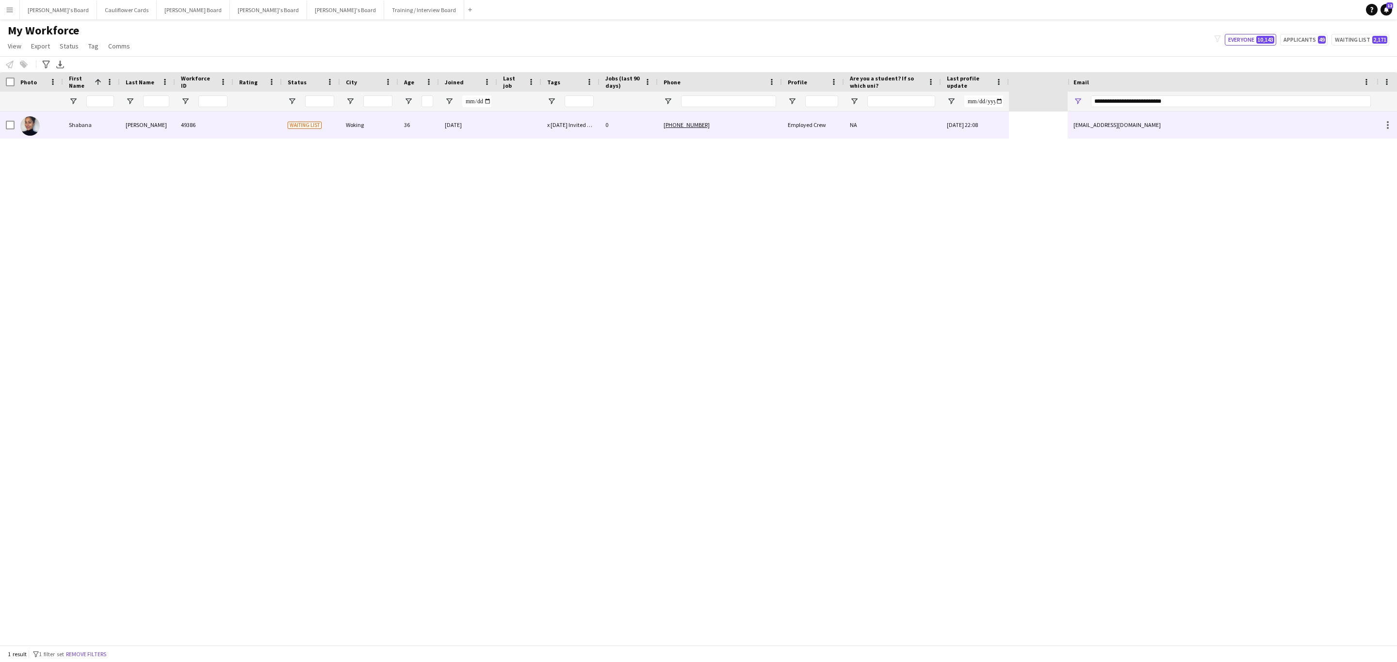
click at [454, 127] on div "[DATE]" at bounding box center [468, 125] width 58 height 27
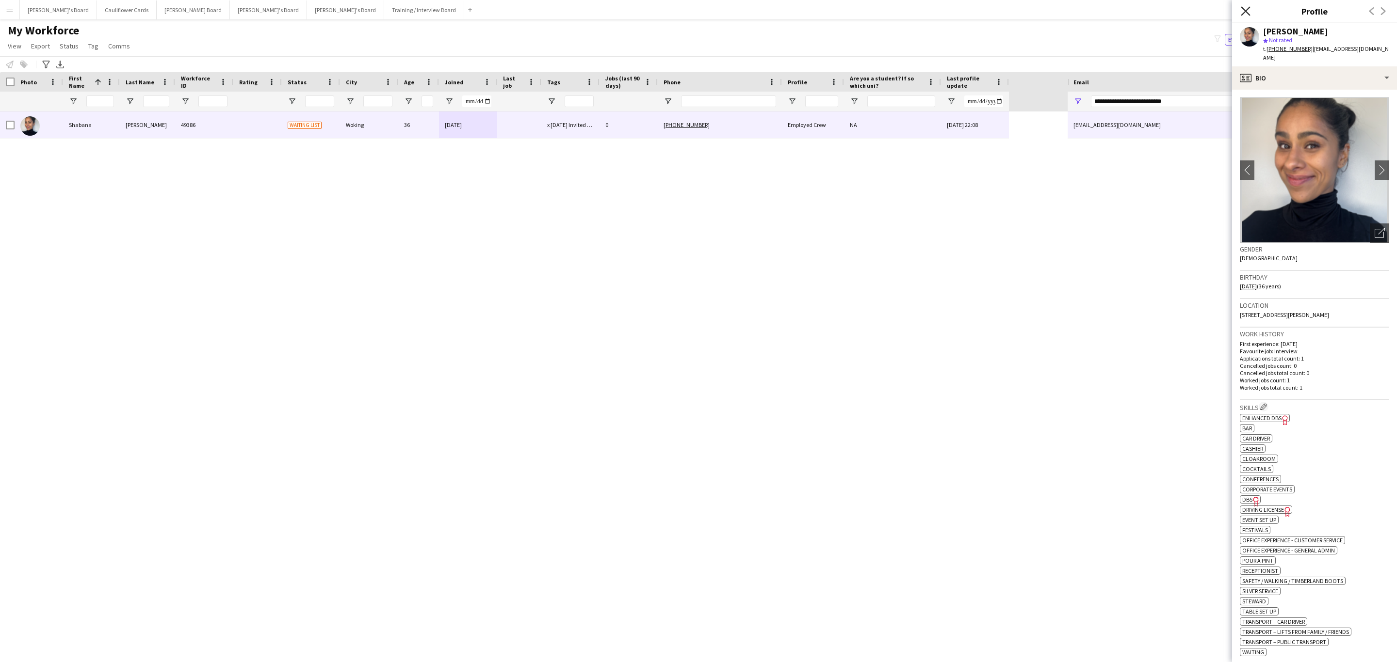
click at [931, 11] on icon "Close pop-in" at bounding box center [1244, 10] width 9 height 9
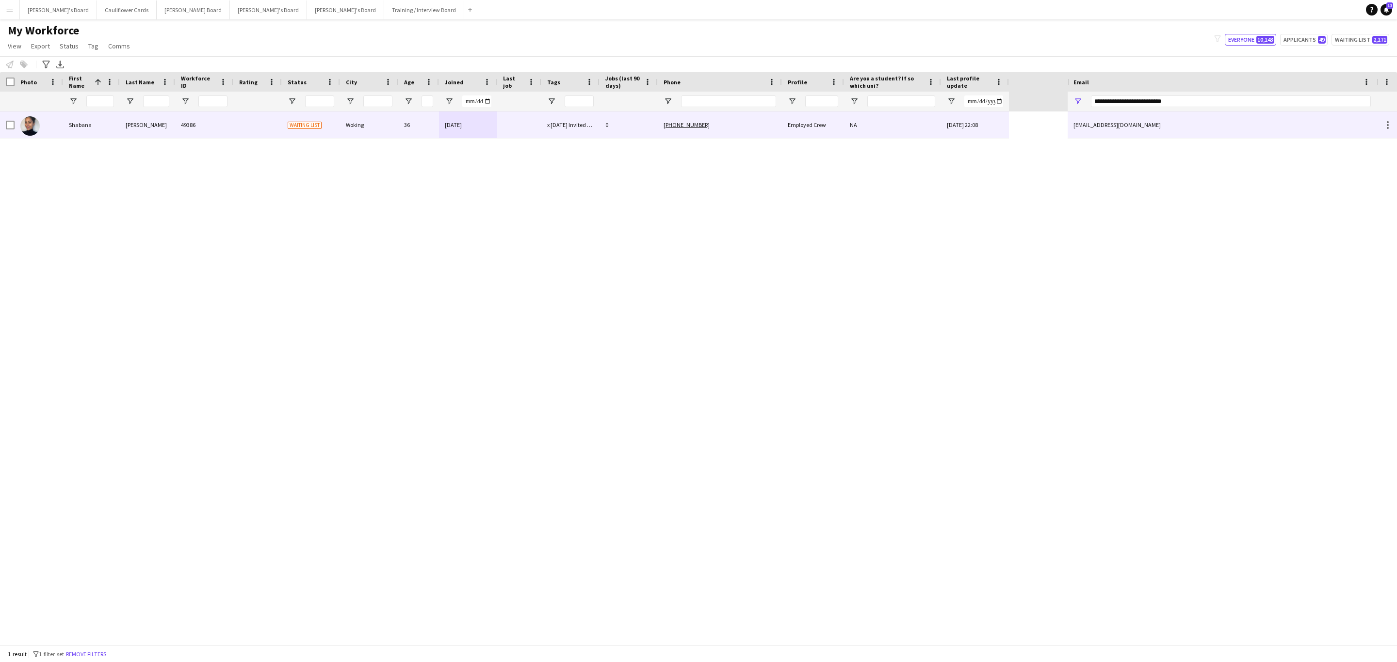
click at [9, 119] on div at bounding box center [10, 125] width 9 height 27
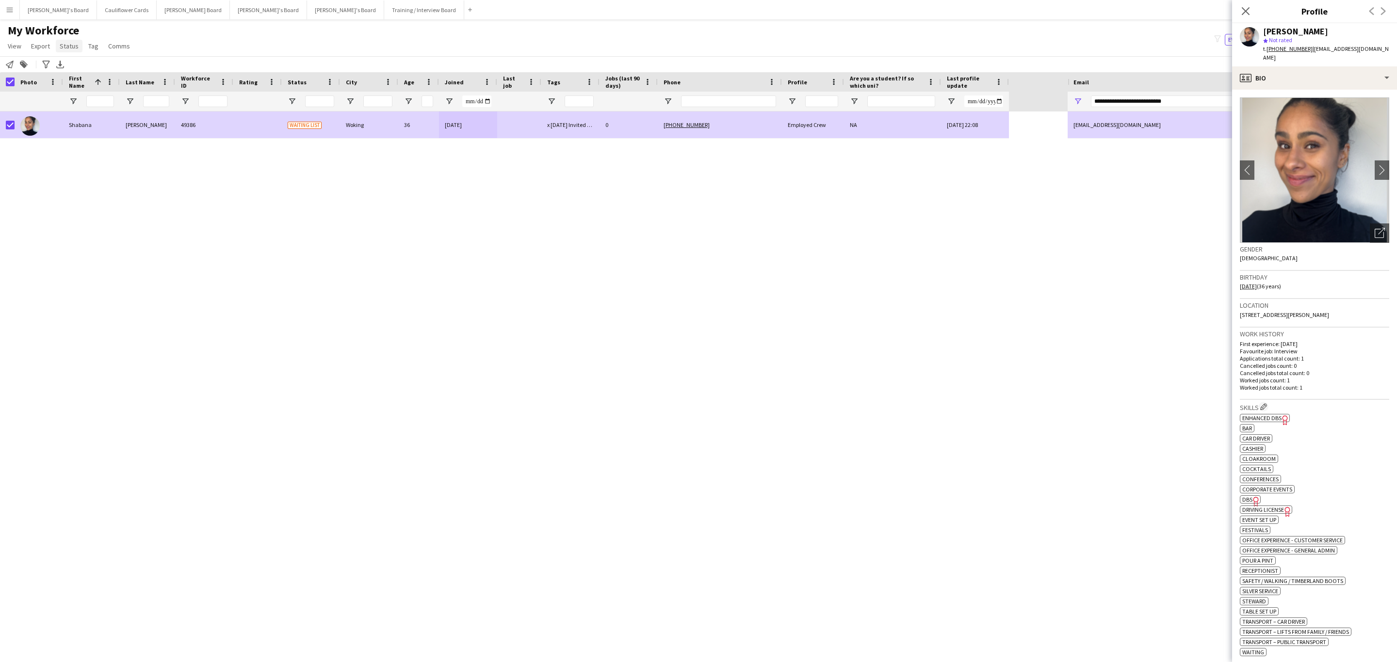
click at [68, 42] on span "Status" at bounding box center [69, 46] width 19 height 9
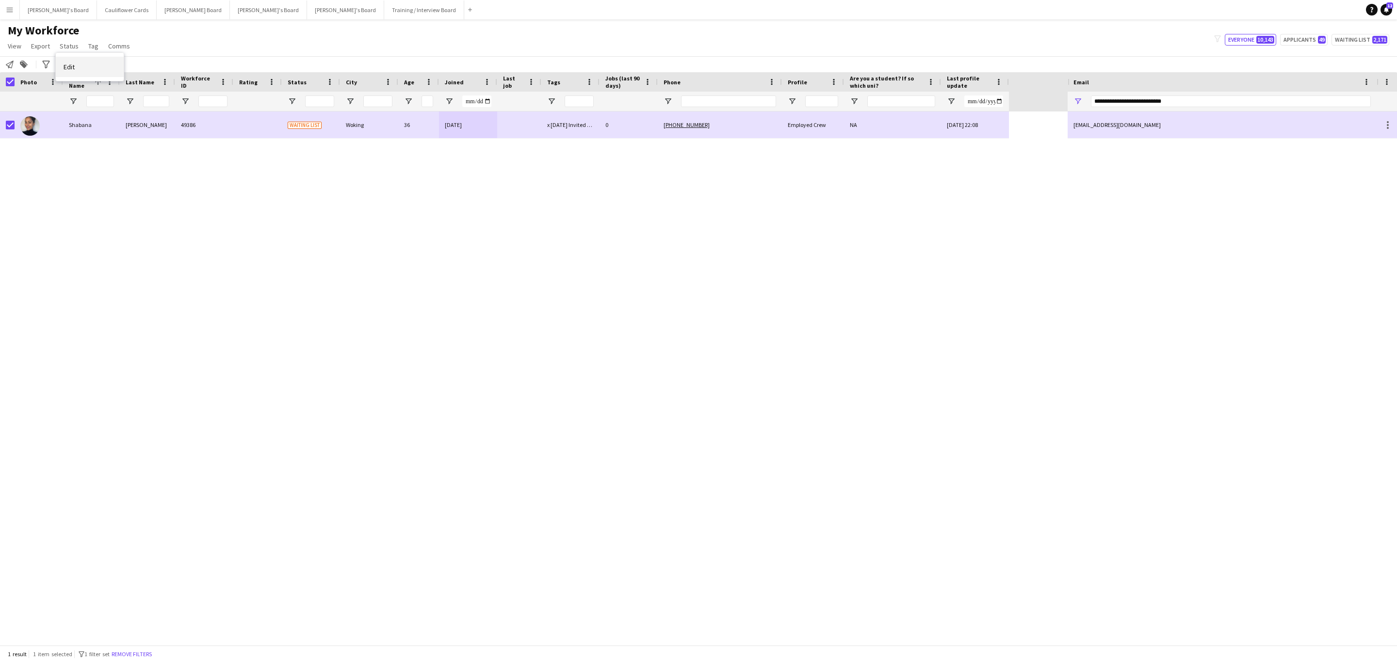
click at [84, 63] on link "Edit" at bounding box center [90, 67] width 68 height 20
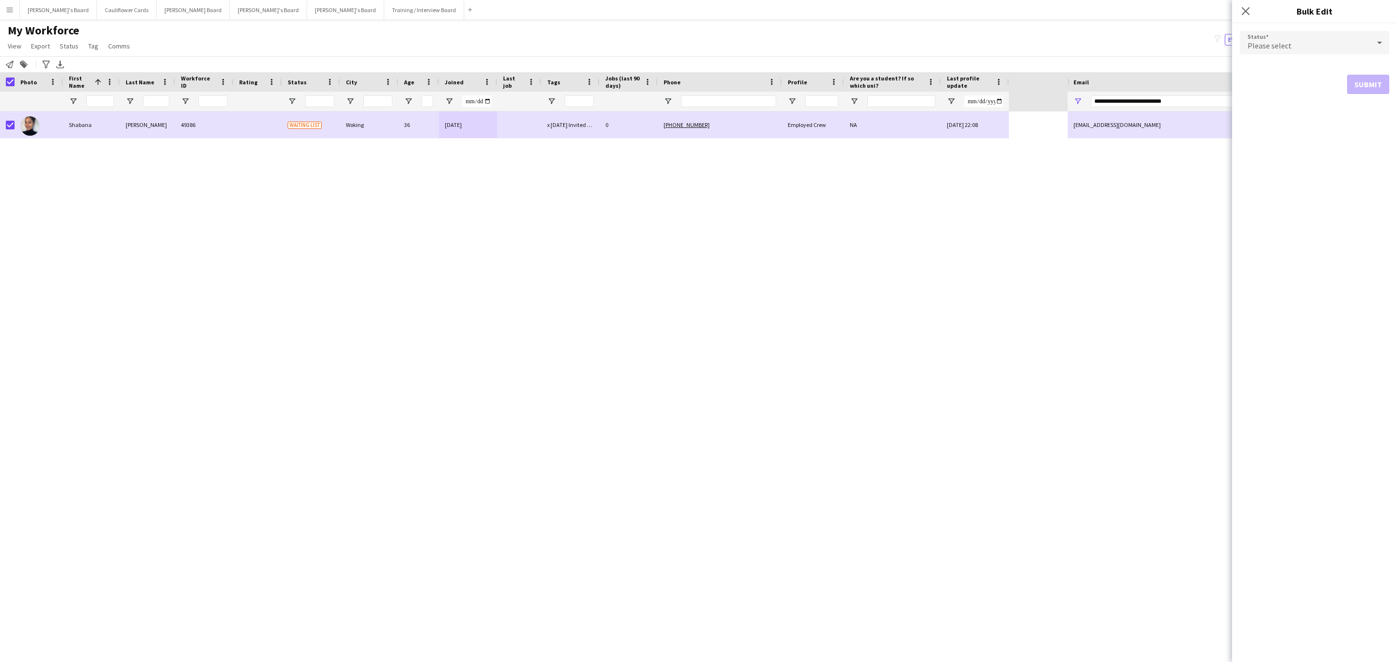
click at [931, 42] on div "Please select" at bounding box center [1304, 42] width 130 height 23
click at [931, 70] on span "Active" at bounding box center [1314, 69] width 134 height 9
click at [931, 116] on button "Submit" at bounding box center [1368, 117] width 42 height 19
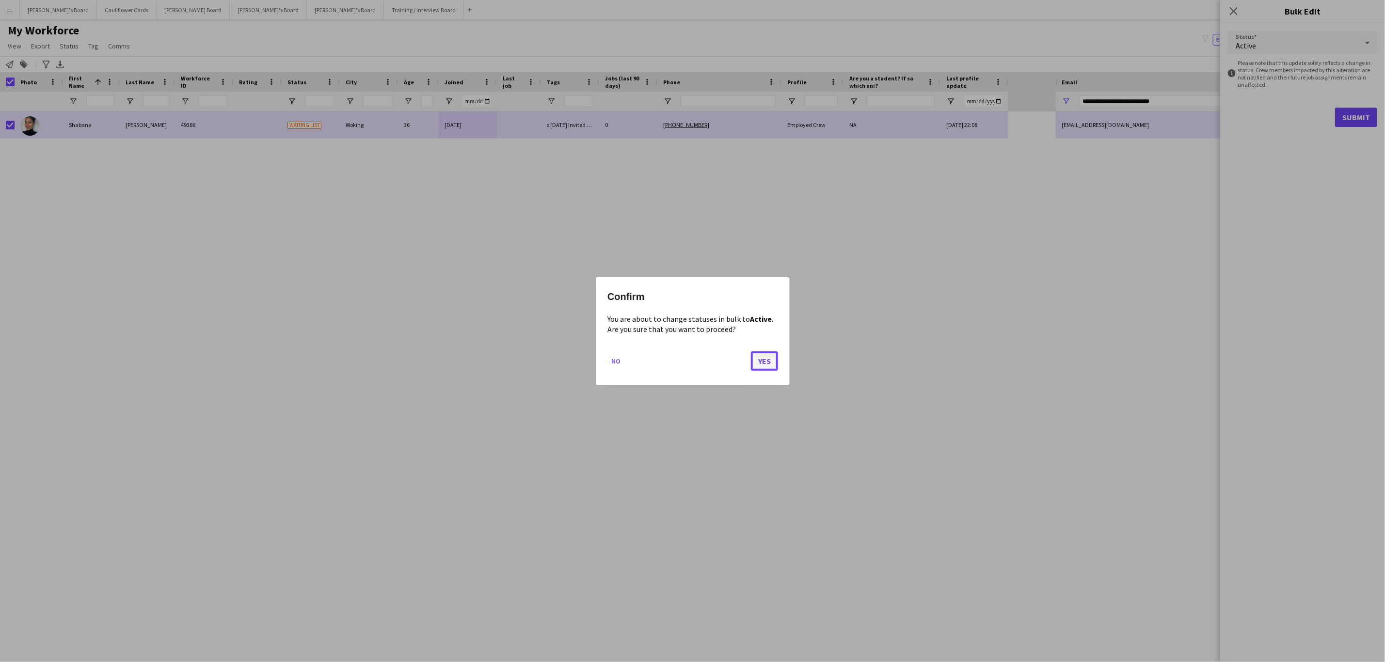
click at [767, 365] on button "Yes" at bounding box center [764, 360] width 27 height 19
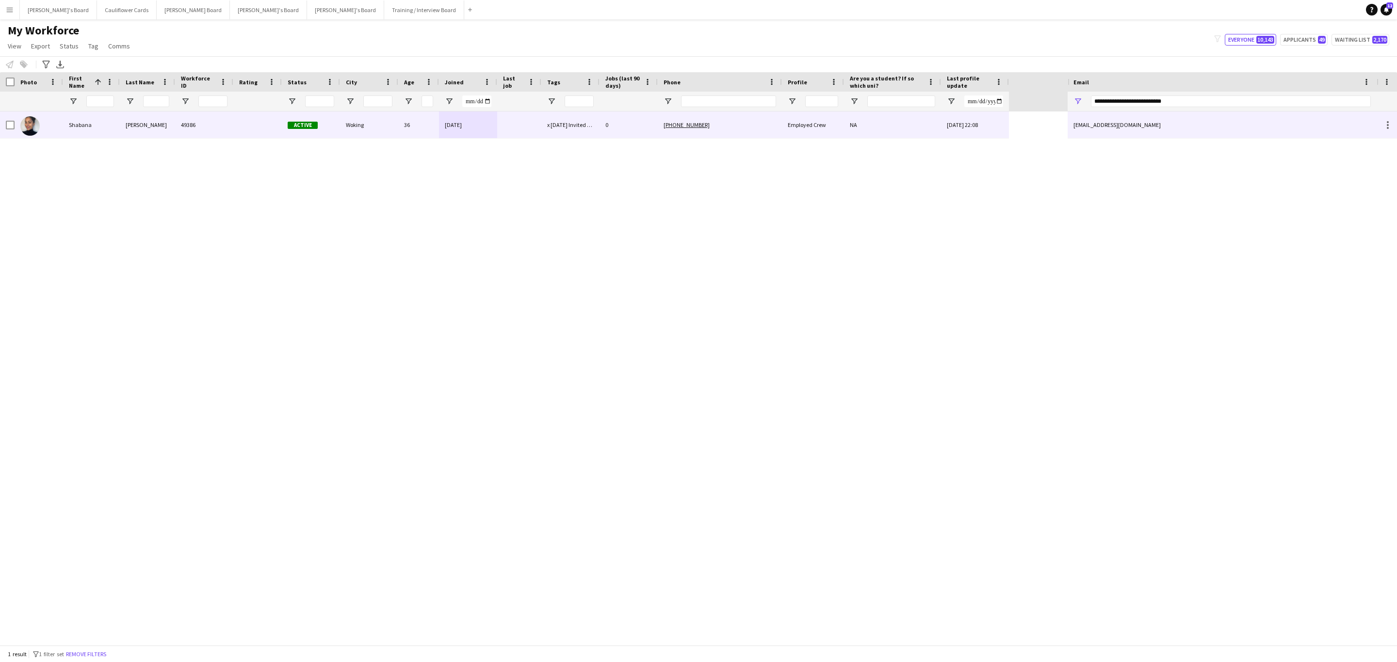
click at [143, 119] on div "[PERSON_NAME]" at bounding box center [147, 125] width 55 height 27
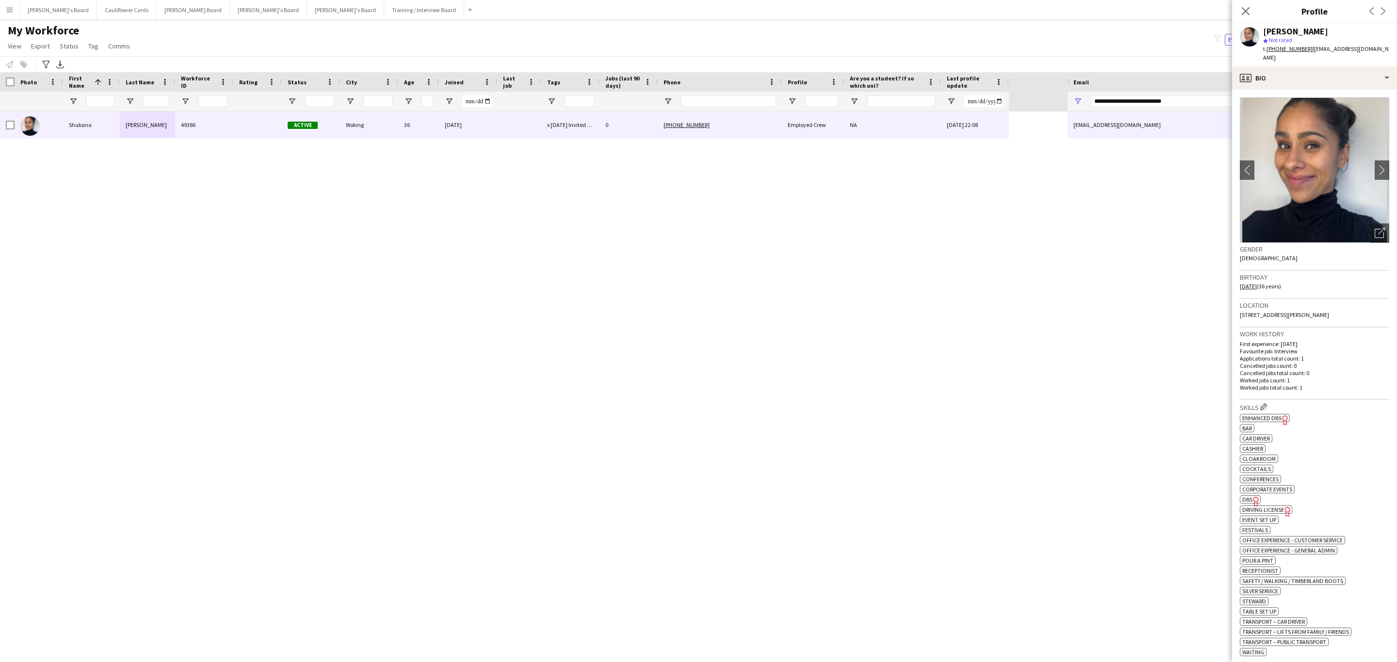
drag, startPoint x: 1387, startPoint y: 47, endPoint x: 1307, endPoint y: 49, distance: 80.0
click at [931, 49] on div "[PERSON_NAME] star Not rated t. [PHONE_NUMBER] | [EMAIL_ADDRESS][DOMAIN_NAME]" at bounding box center [1314, 44] width 165 height 43
click at [931, 48] on div "[PERSON_NAME] star Not rated t. [PHONE_NUMBER] | [EMAIL_ADDRESS][DOMAIN_NAME]" at bounding box center [1314, 44] width 165 height 43
drag, startPoint x: 1387, startPoint y: 48, endPoint x: 1308, endPoint y: 49, distance: 78.6
click at [931, 49] on div "[PERSON_NAME] star Not rated t. [PHONE_NUMBER] | [EMAIL_ADDRESS][DOMAIN_NAME]" at bounding box center [1314, 44] width 165 height 43
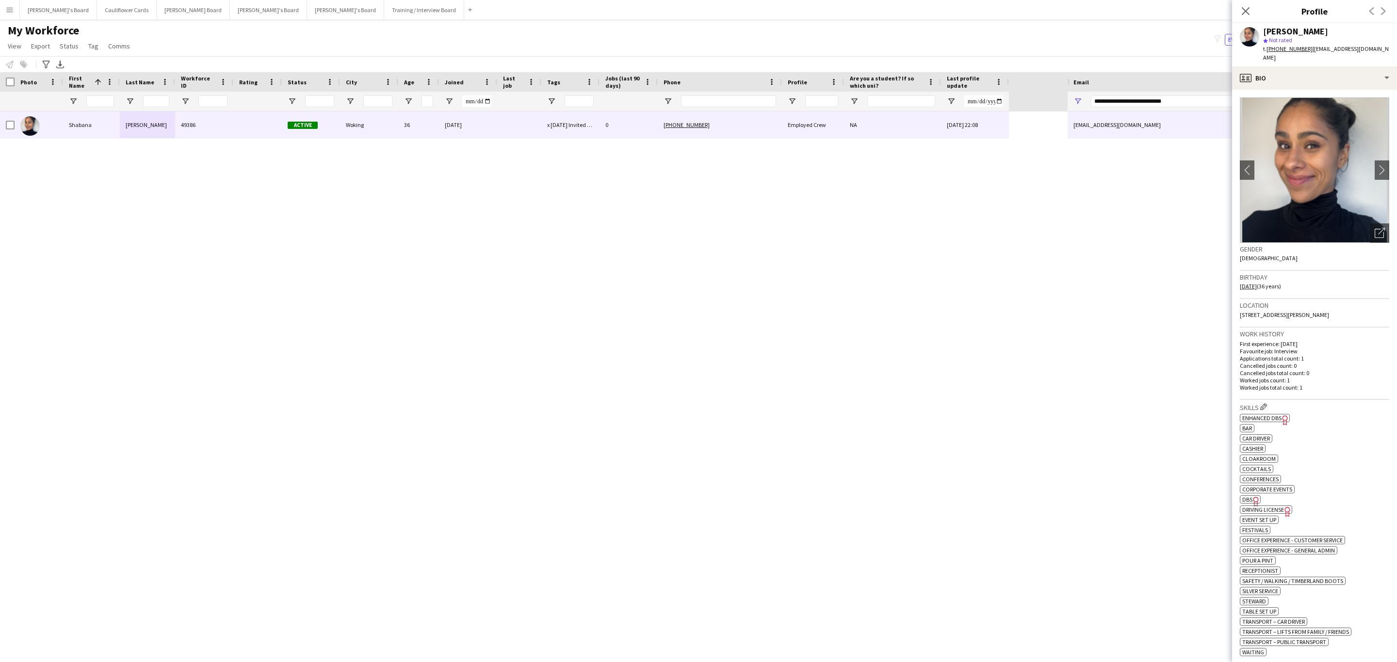
copy span "[EMAIL_ADDRESS][DOMAIN_NAME]"
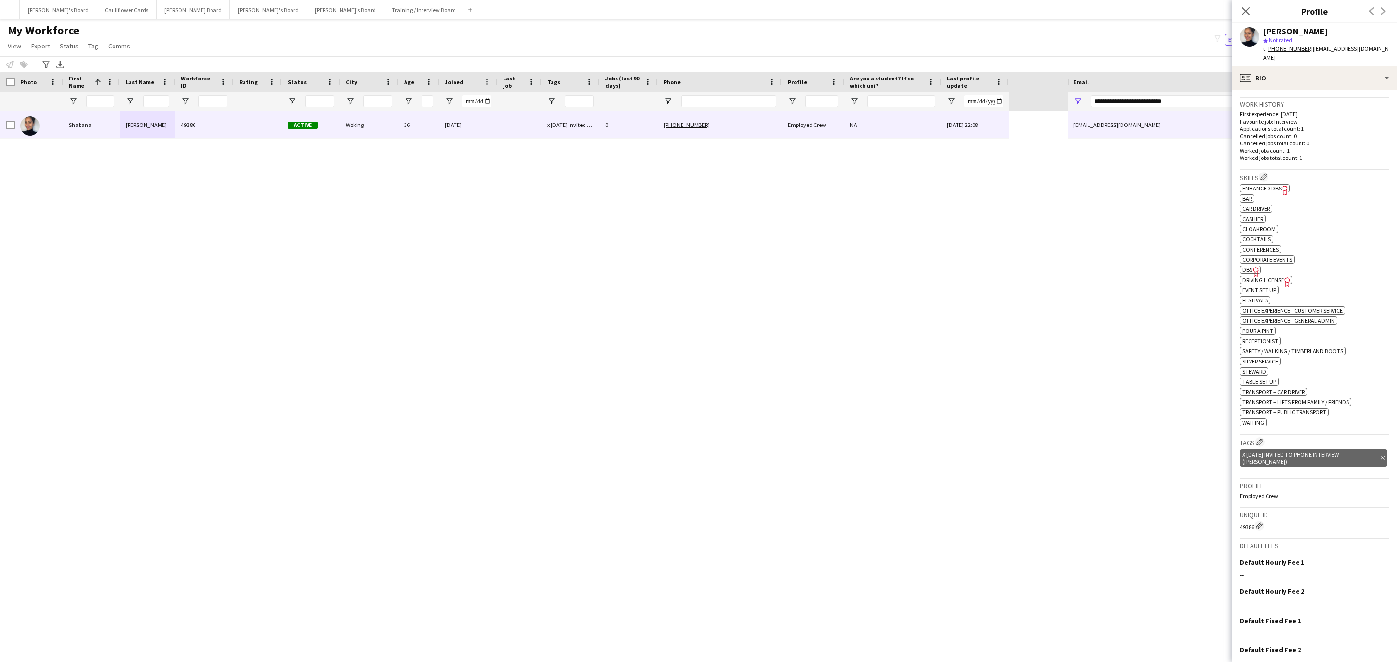
scroll to position [232, 0]
click at [931, 401] on icon "Delete tag" at bounding box center [1383, 456] width 4 height 6
click at [931, 401] on app-icon "Edit crew company tags" at bounding box center [1259, 440] width 7 height 7
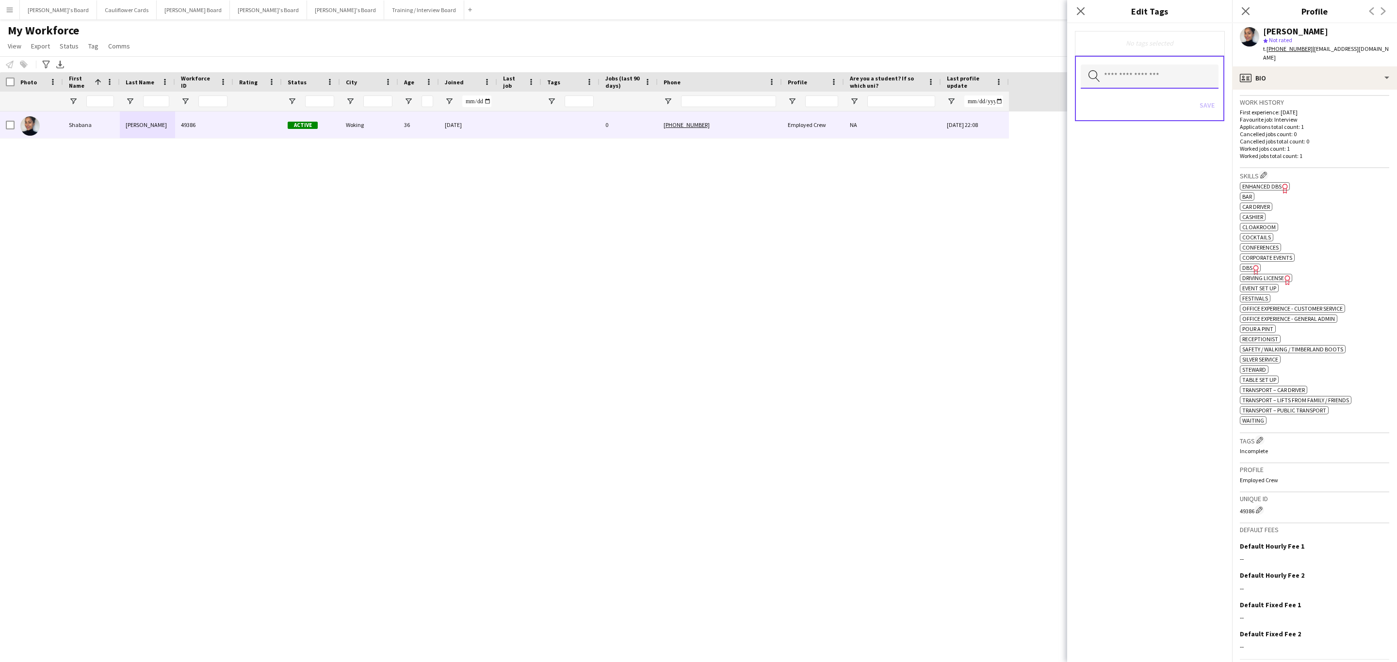
click at [931, 78] on input "text" at bounding box center [1149, 76] width 138 height 24
type input "**"
click at [931, 116] on mat-option "Enhanced DBS" at bounding box center [1149, 126] width 138 height 23
type input "****"
click at [931, 143] on mat-option "Drivers" at bounding box center [1149, 151] width 138 height 23
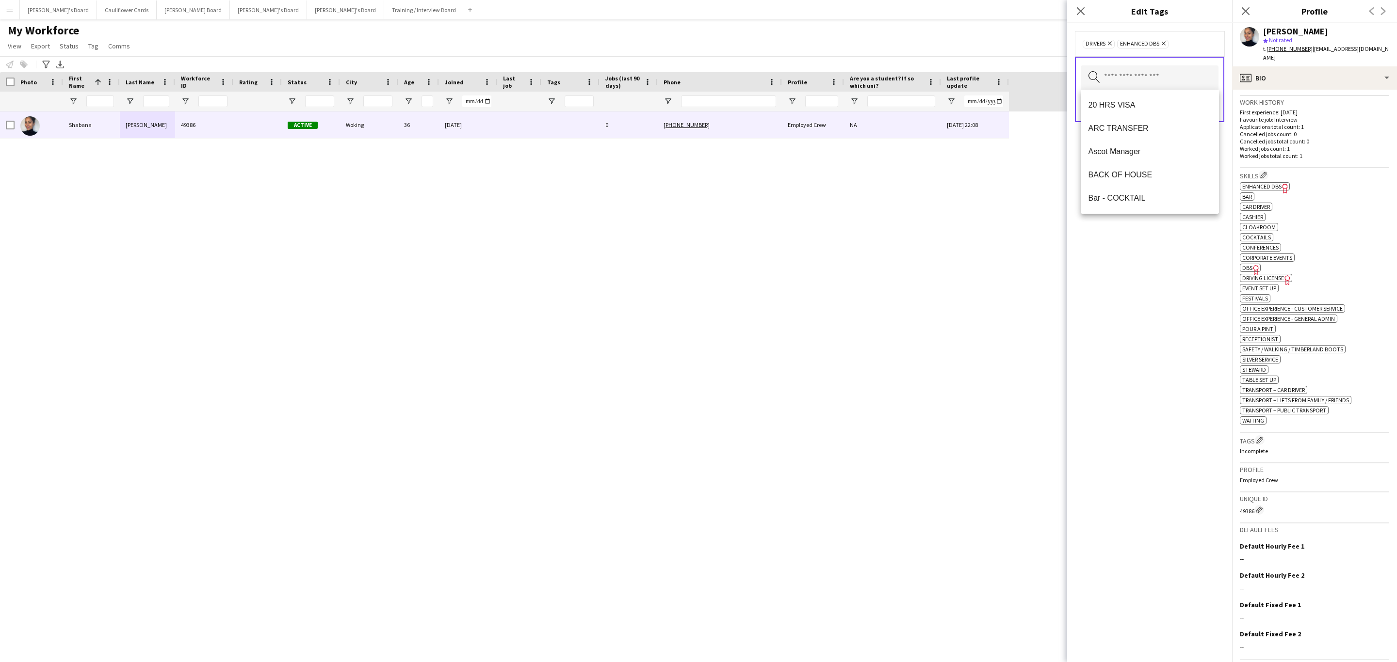
click at [931, 274] on div "Drivers Remove Enhanced DBS Remove Search by tag name Save" at bounding box center [1149, 342] width 165 height 639
click at [931, 108] on button "Save" at bounding box center [1206, 106] width 23 height 16
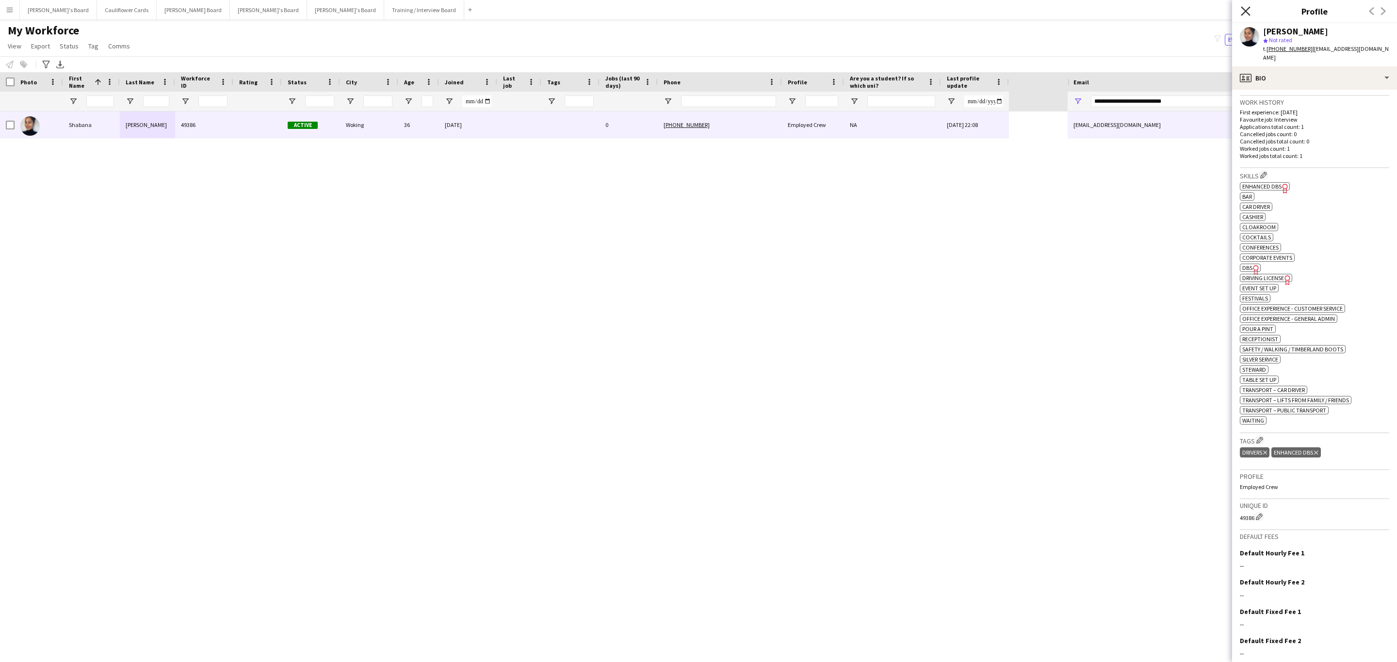
click at [931, 9] on icon "Close pop-in" at bounding box center [1244, 10] width 9 height 9
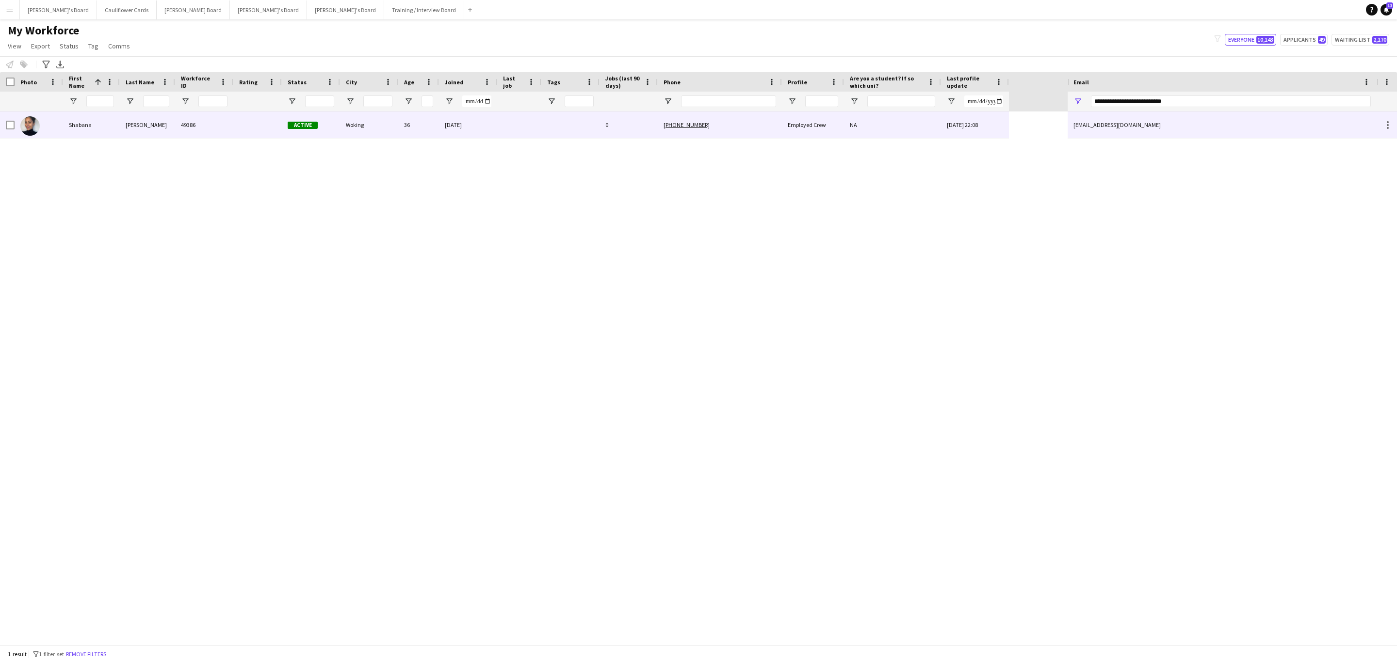
click at [910, 131] on div "NA" at bounding box center [892, 125] width 97 height 27
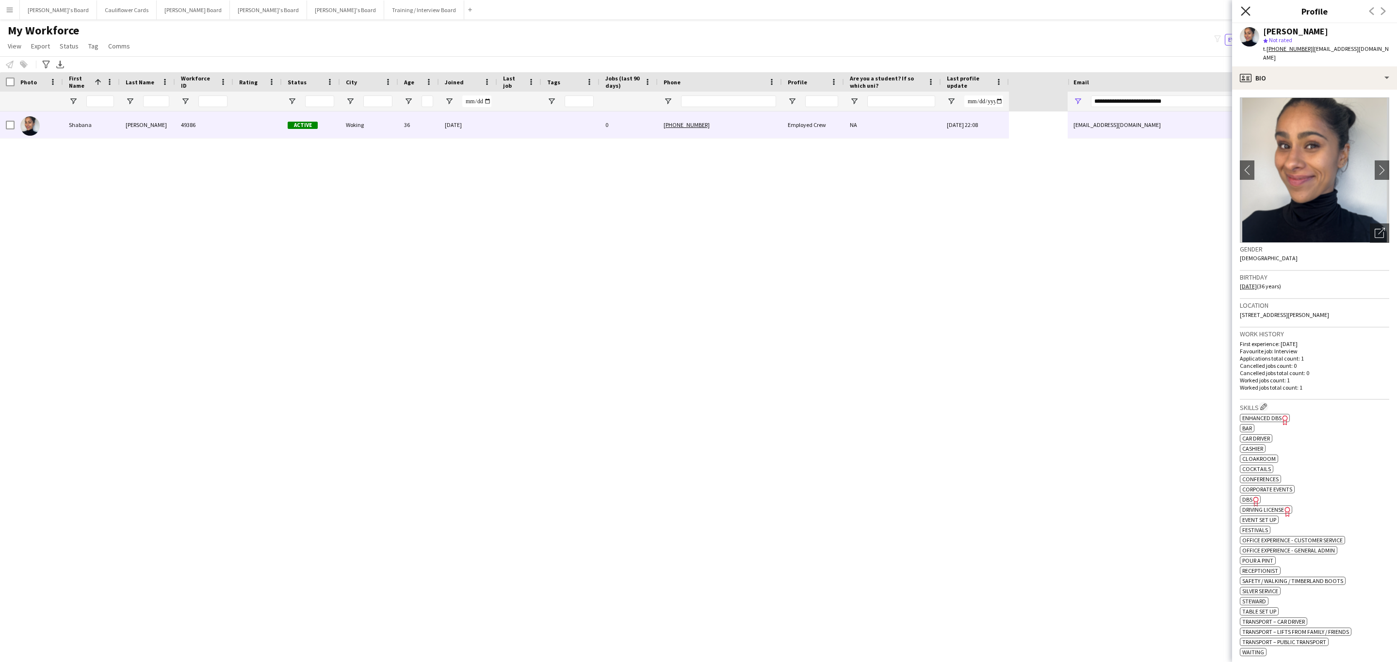
click at [931, 11] on icon at bounding box center [1244, 10] width 9 height 9
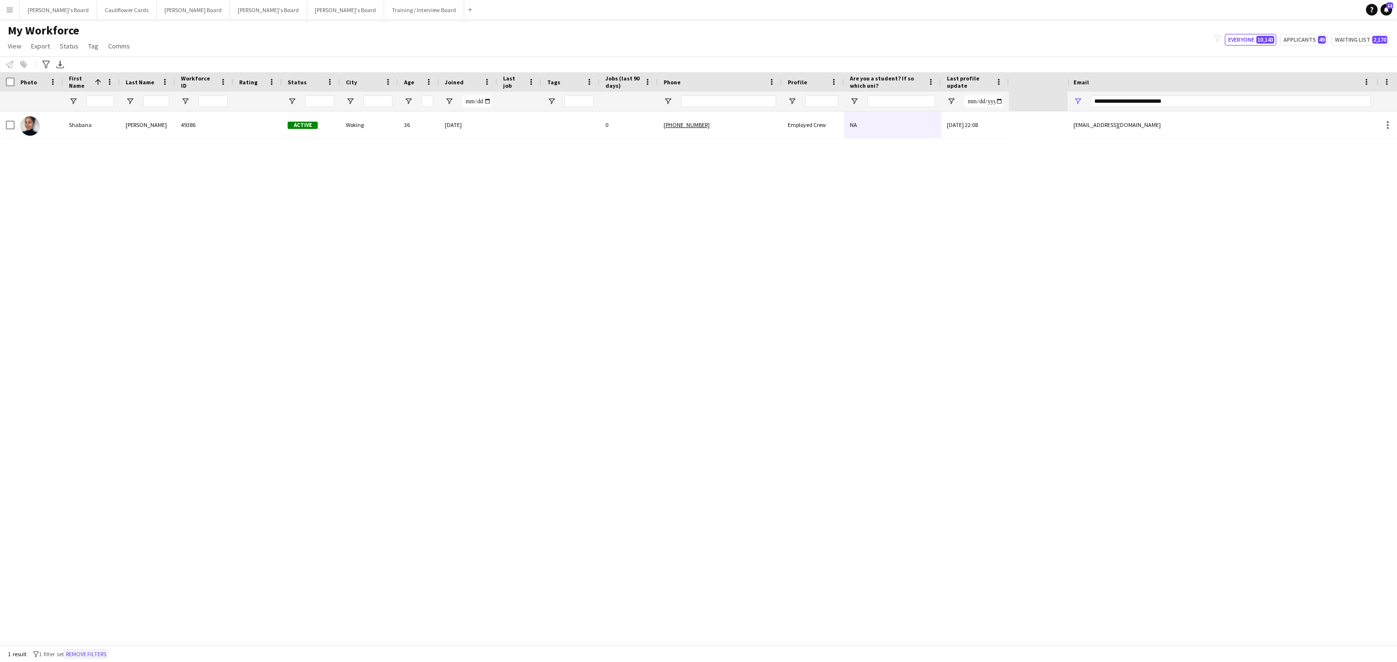
click at [98, 401] on button "Remove filters" at bounding box center [86, 654] width 44 height 11
